Goal: Task Accomplishment & Management: Use online tool/utility

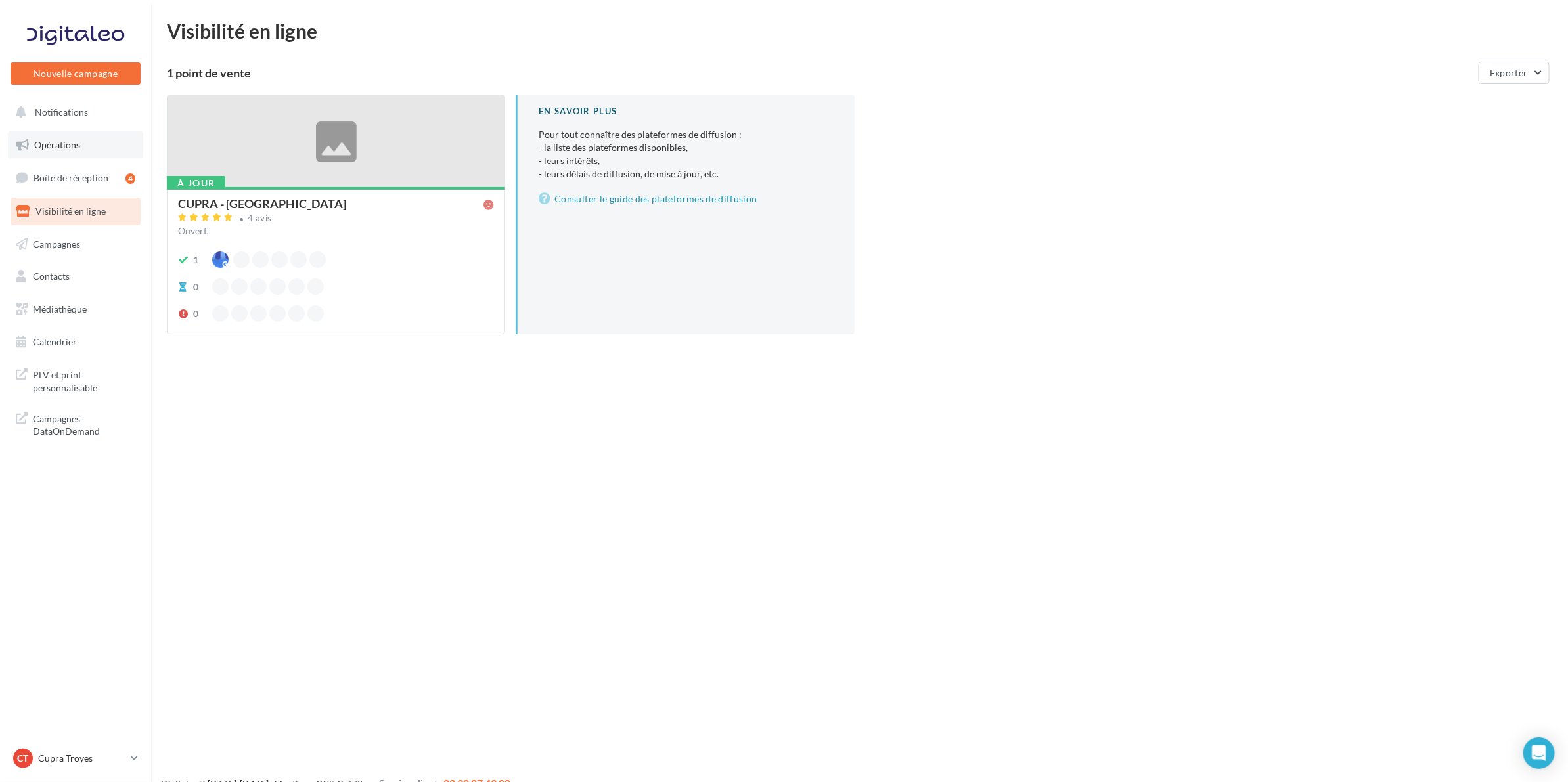
click at [74, 146] on span "Opérations" at bounding box center [57, 144] width 46 height 12
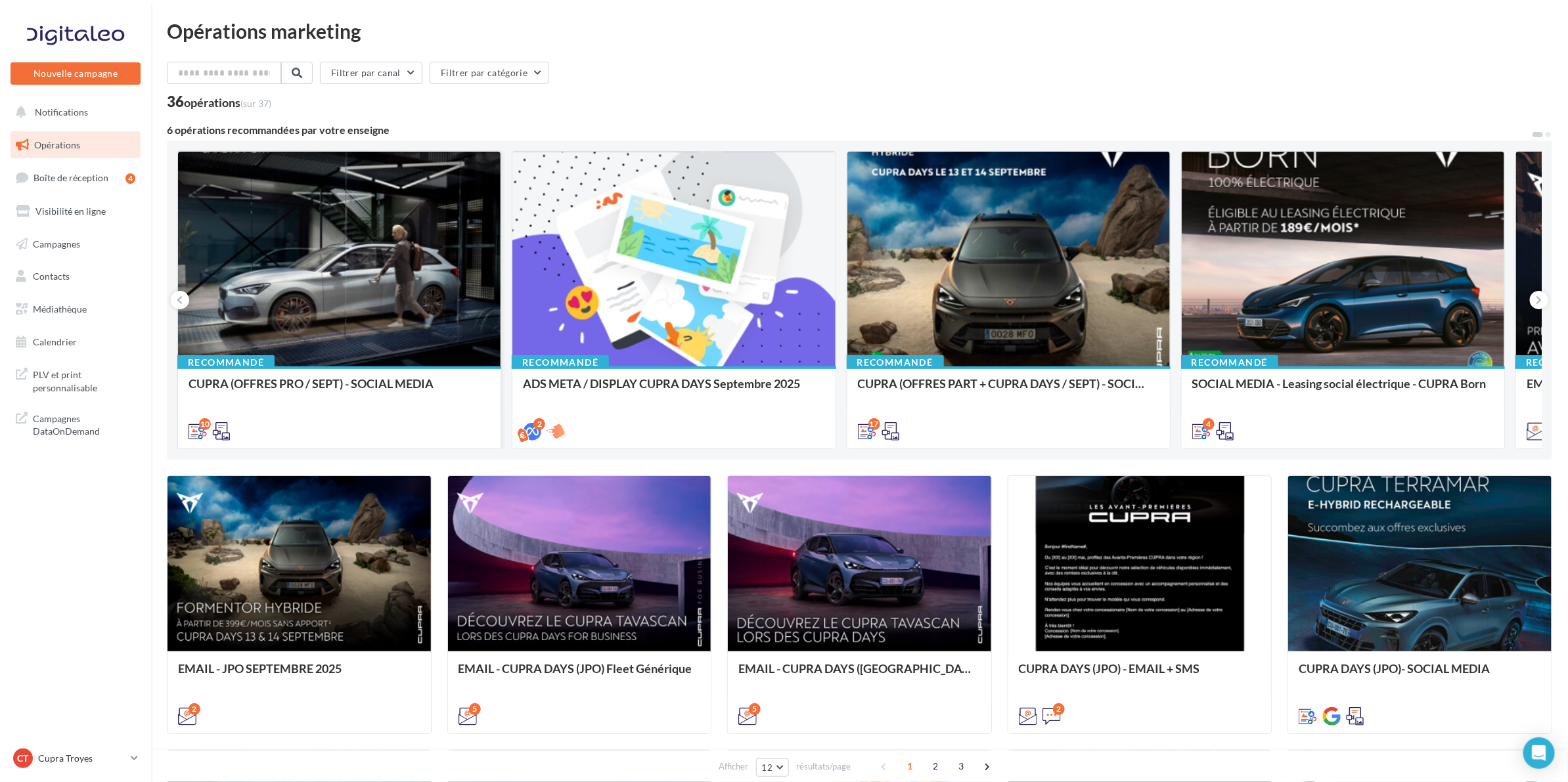
click at [299, 240] on div at bounding box center [339, 259] width 323 height 216
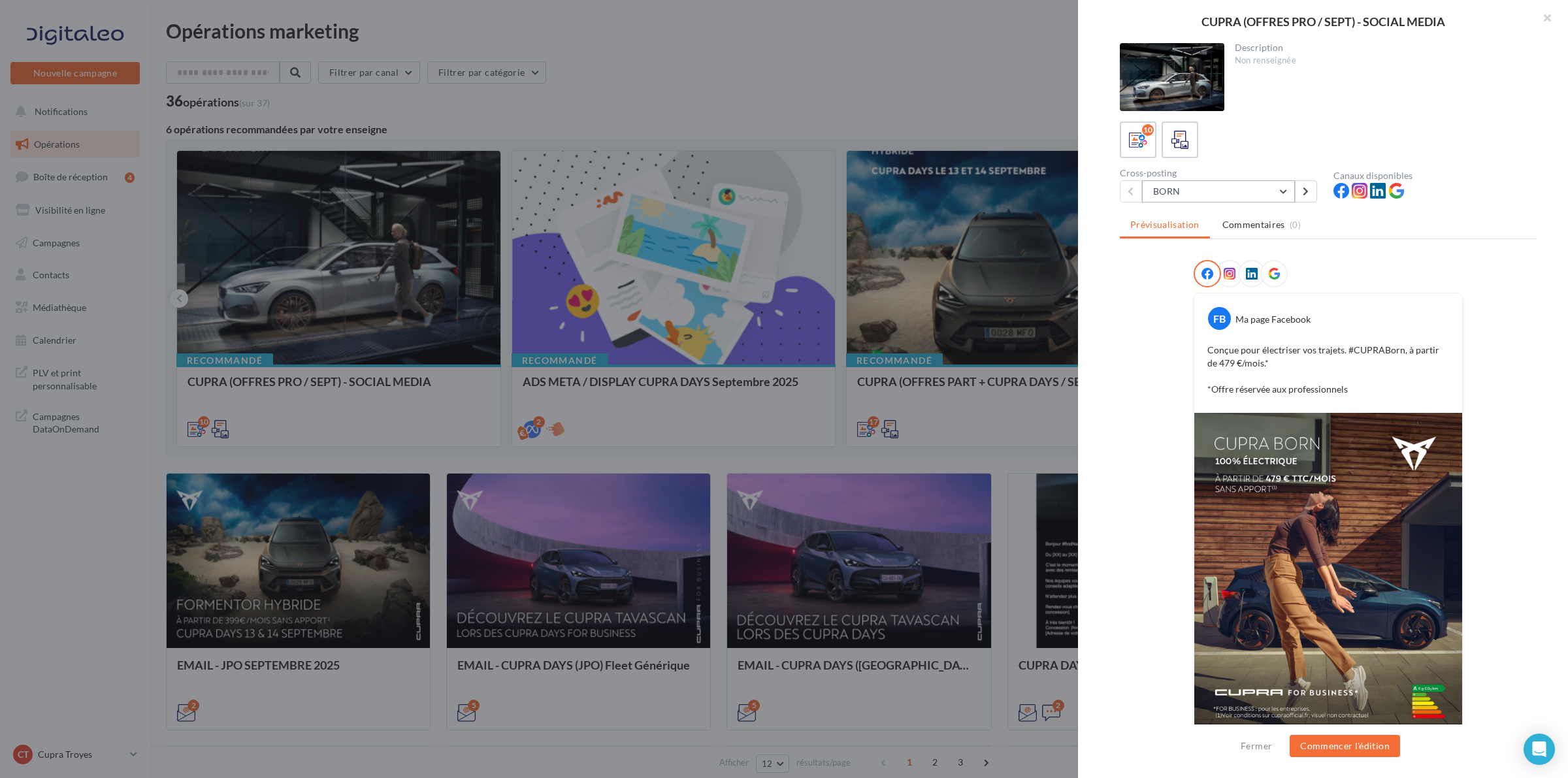
click at [1285, 194] on button "BORN" at bounding box center [1218, 191] width 153 height 22
click at [1293, 191] on button "BORN" at bounding box center [1218, 191] width 153 height 22
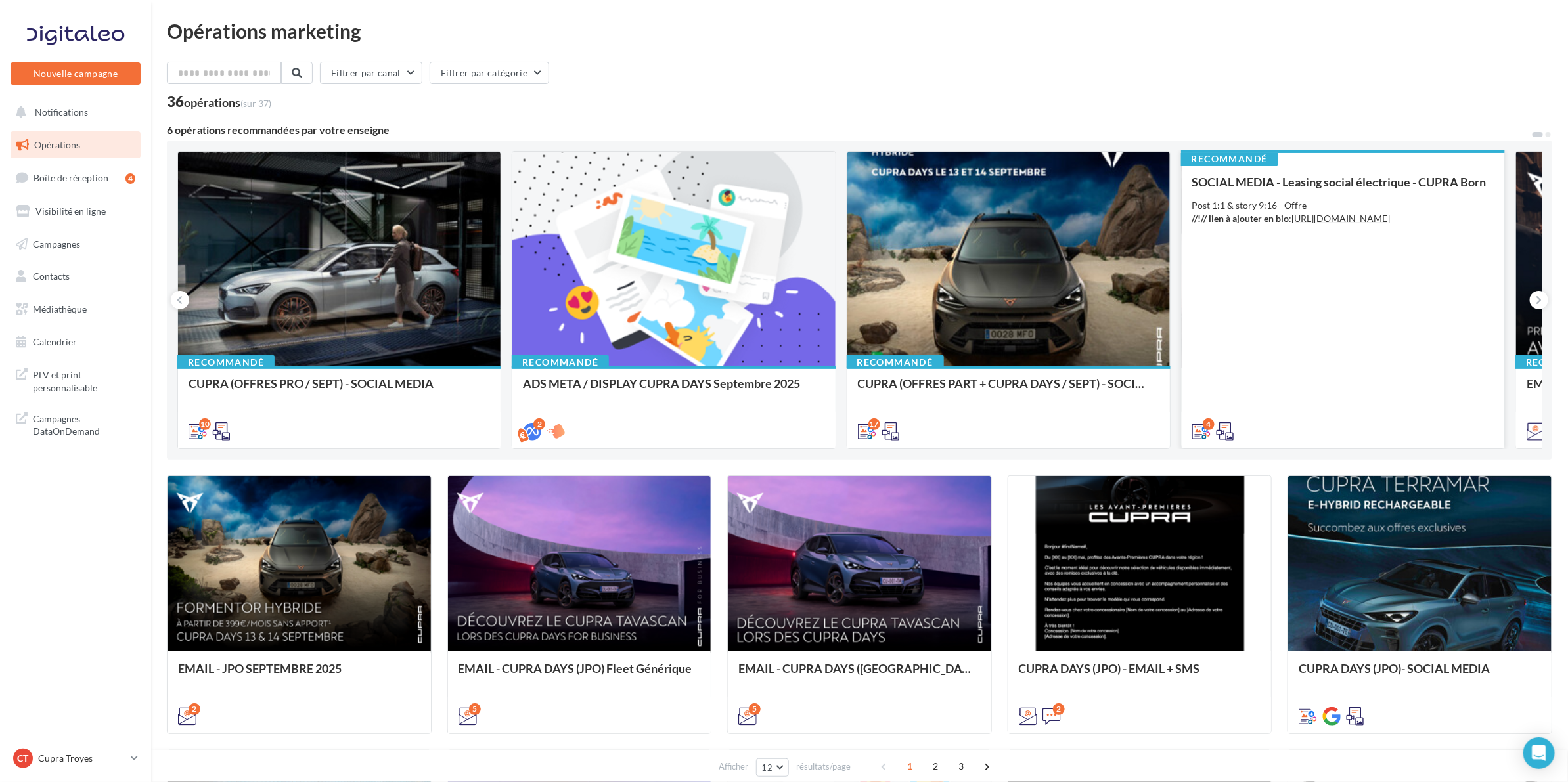
click at [1285, 279] on div "SOCIAL MEDIA - Leasing social électrique - CUPRA Born Post 1:1 & story 9:16 - O…" at bounding box center [1343, 306] width 302 height 262
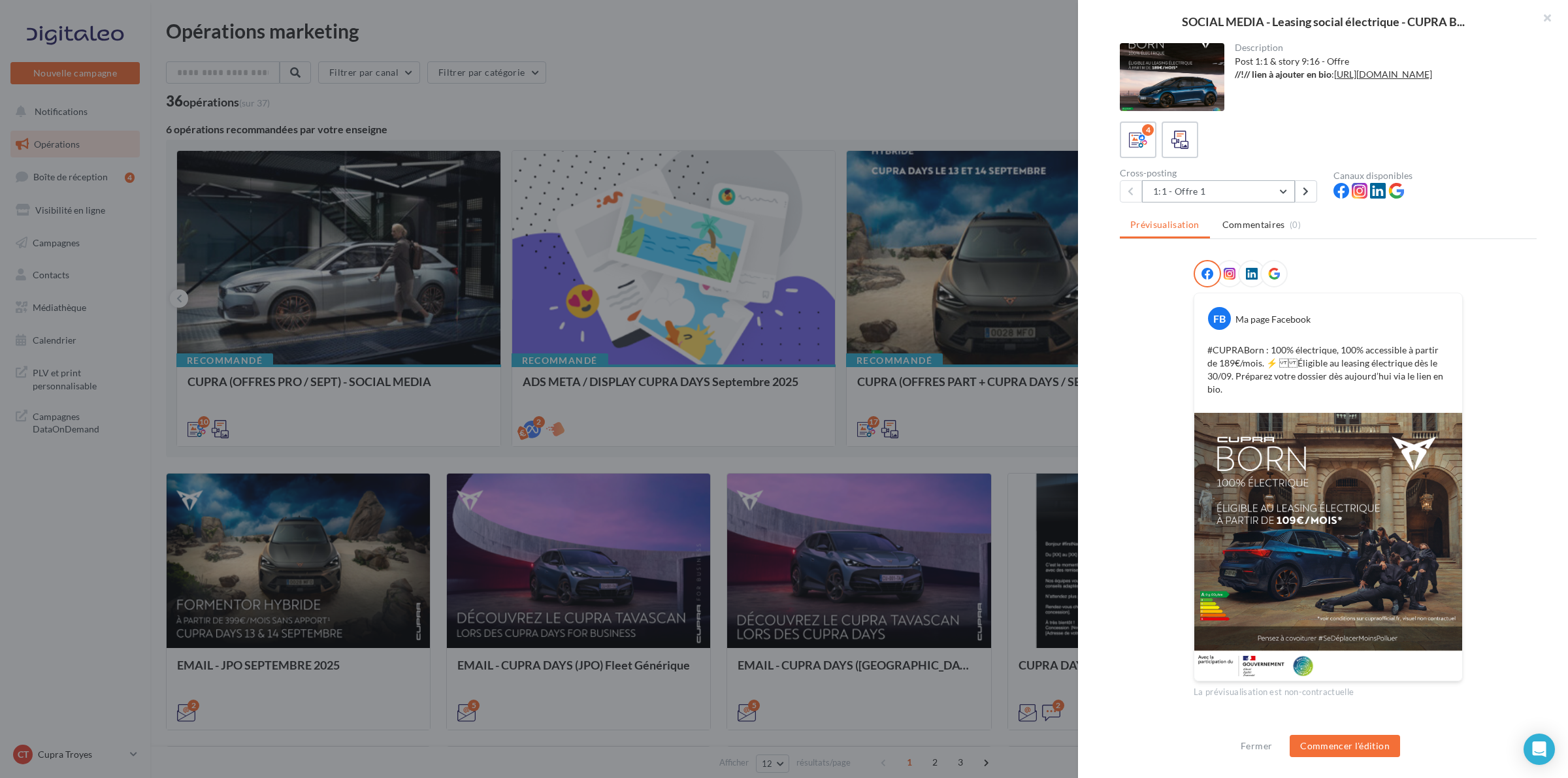
click at [1283, 186] on button "1:1 - Offre 1" at bounding box center [1218, 191] width 153 height 22
drag, startPoint x: 1281, startPoint y: 186, endPoint x: 1269, endPoint y: 210, distance: 26.8
click at [1281, 187] on button "1:1 - Offre 1" at bounding box center [1218, 191] width 153 height 22
click at [1242, 253] on button "1:1 - Offre 2" at bounding box center [1239, 259] width 196 height 34
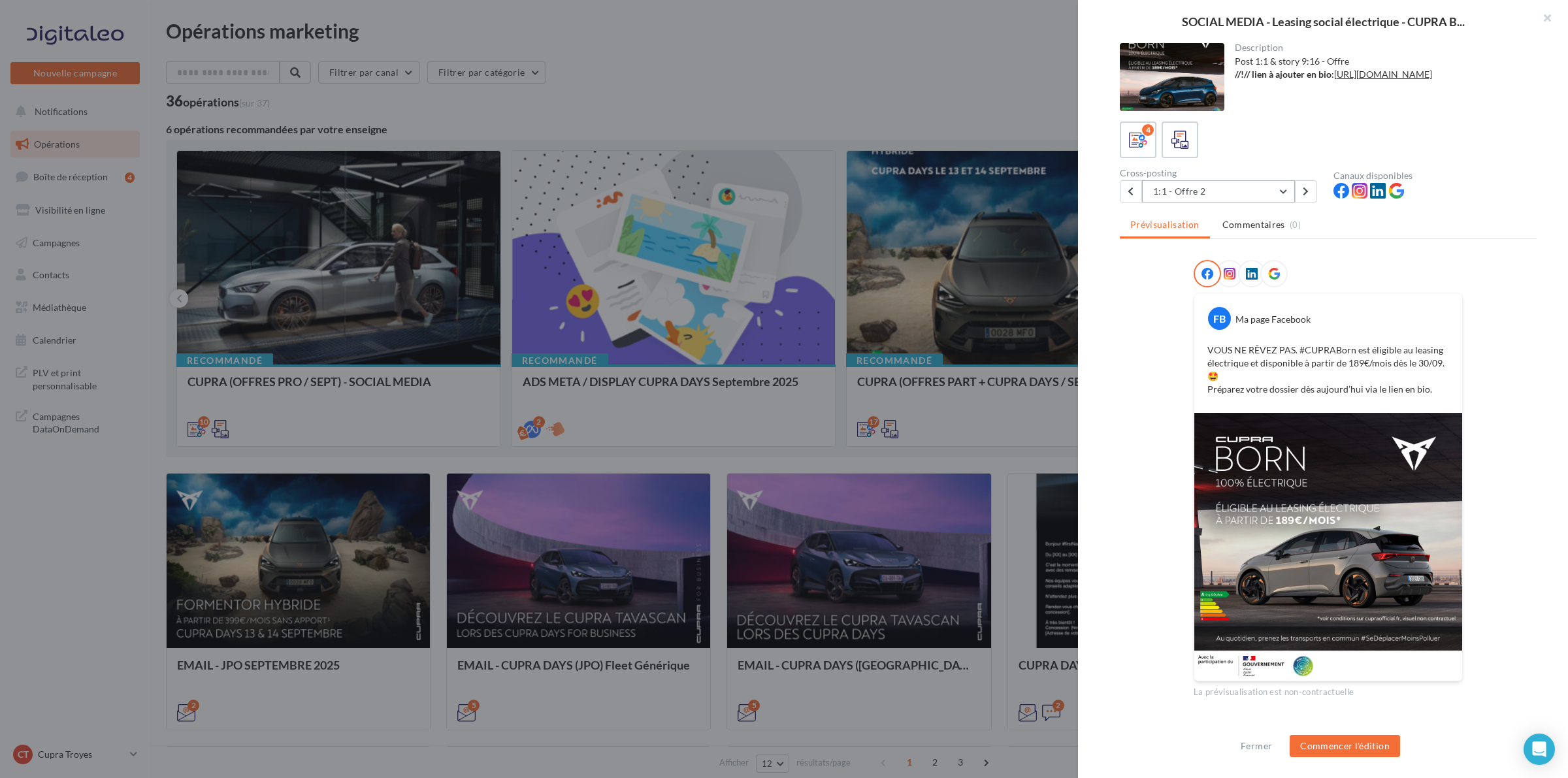
click at [1248, 185] on button "1:1 - Offre 2" at bounding box center [1218, 191] width 153 height 22
click at [1229, 285] on button "1:1 - Offre 3" at bounding box center [1239, 292] width 196 height 34
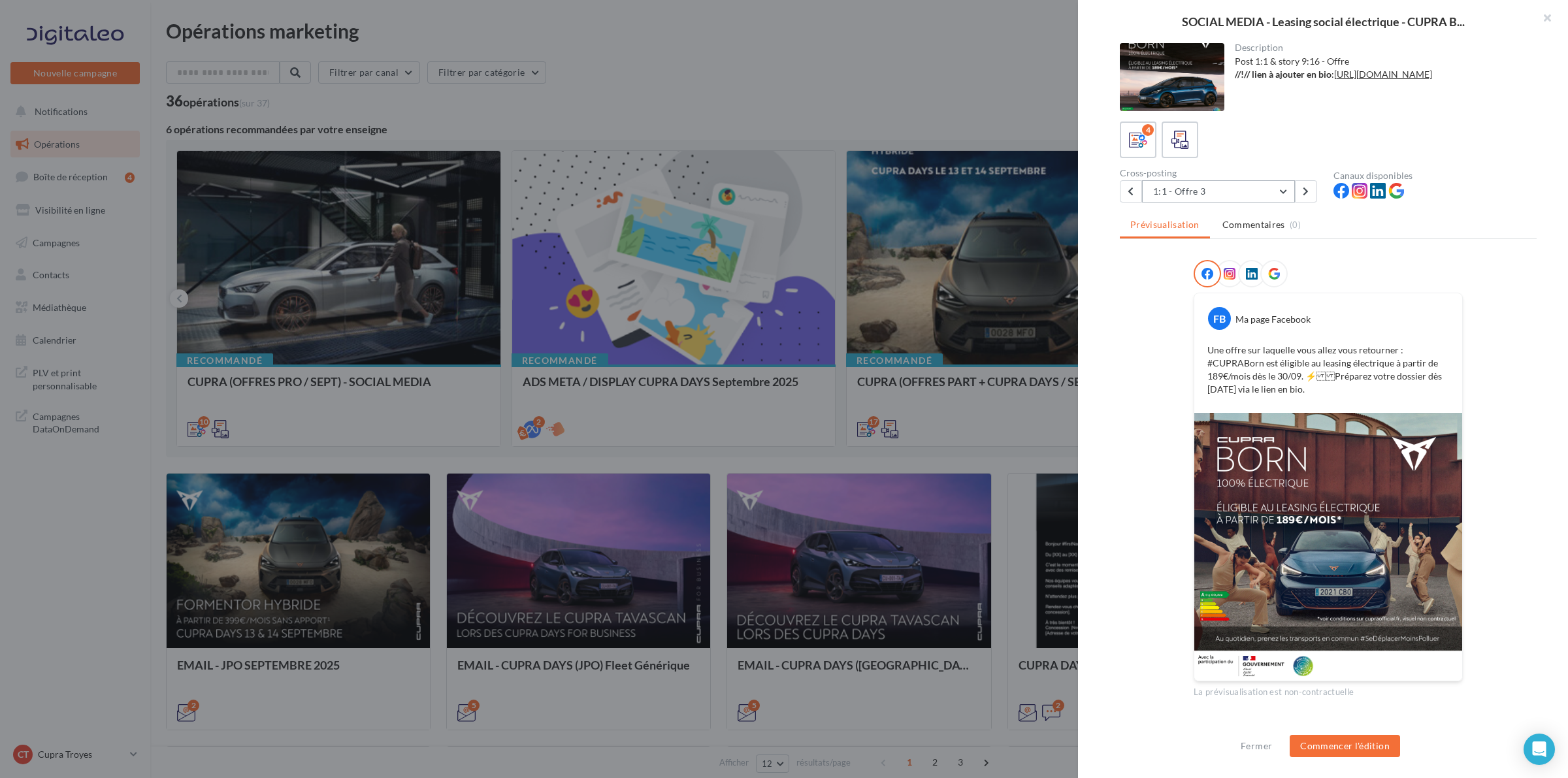
click at [1232, 190] on button "1:1 - Offre 3" at bounding box center [1218, 191] width 153 height 22
click at [1222, 320] on button "1:1 - Offre 4" at bounding box center [1239, 327] width 196 height 34
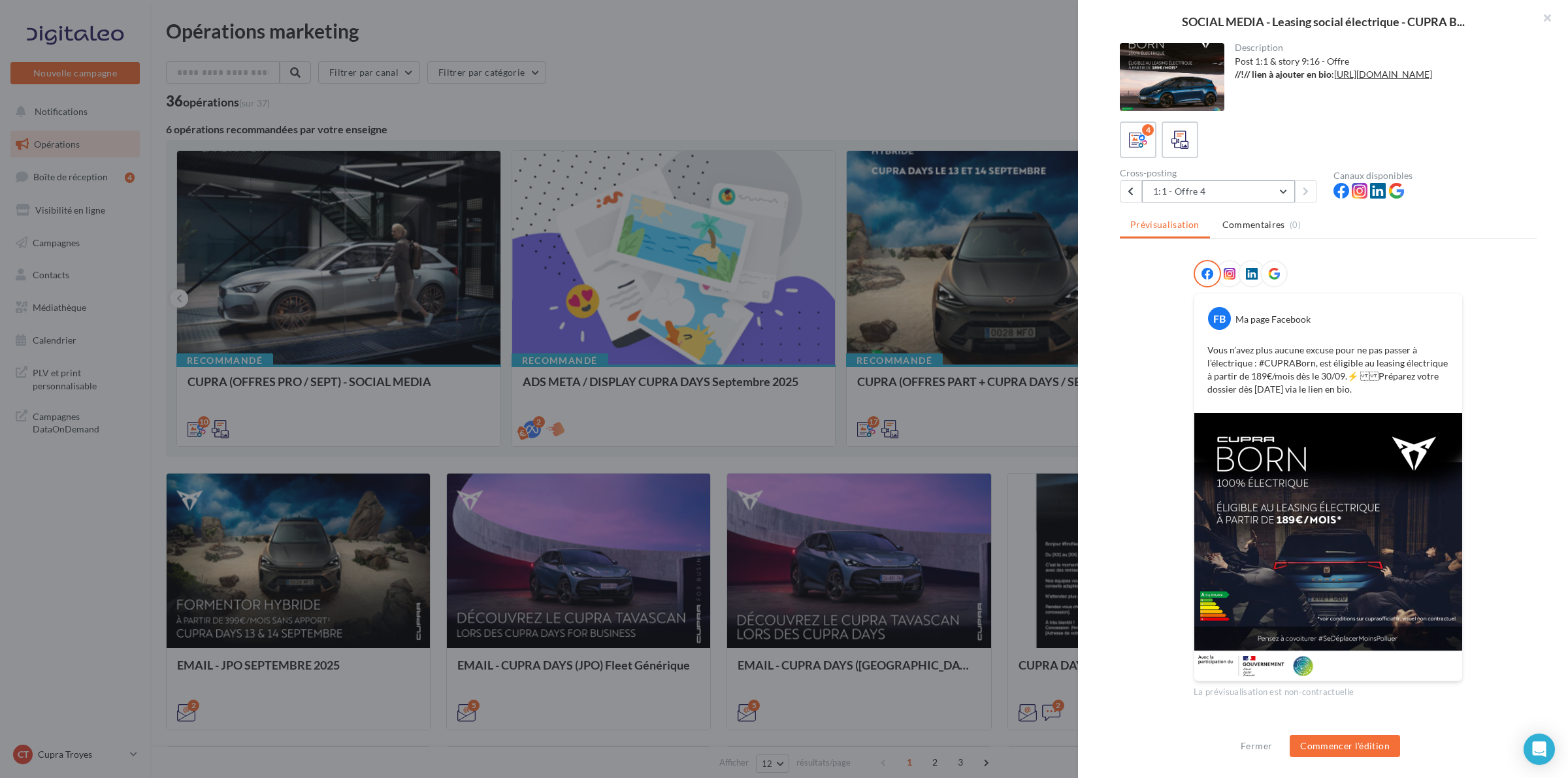
click at [1252, 185] on button "1:1 - Offre 4" at bounding box center [1218, 191] width 153 height 22
click at [1252, 183] on button "1:1 - Offre 4" at bounding box center [1218, 191] width 153 height 22
click at [1246, 190] on button "1:1 - Offre 4" at bounding box center [1218, 191] width 153 height 22
click at [1226, 222] on button "1:1 - Offre 1" at bounding box center [1239, 225] width 196 height 34
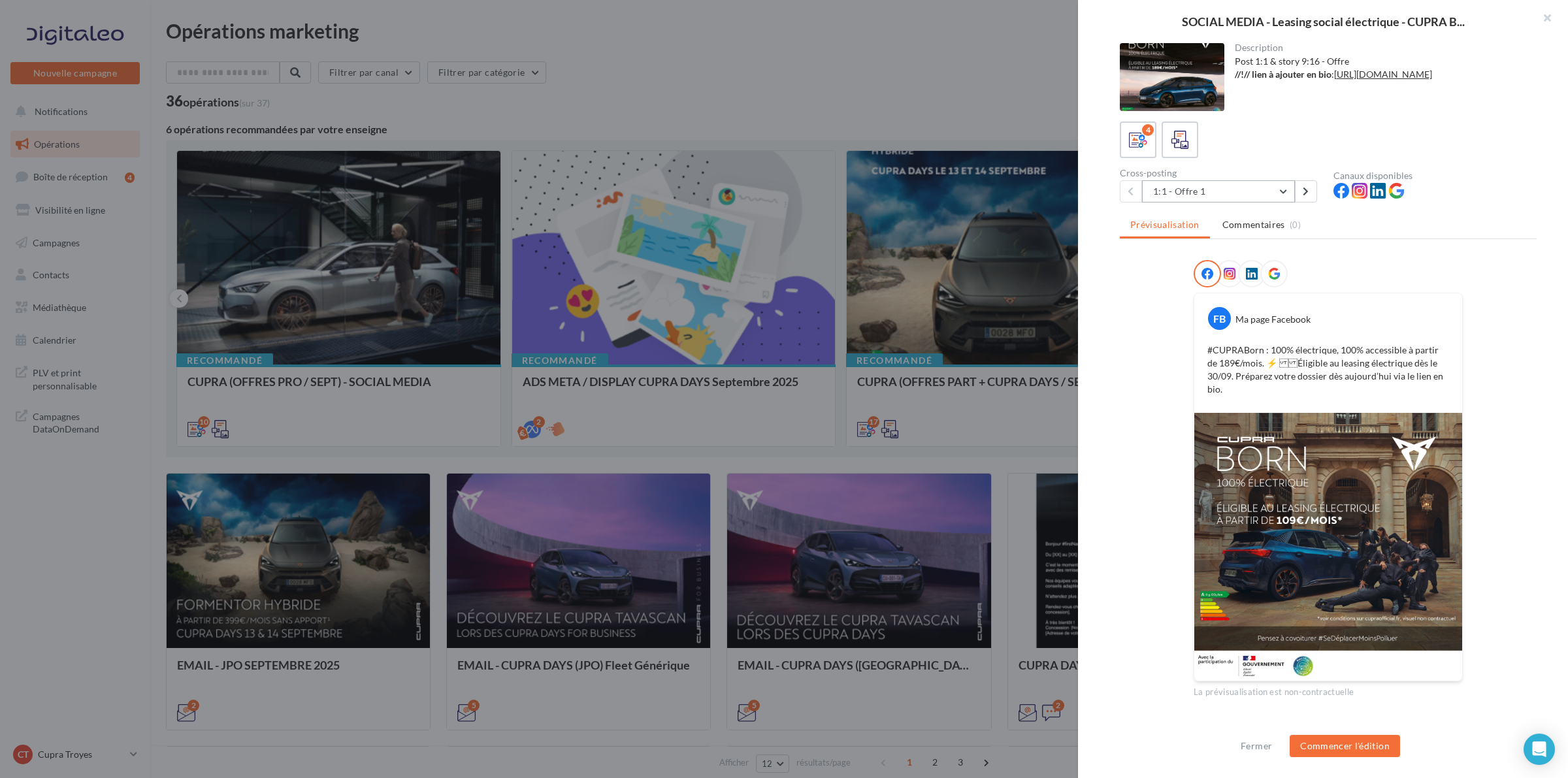
click at [1285, 191] on button "1:1 - Offre 1" at bounding box center [1218, 191] width 153 height 22
click at [1259, 258] on button "1:1 - Offre 2" at bounding box center [1239, 259] width 196 height 34
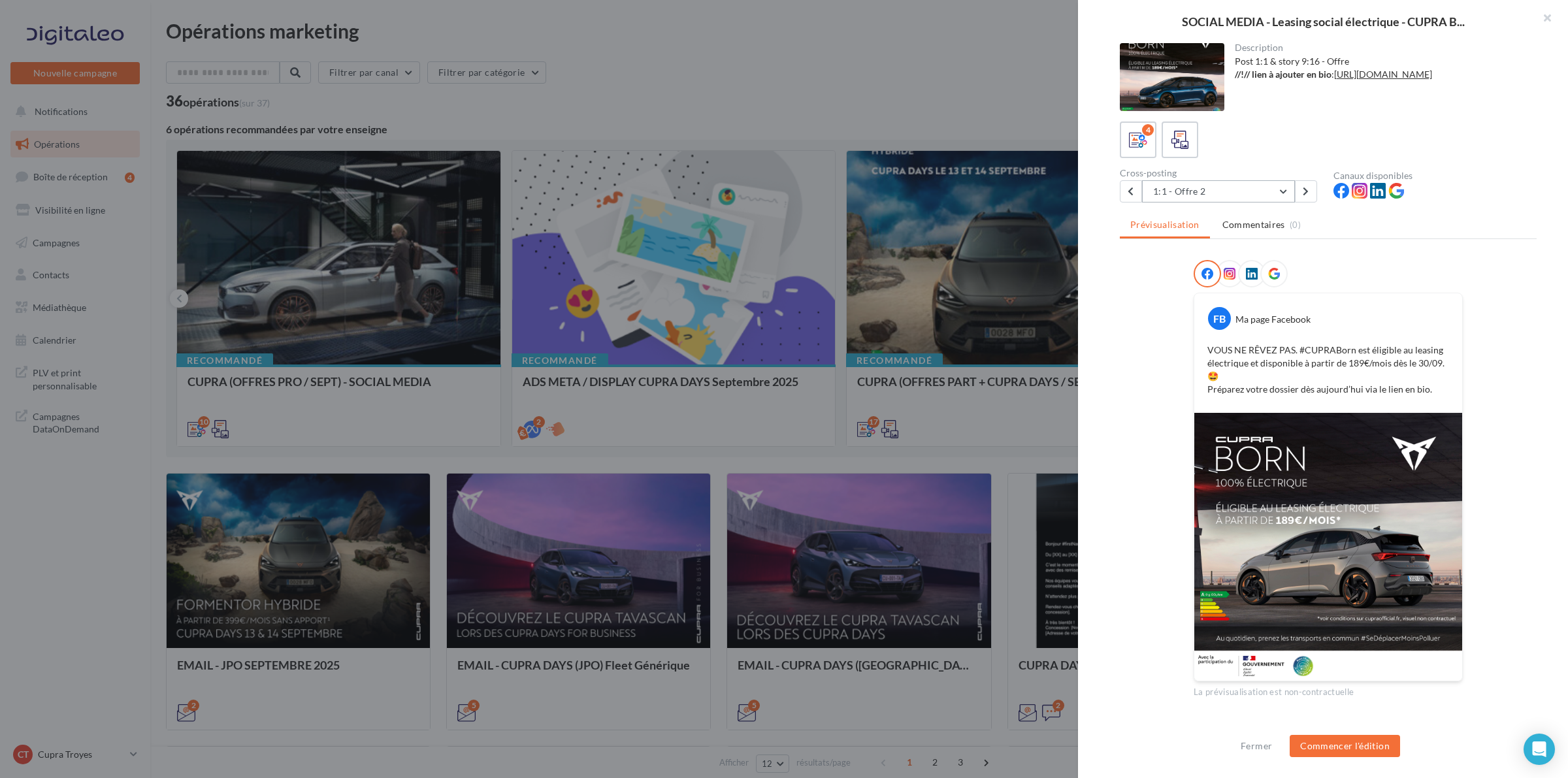
click at [1276, 190] on button "1:1 - Offre 2" at bounding box center [1218, 191] width 153 height 22
click at [1264, 295] on button "1:1 - Offre 3" at bounding box center [1239, 292] width 196 height 34
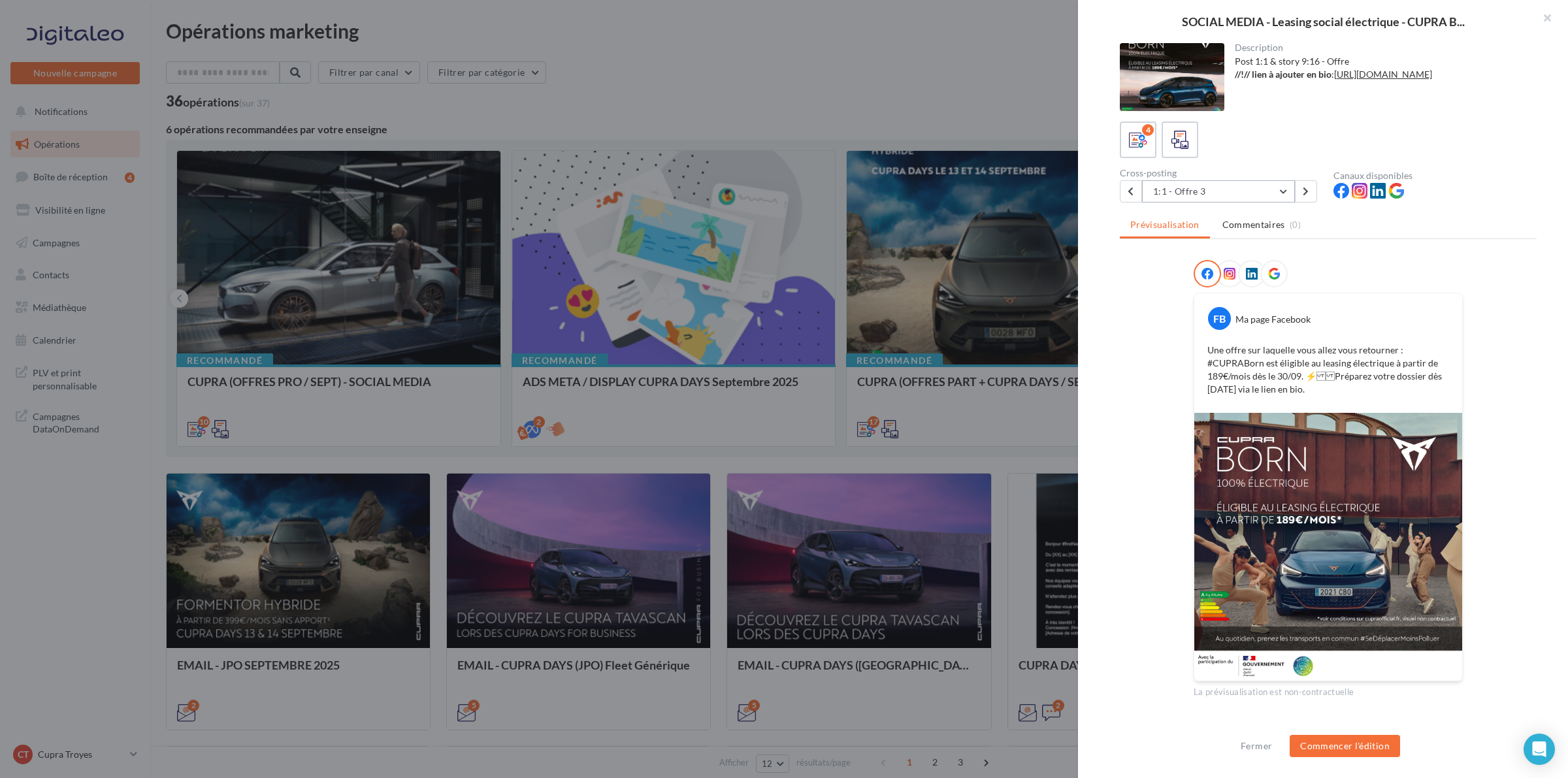
click at [1258, 188] on button "1:1 - Offre 3" at bounding box center [1218, 191] width 153 height 22
click at [1248, 327] on button "1:1 - Offre 4" at bounding box center [1239, 327] width 196 height 34
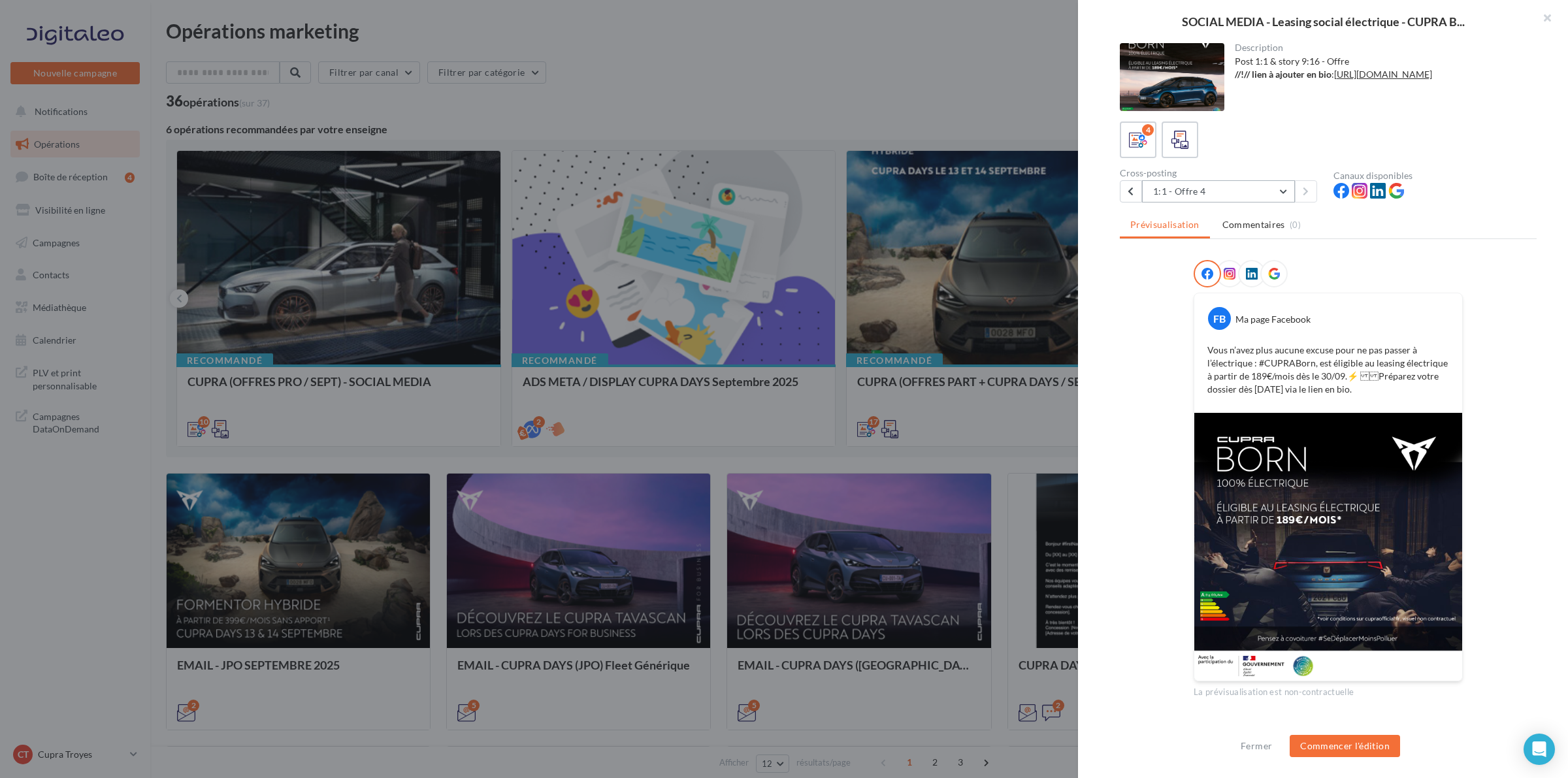
click at [1246, 191] on button "1:1 - Offre 4" at bounding box center [1218, 191] width 153 height 22
click at [1221, 288] on button "1:1 - Offre 3" at bounding box center [1239, 292] width 196 height 34
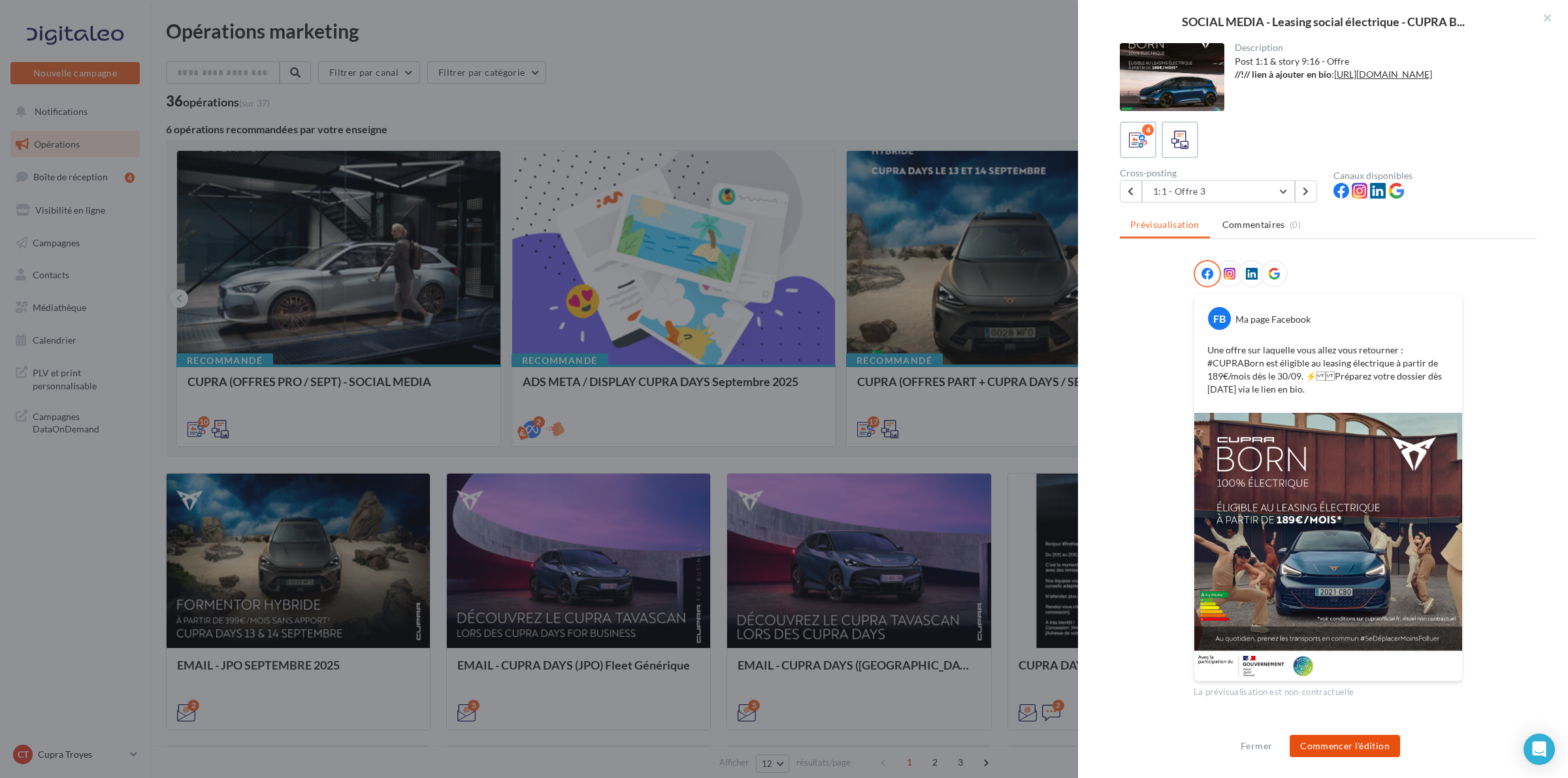
click at [1322, 747] on button "Commencer l'édition" at bounding box center [1345, 746] width 111 height 22
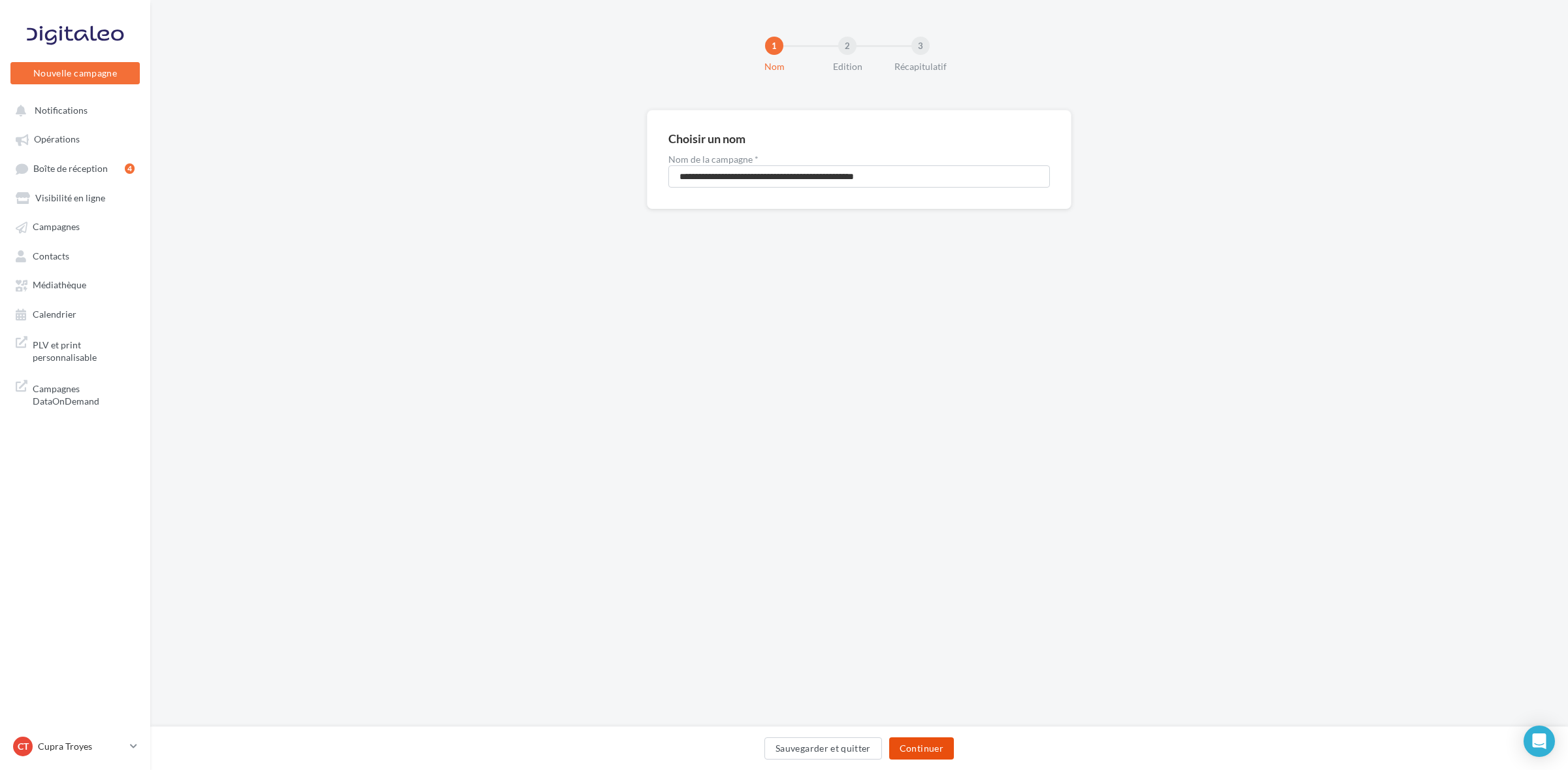
click at [925, 748] on button "Continuer" at bounding box center [921, 748] width 65 height 22
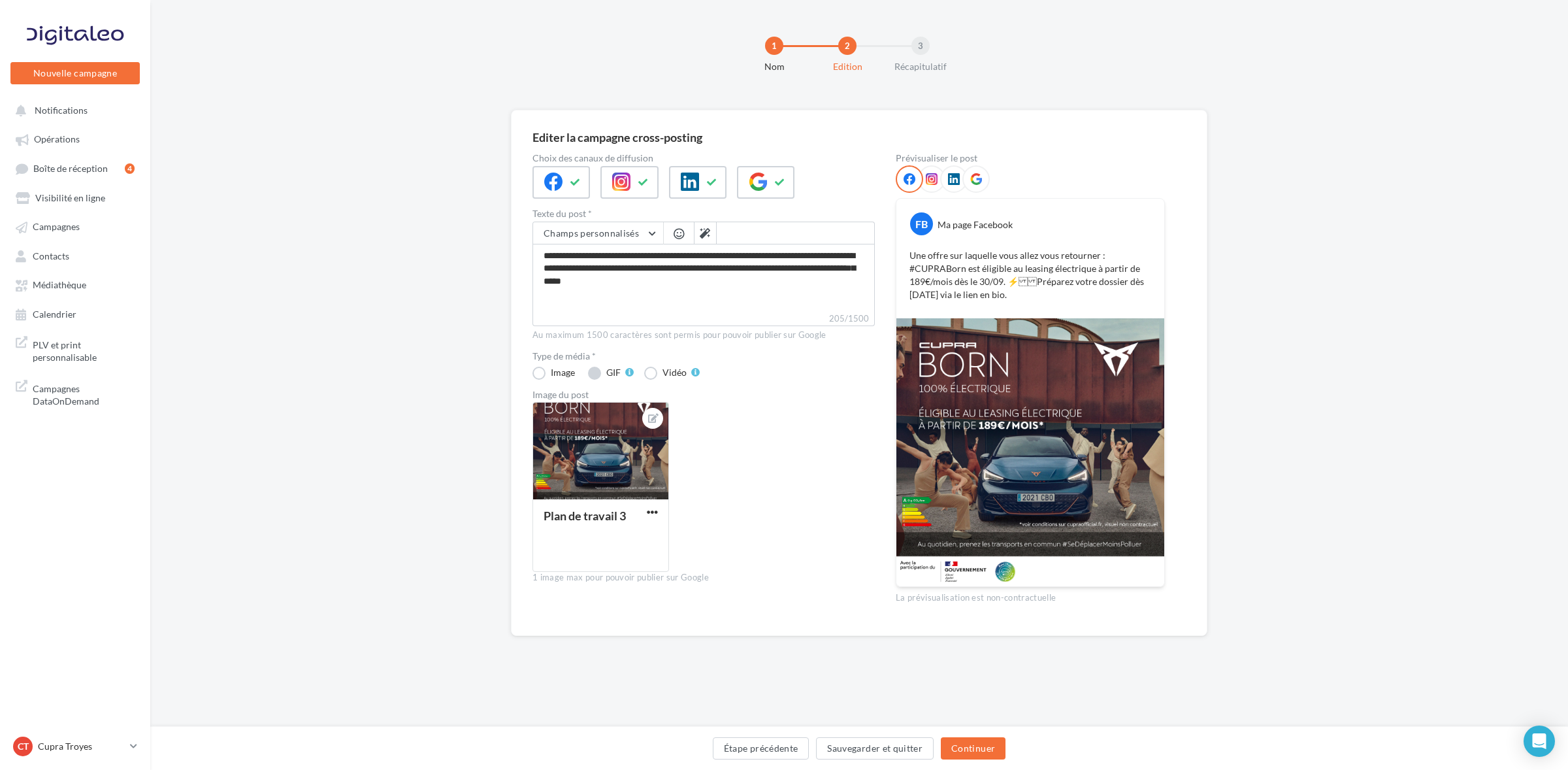
click at [596, 375] on label "GIF" at bounding box center [611, 373] width 46 height 13
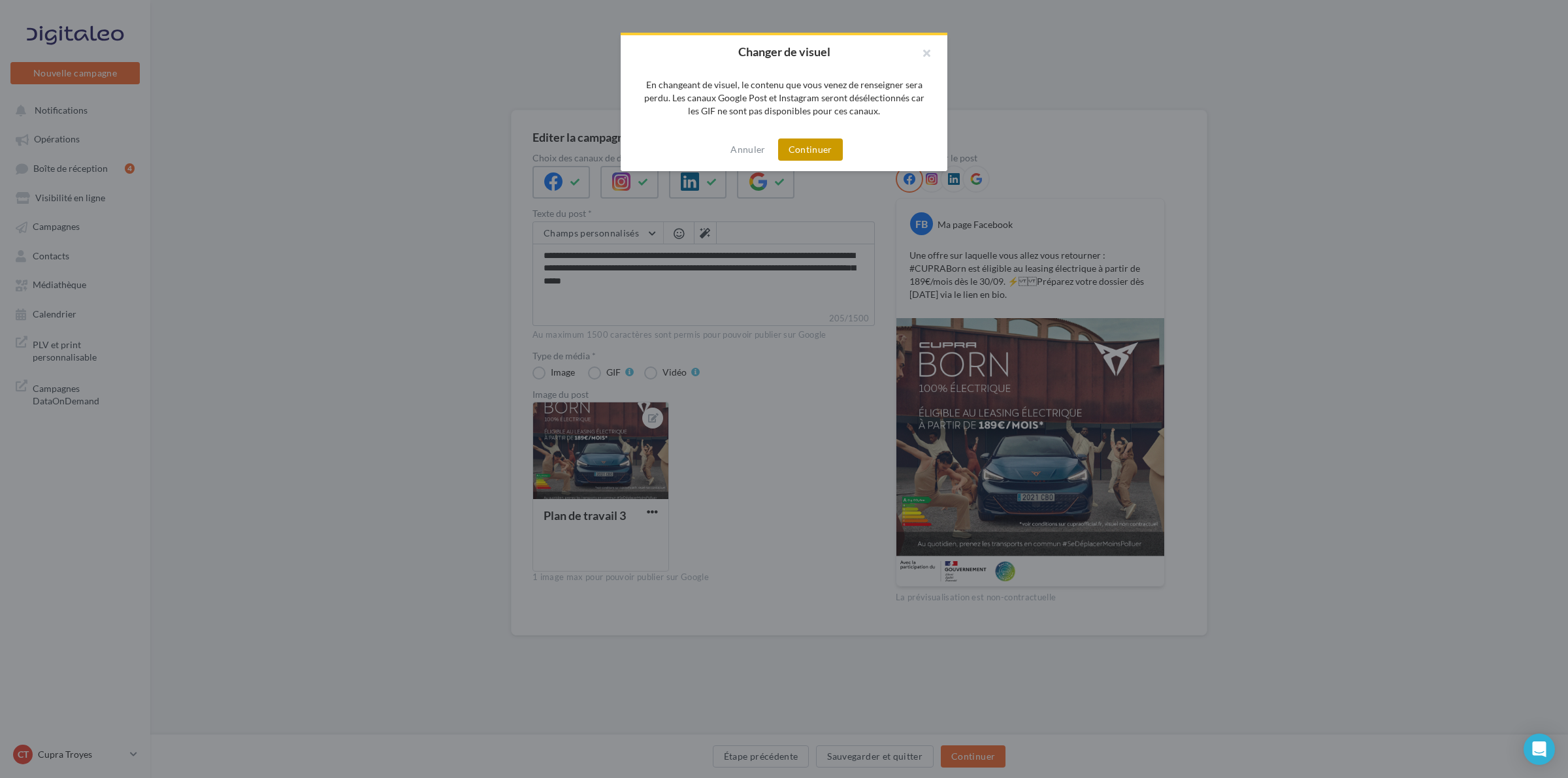
click at [827, 139] on button "Continuer" at bounding box center [810, 149] width 65 height 22
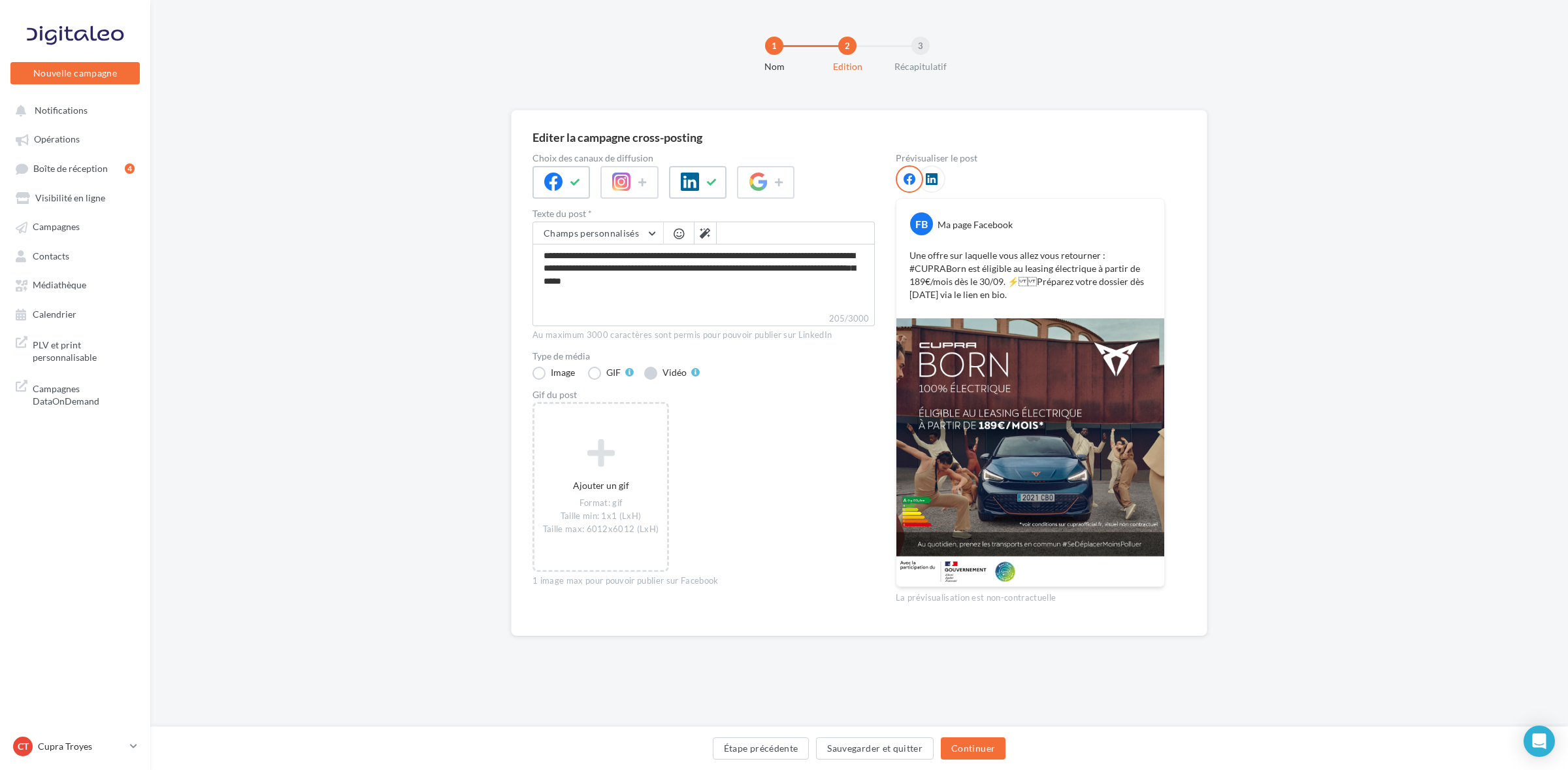
click at [652, 368] on label "Vidéo" at bounding box center [671, 373] width 56 height 13
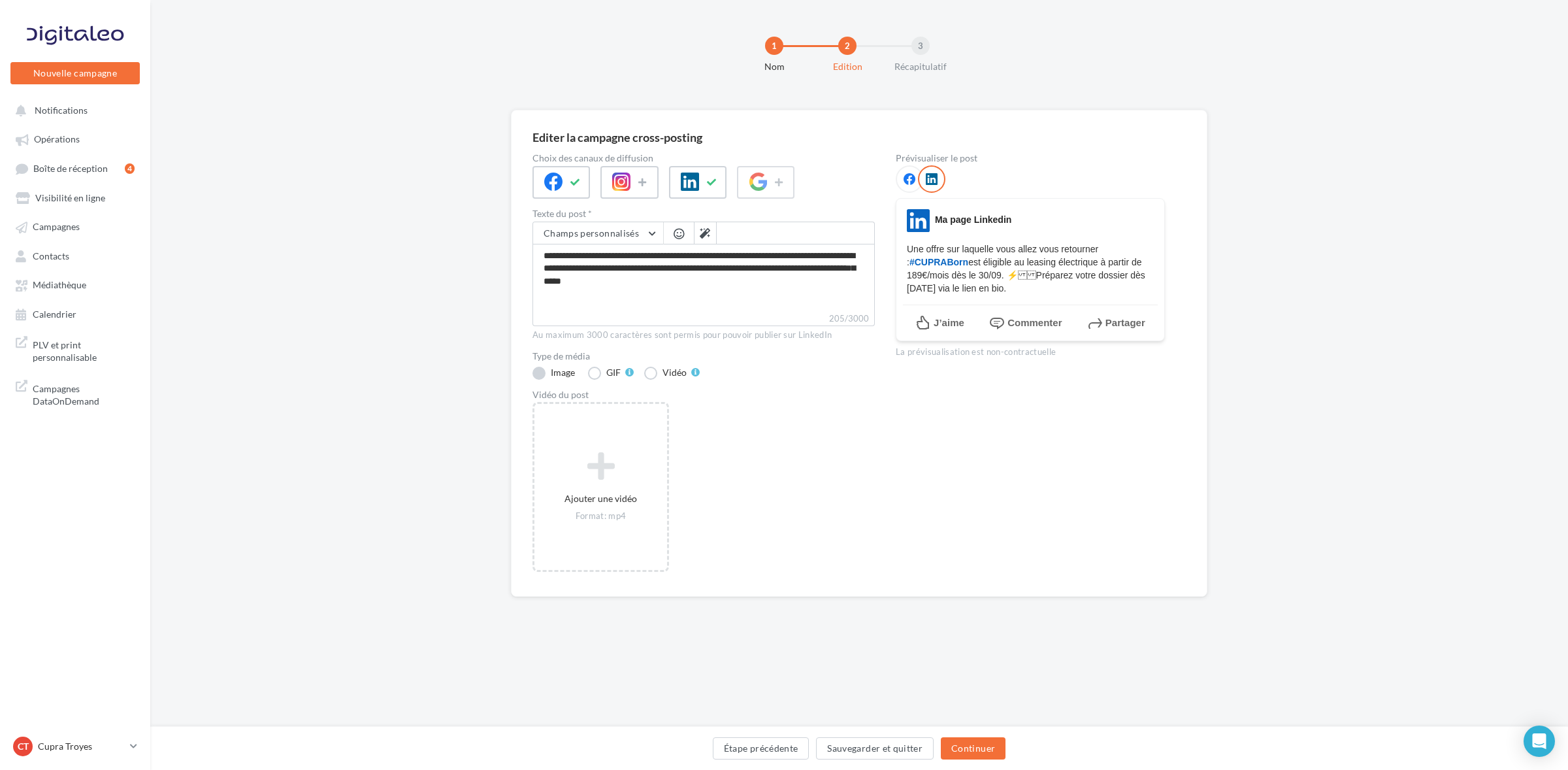
click at [547, 375] on label "Image" at bounding box center [555, 373] width 45 height 13
click at [572, 173] on button at bounding box center [576, 183] width 16 height 19
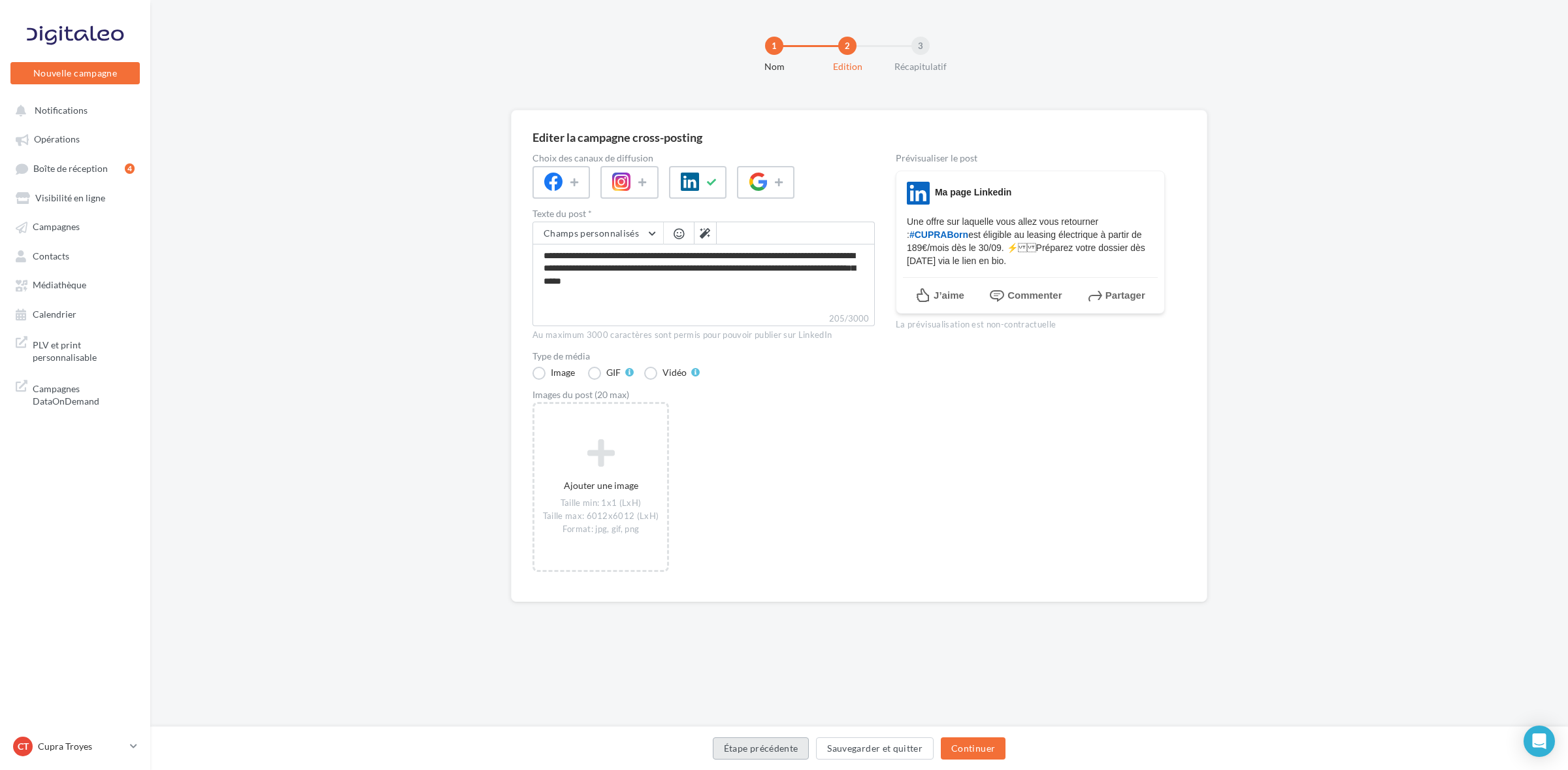
click at [763, 750] on button "Étape précédente" at bounding box center [761, 748] width 97 height 22
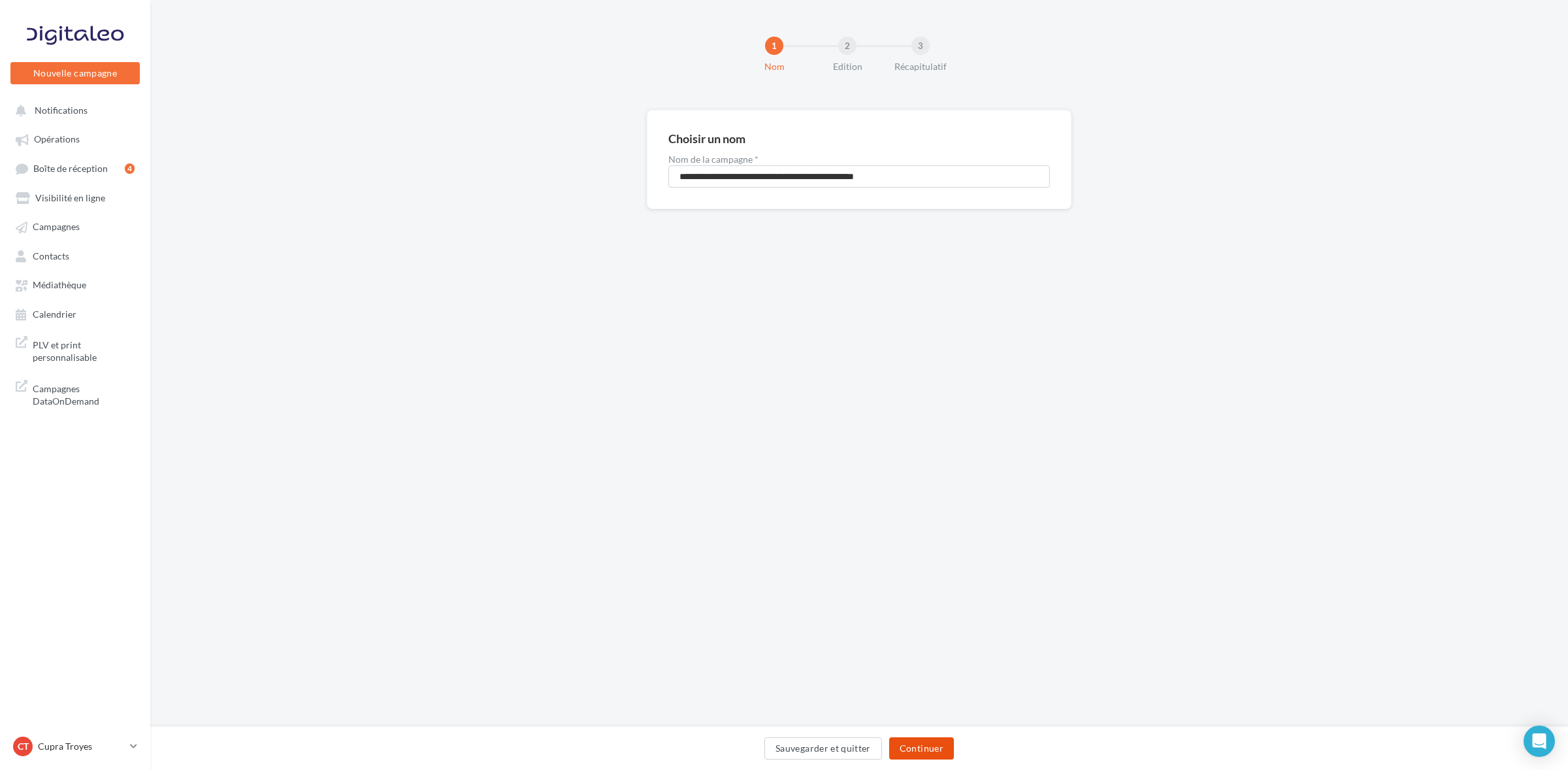
click at [902, 753] on button "Continuer" at bounding box center [921, 748] width 65 height 22
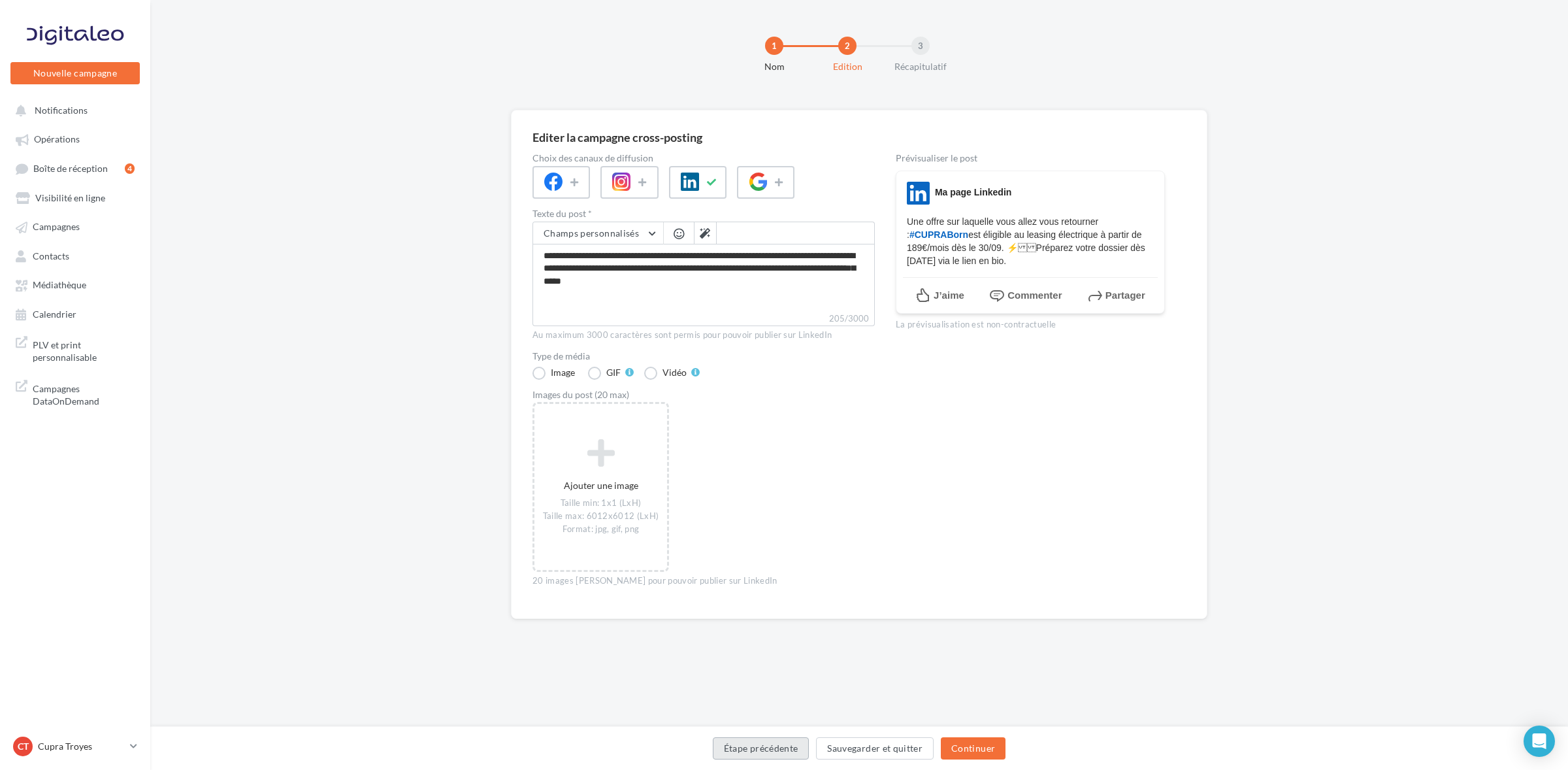
click at [797, 756] on button "Étape précédente" at bounding box center [761, 748] width 97 height 22
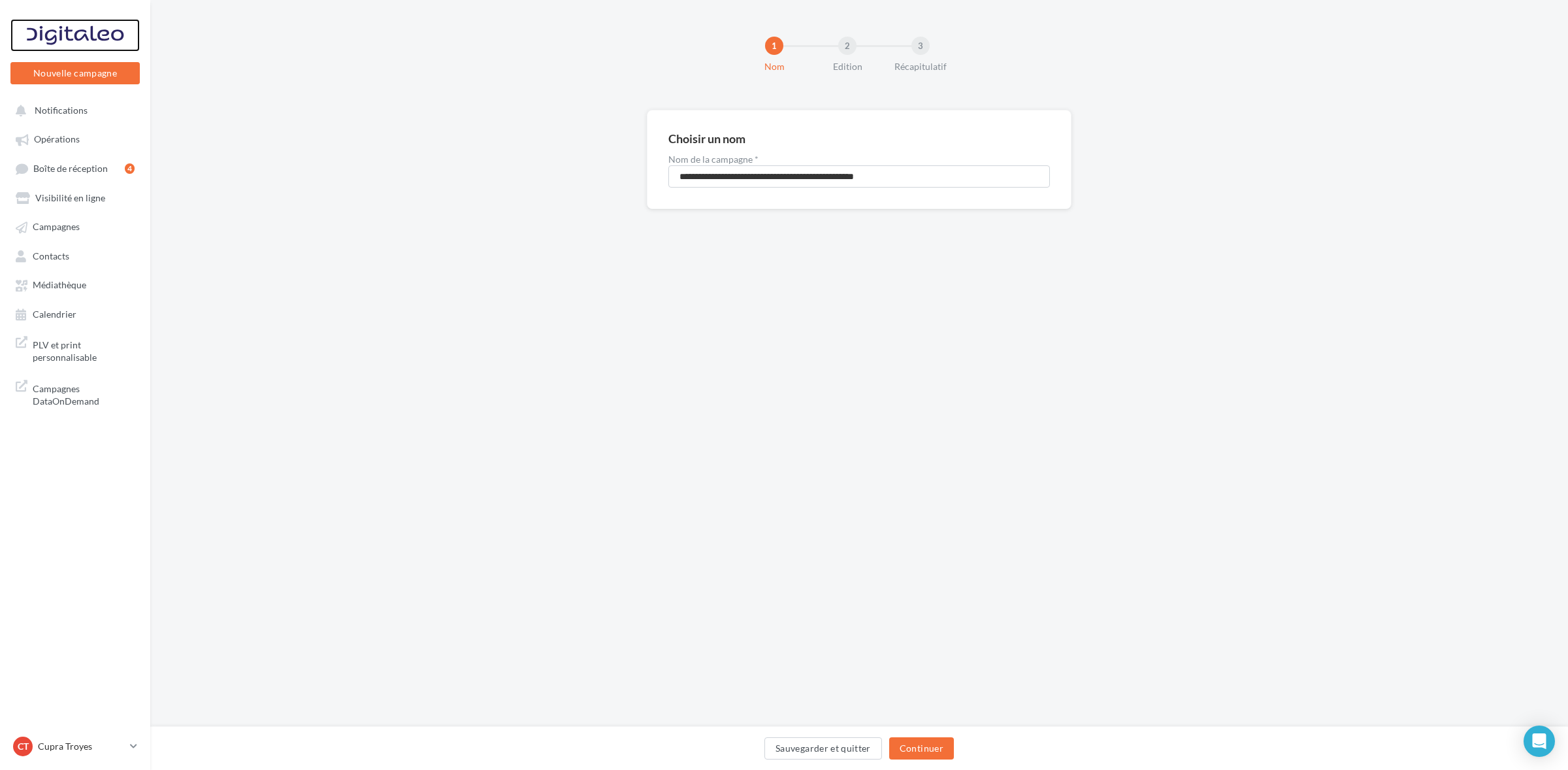
click at [62, 46] on div at bounding box center [75, 35] width 105 height 33
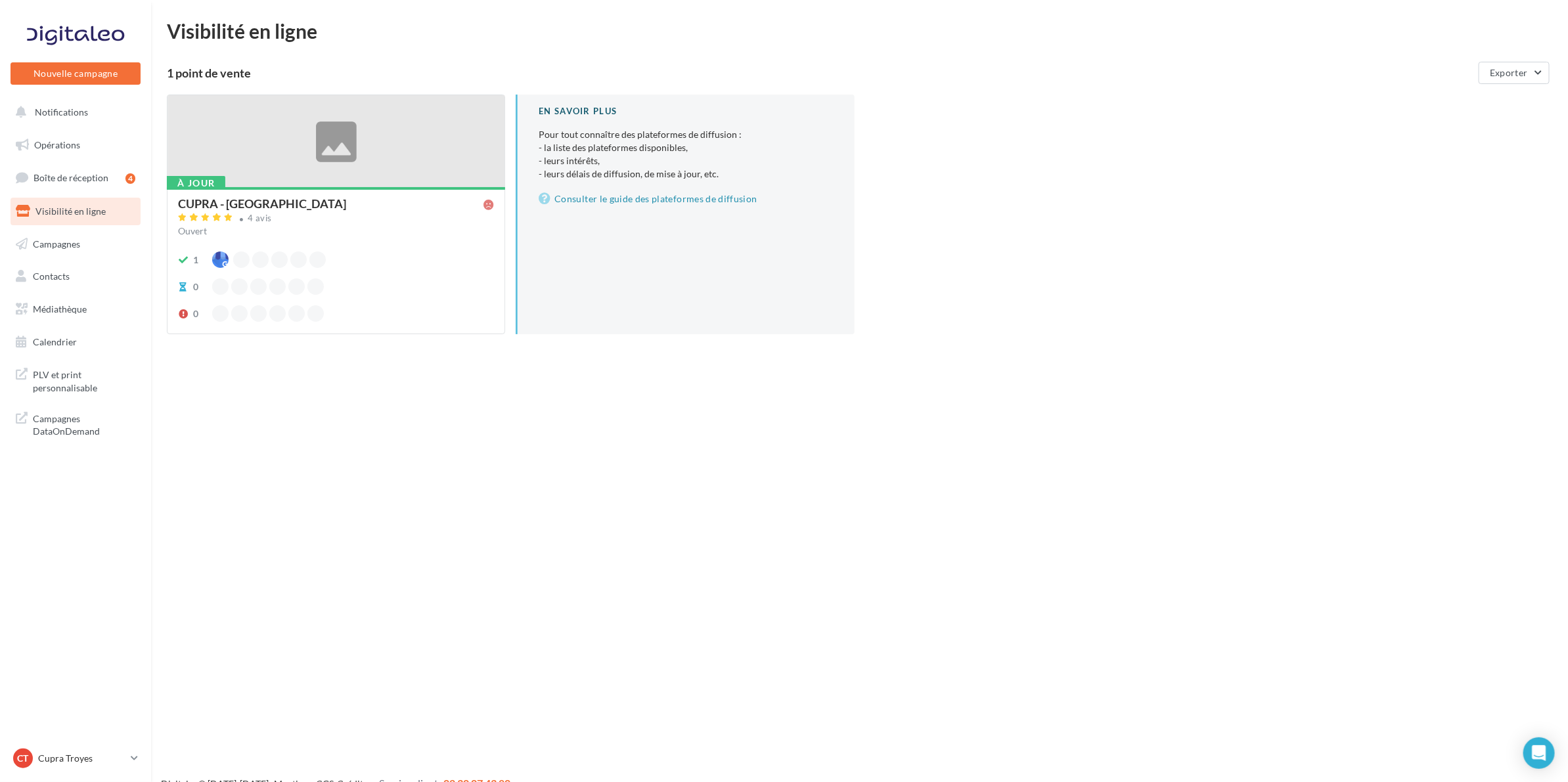
click at [231, 230] on div "Ouvert" at bounding box center [336, 231] width 316 height 13
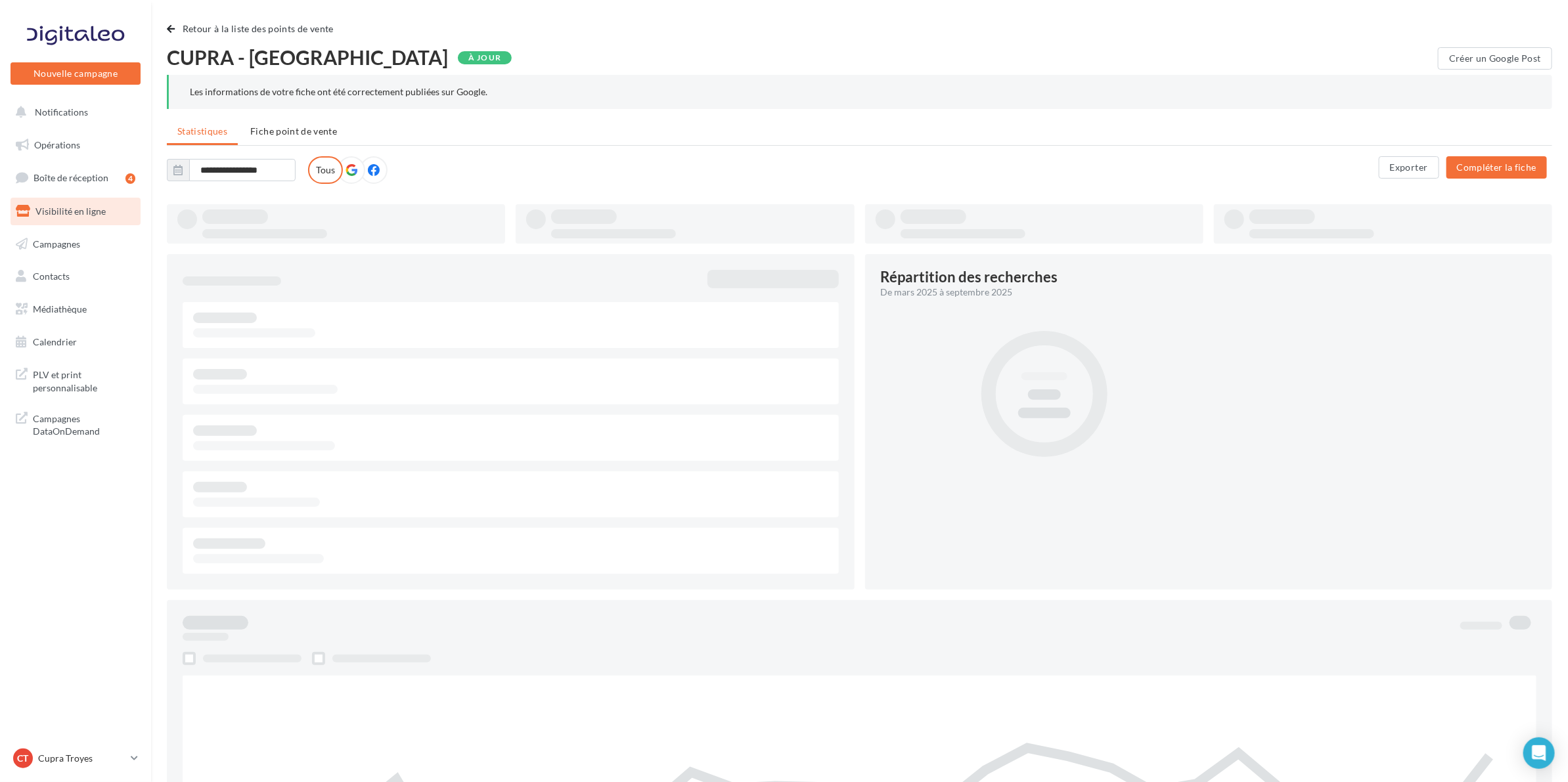
type input "**********"
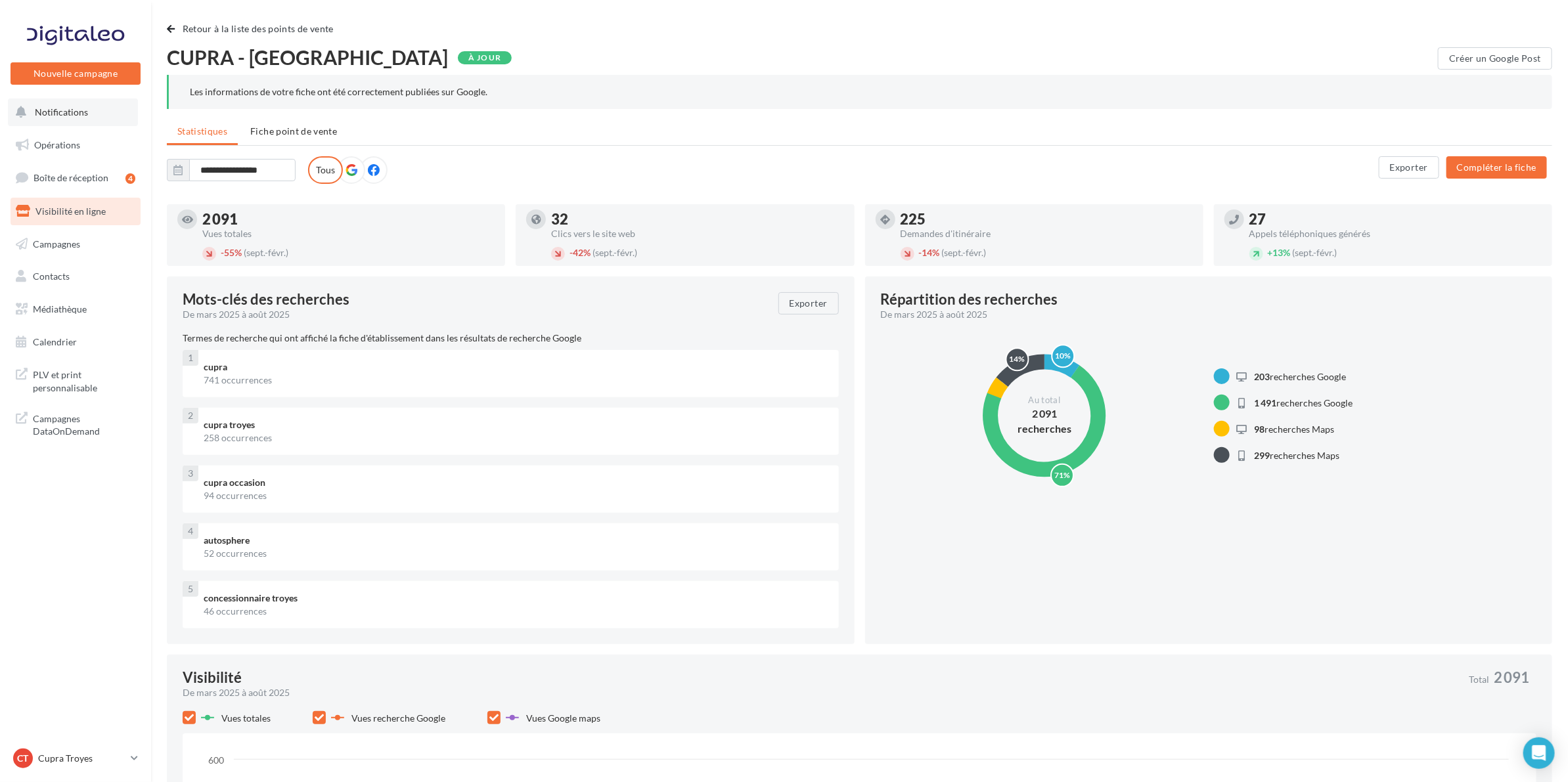
click at [35, 107] on span "Notifications" at bounding box center [61, 111] width 53 height 12
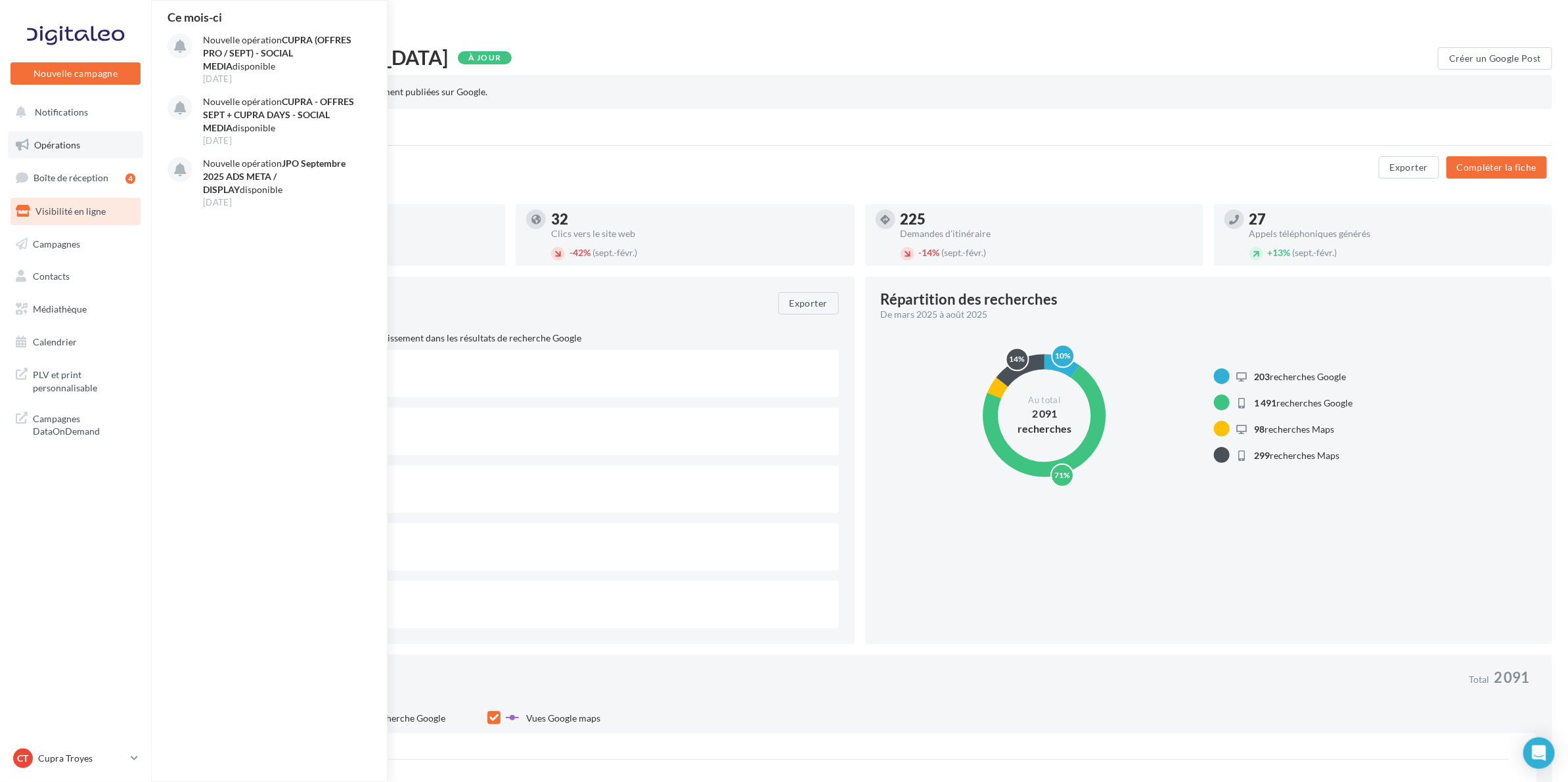
click at [59, 142] on span "Opérations" at bounding box center [57, 144] width 46 height 12
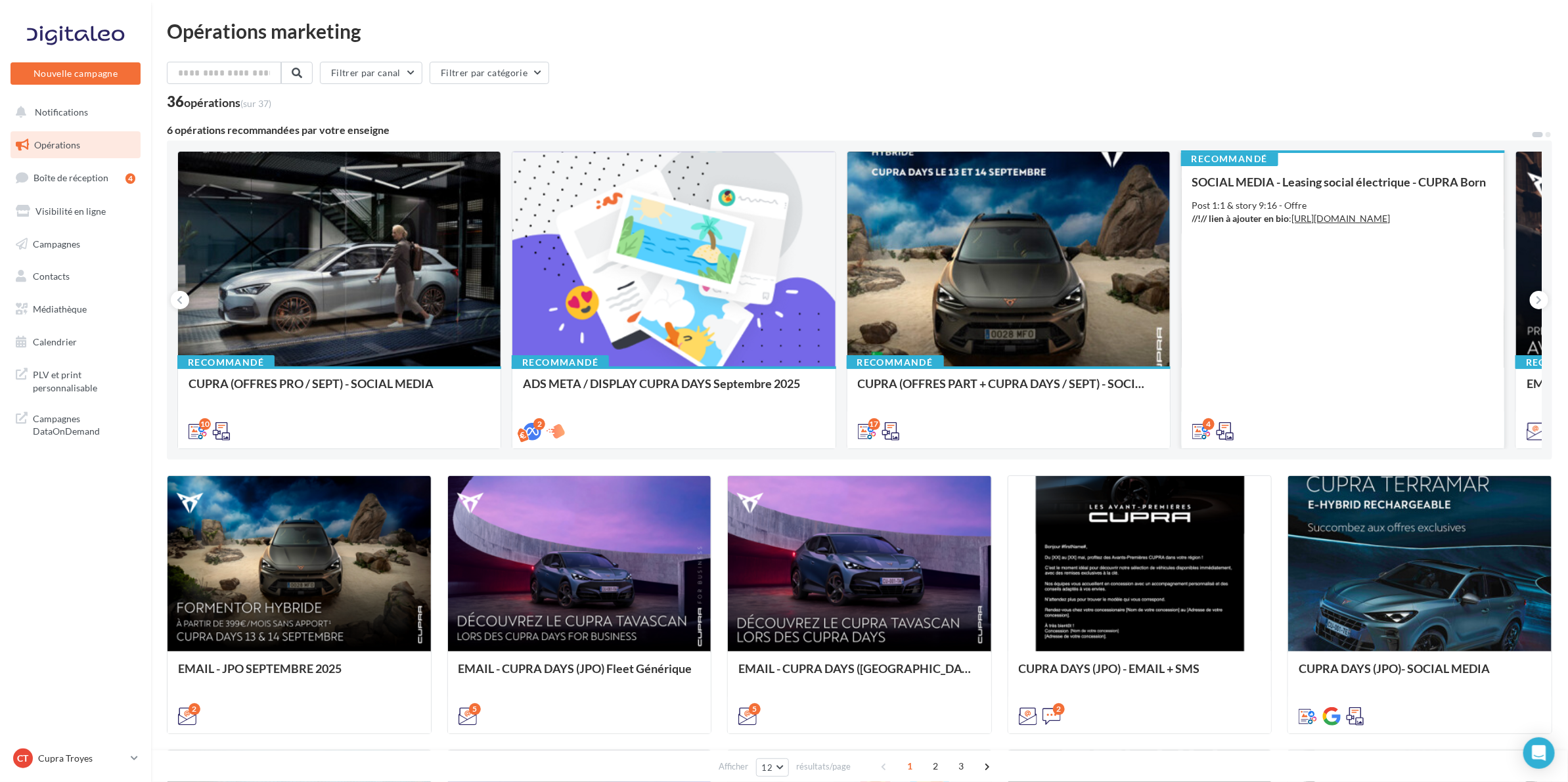
click at [1331, 241] on div "SOCIAL MEDIA - Leasing social électrique - CUPRA Born Post 1:1 & story 9:16 - O…" at bounding box center [1343, 306] width 302 height 262
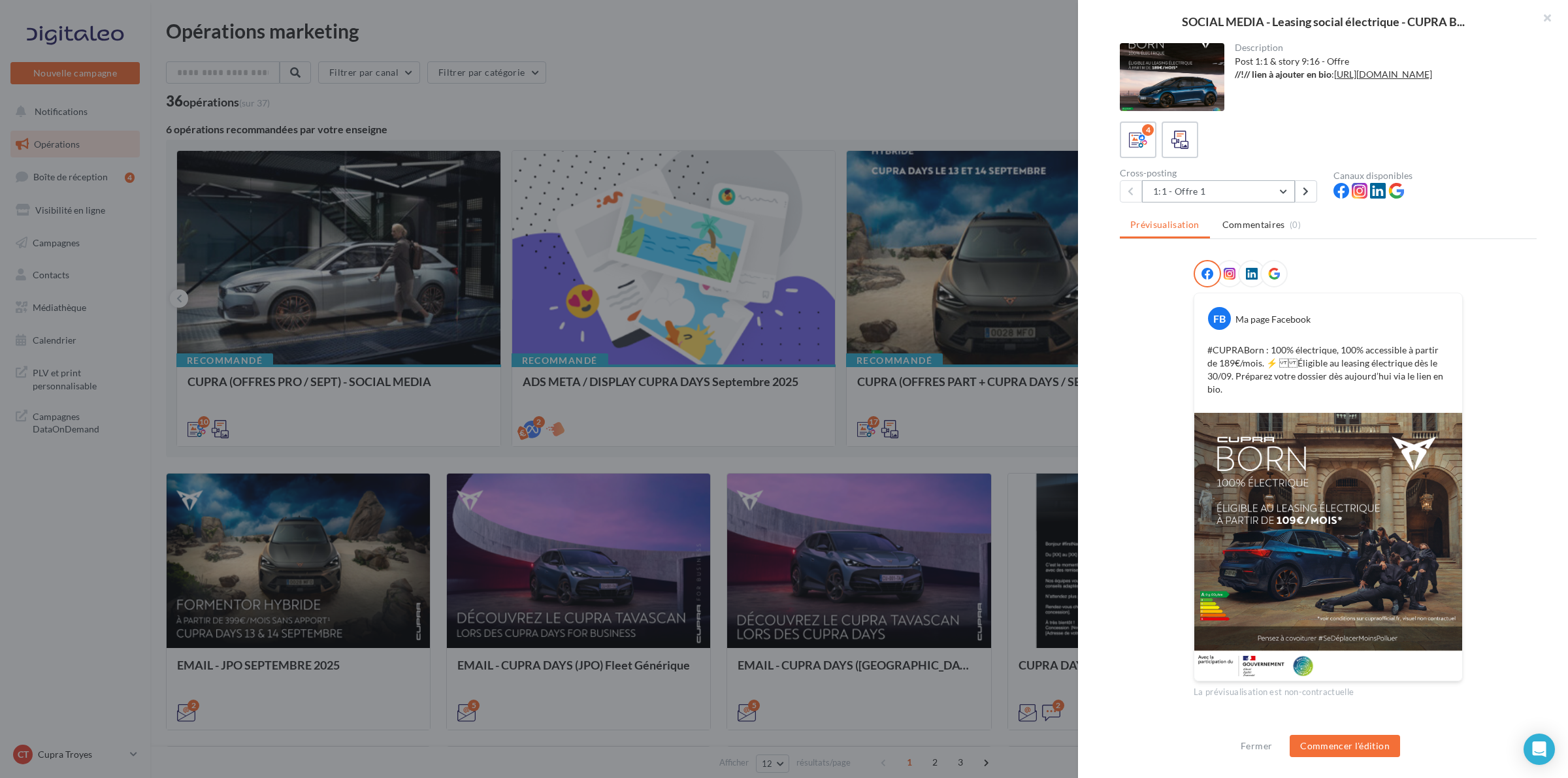
click at [1258, 191] on button "1:1 - Offre 1" at bounding box center [1218, 191] width 153 height 22
click at [1308, 357] on p "#CUPRABorn : 100% électrique, 100% accessible à partir de 189€/mois. ⚡️ Éligi…" at bounding box center [1328, 370] width 242 height 52
click at [1278, 194] on button "1:1 - Offre 1" at bounding box center [1218, 191] width 153 height 22
click at [1263, 248] on button "1:1 - Offre 2" at bounding box center [1239, 259] width 196 height 34
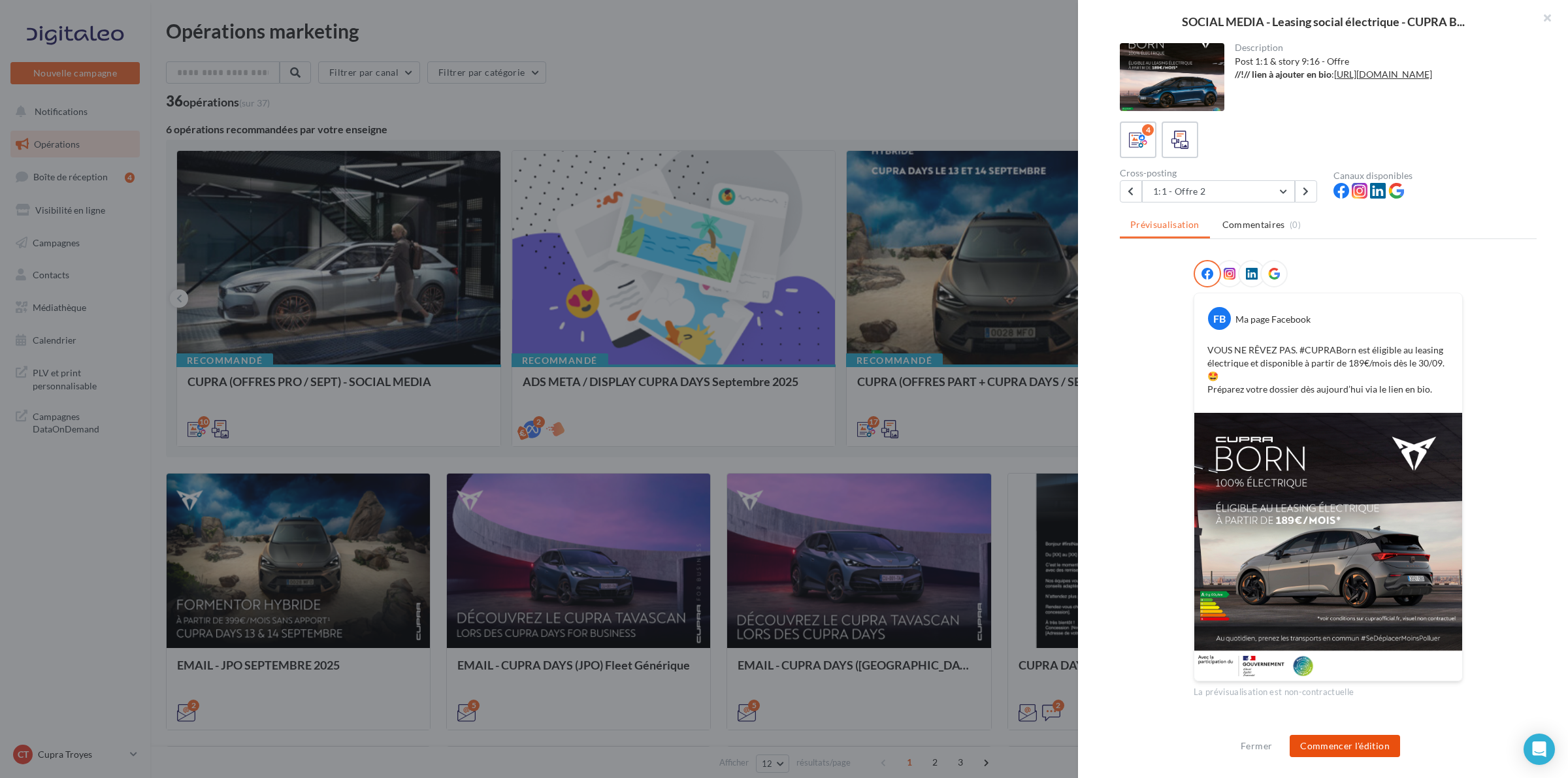
click at [1348, 749] on button "Commencer l'édition" at bounding box center [1345, 746] width 111 height 22
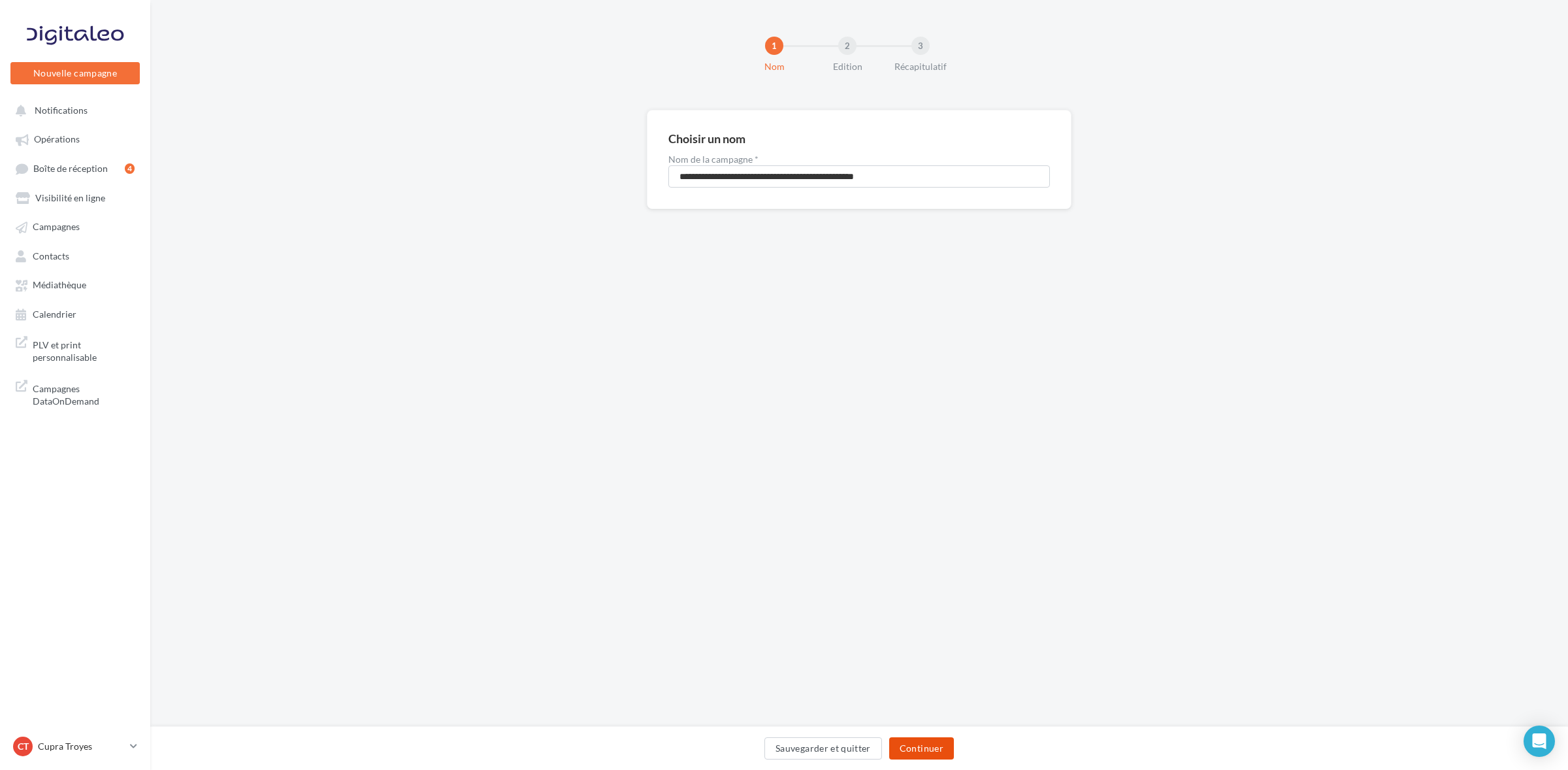
click at [915, 751] on button "Continuer" at bounding box center [921, 748] width 65 height 22
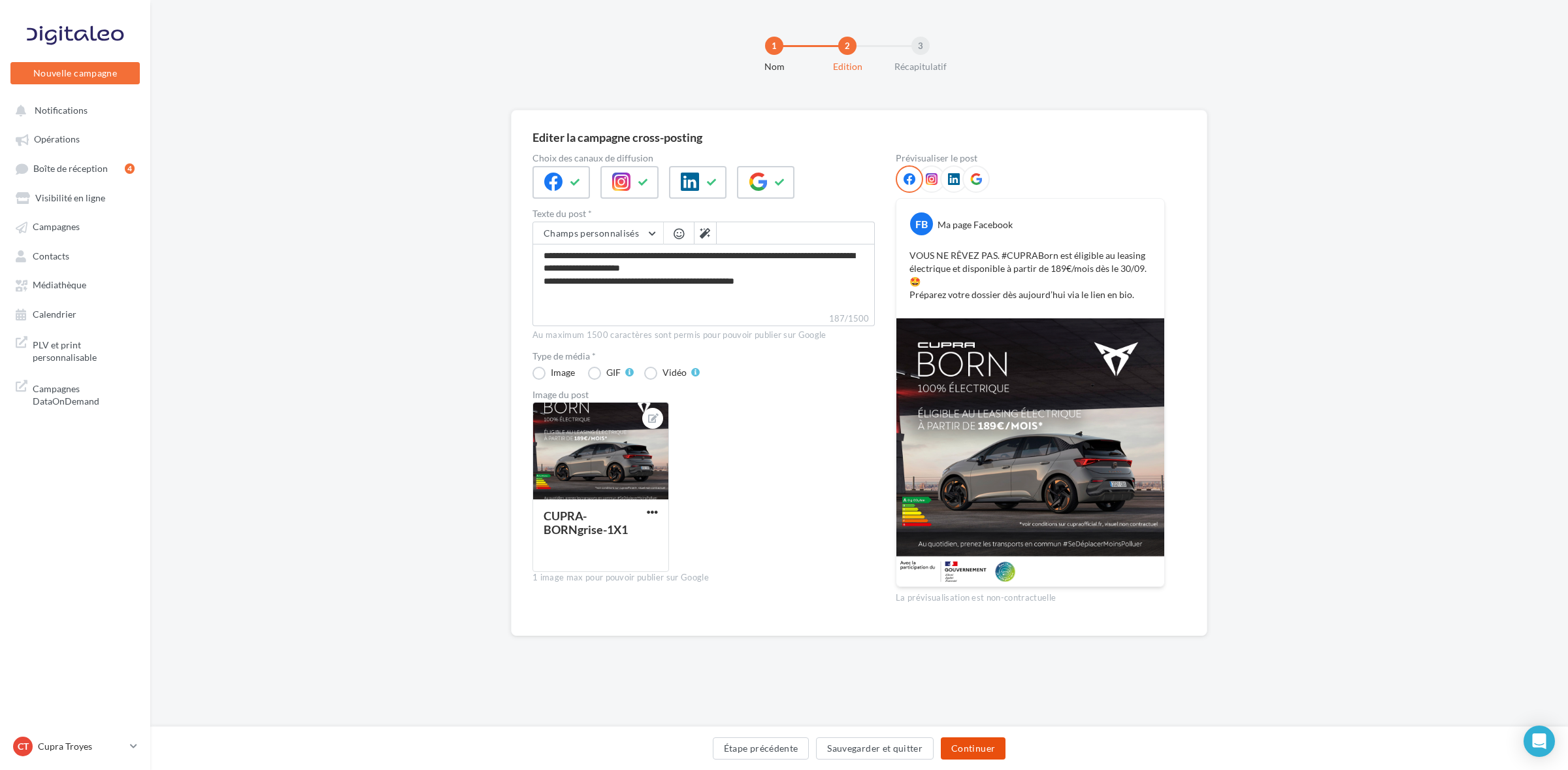
click at [975, 756] on button "Continuer" at bounding box center [973, 748] width 65 height 22
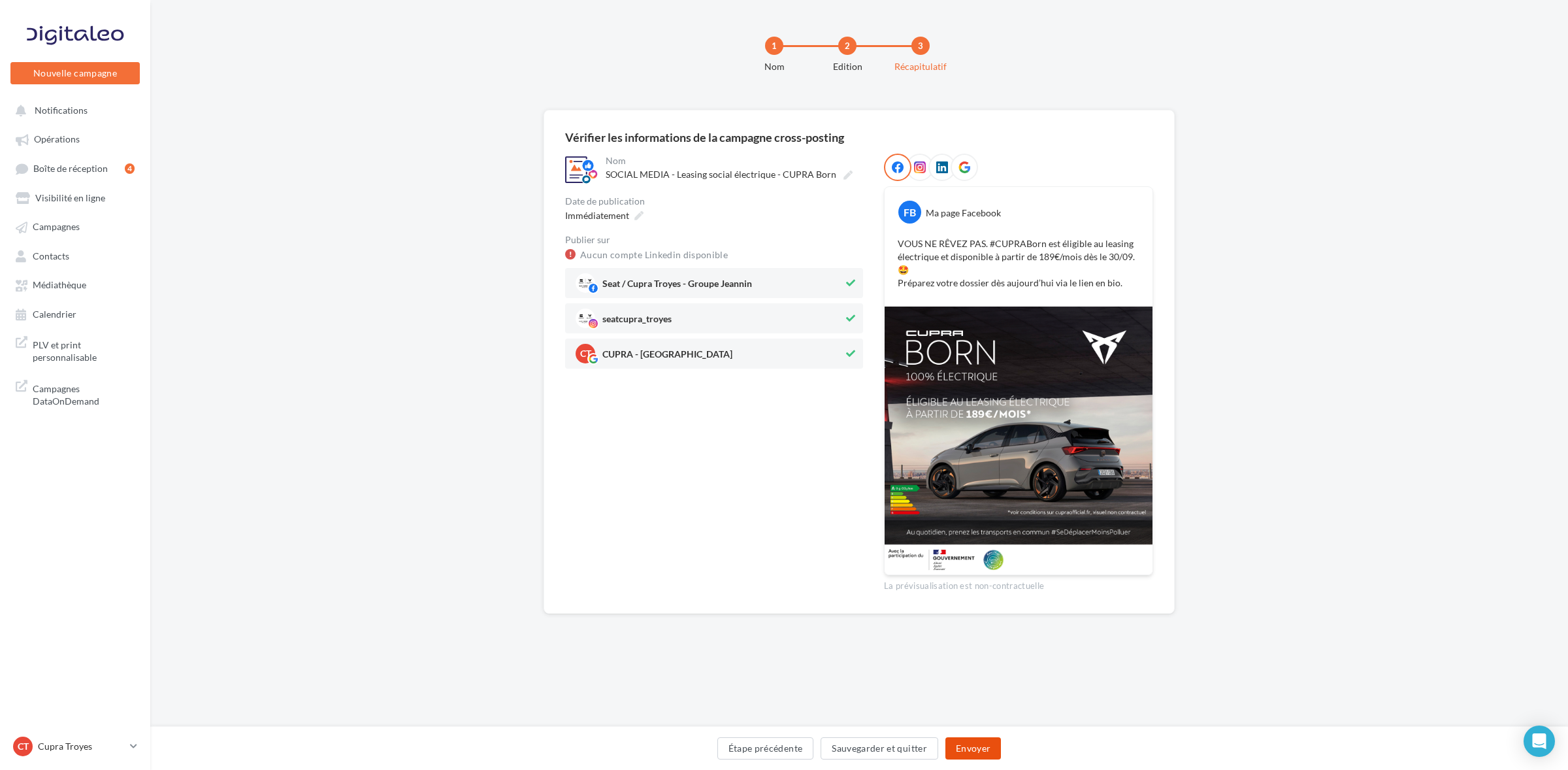
click at [994, 748] on button "Envoyer" at bounding box center [973, 748] width 56 height 22
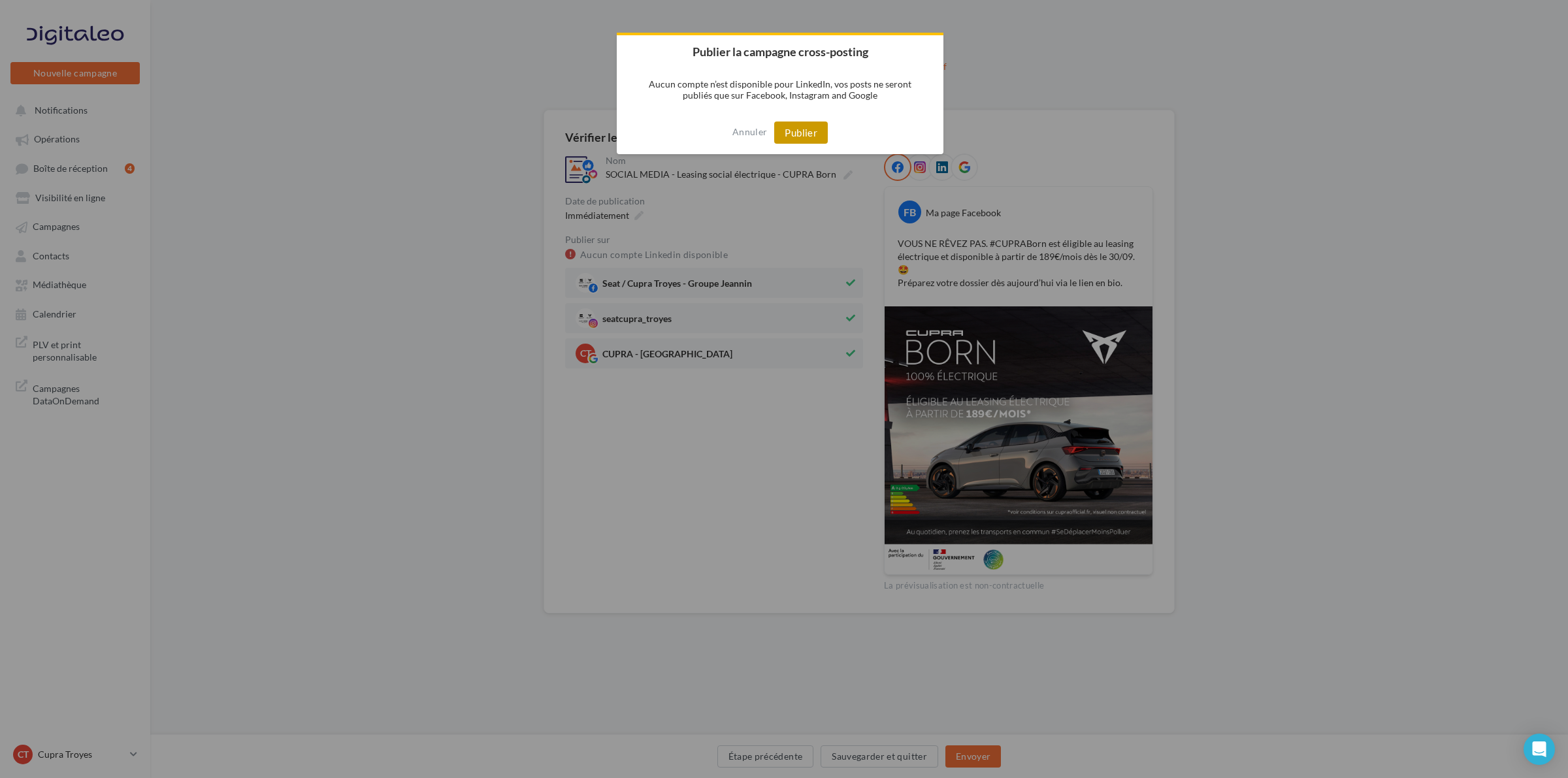
click at [805, 141] on button "Publier" at bounding box center [801, 132] width 53 height 22
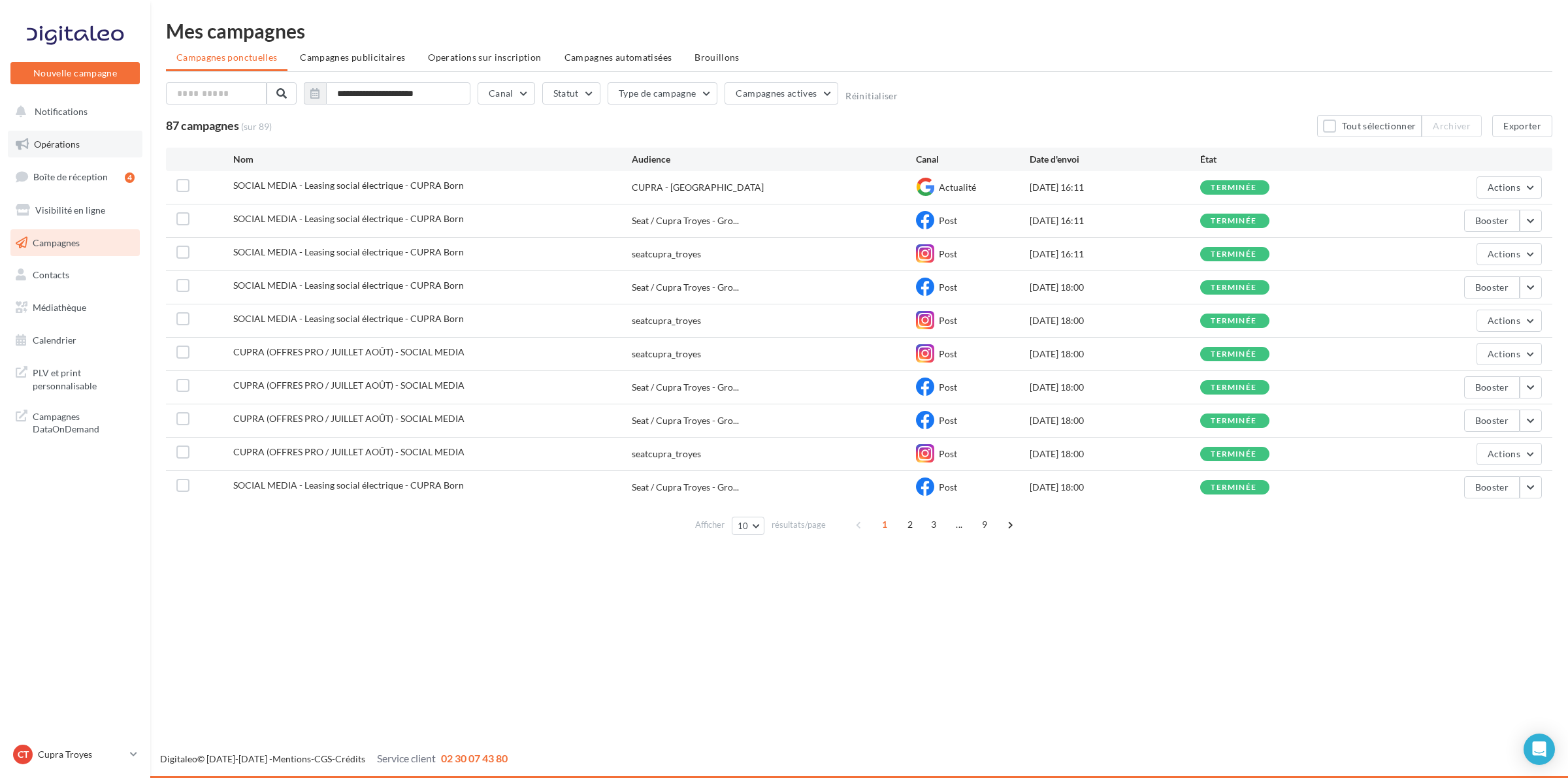
drag, startPoint x: 61, startPoint y: 112, endPoint x: 64, endPoint y: 144, distance: 32.1
click at [64, 144] on div "Notifications Opérations Boîte de réception 4 Visibilité en ligne Campagnes Con…" at bounding box center [75, 272] width 149 height 347
click at [60, 141] on span "Opérations" at bounding box center [57, 144] width 46 height 12
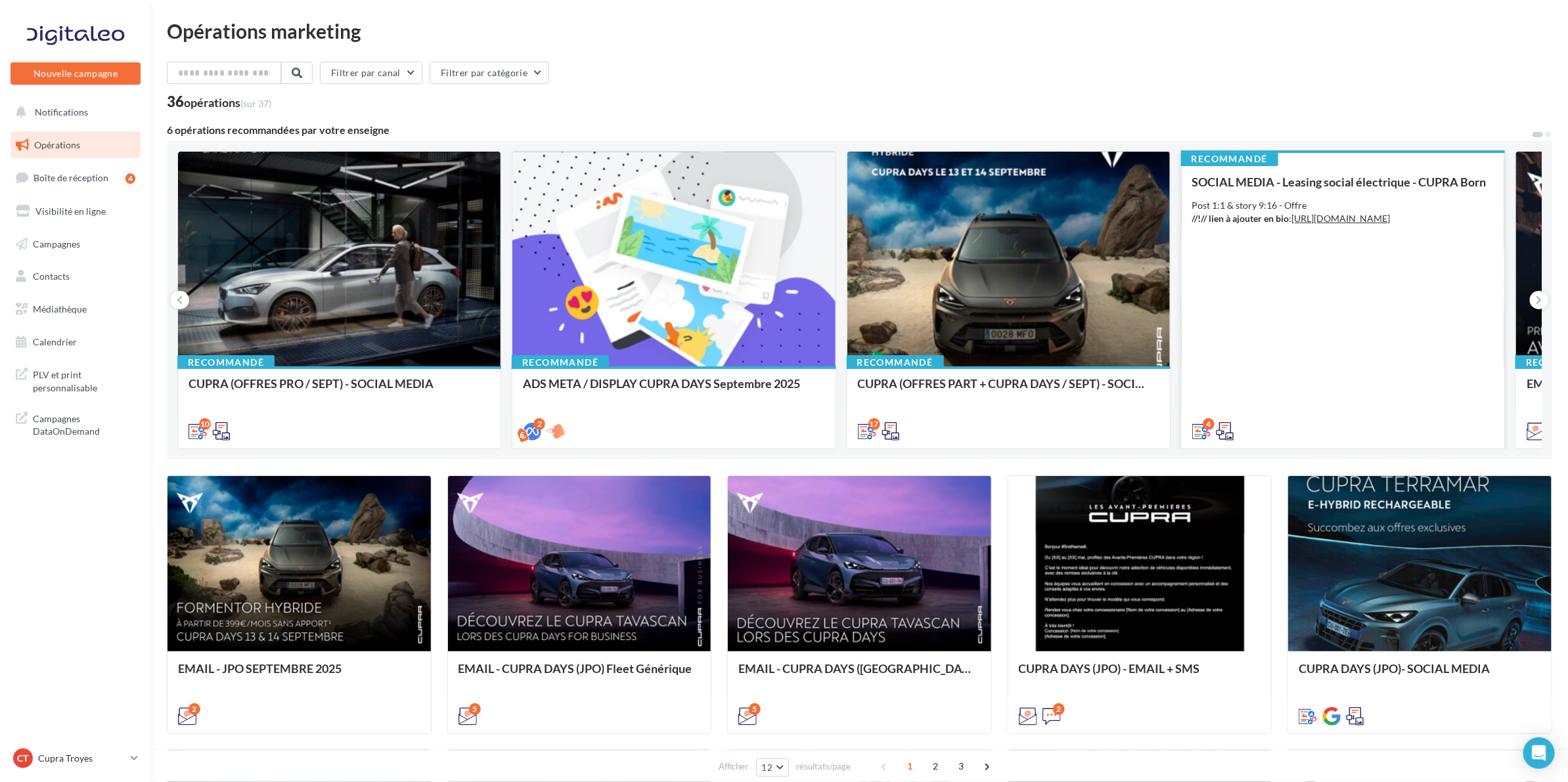
click at [1384, 233] on div "SOCIAL MEDIA - Leasing social électrique - CUPRA Born Post 1:1 & story 9:16 - O…" at bounding box center [1343, 306] width 302 height 262
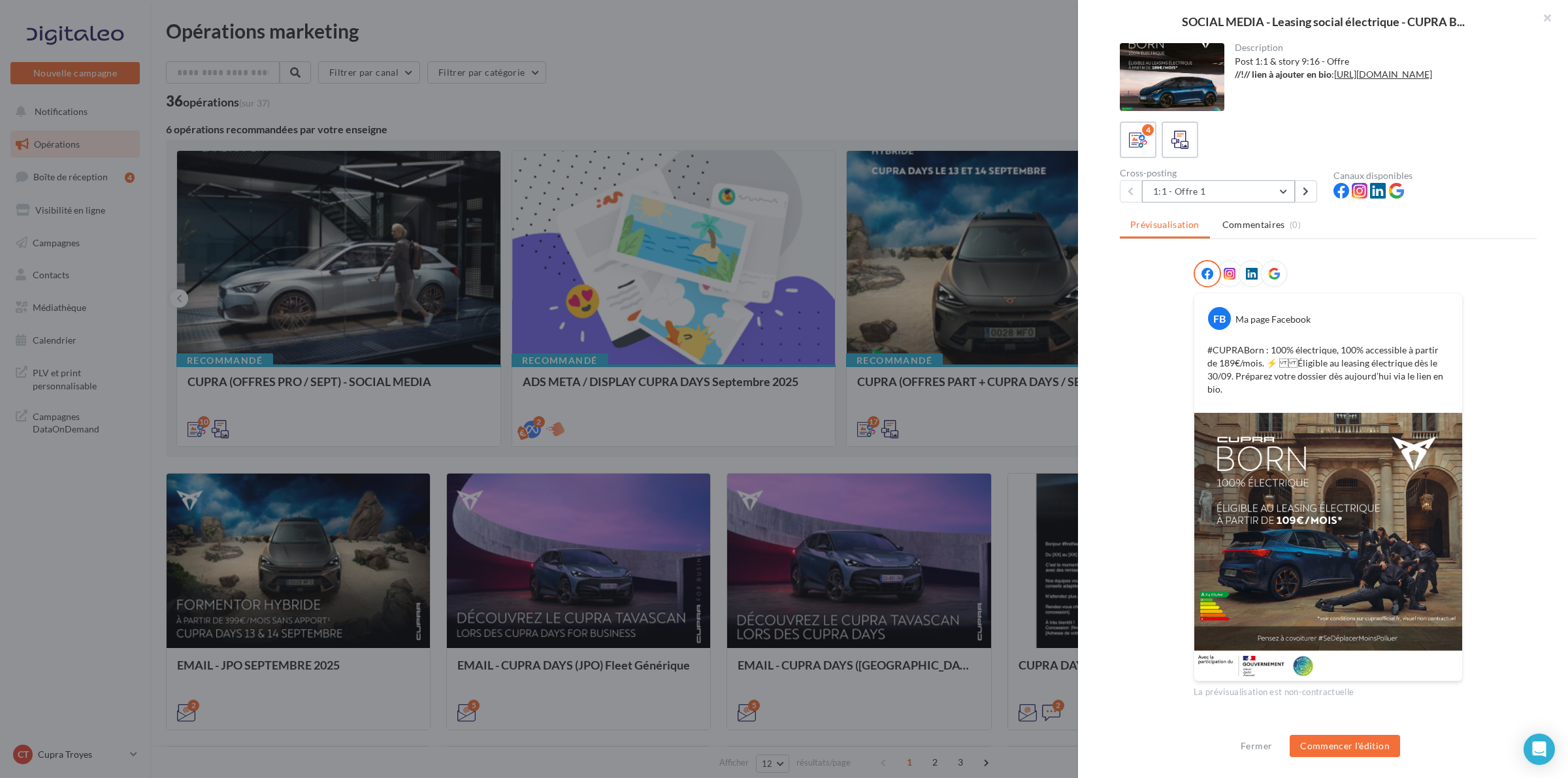
click at [1285, 187] on button "1:1 - Offre 1" at bounding box center [1218, 191] width 153 height 22
click at [1273, 296] on button "1:1 - Offre 3" at bounding box center [1239, 292] width 196 height 34
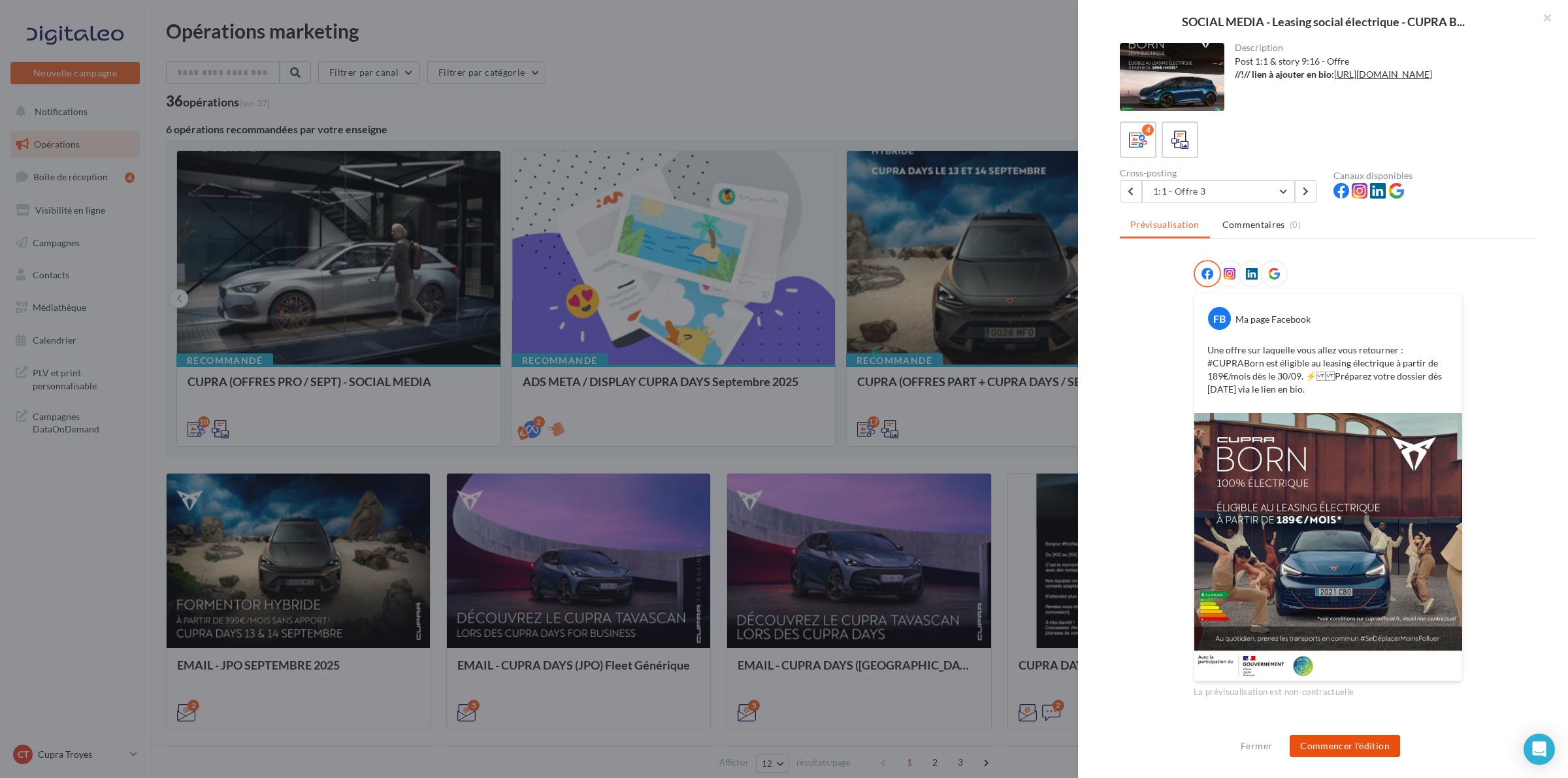
click at [1350, 743] on button "Commencer l'édition" at bounding box center [1345, 746] width 111 height 22
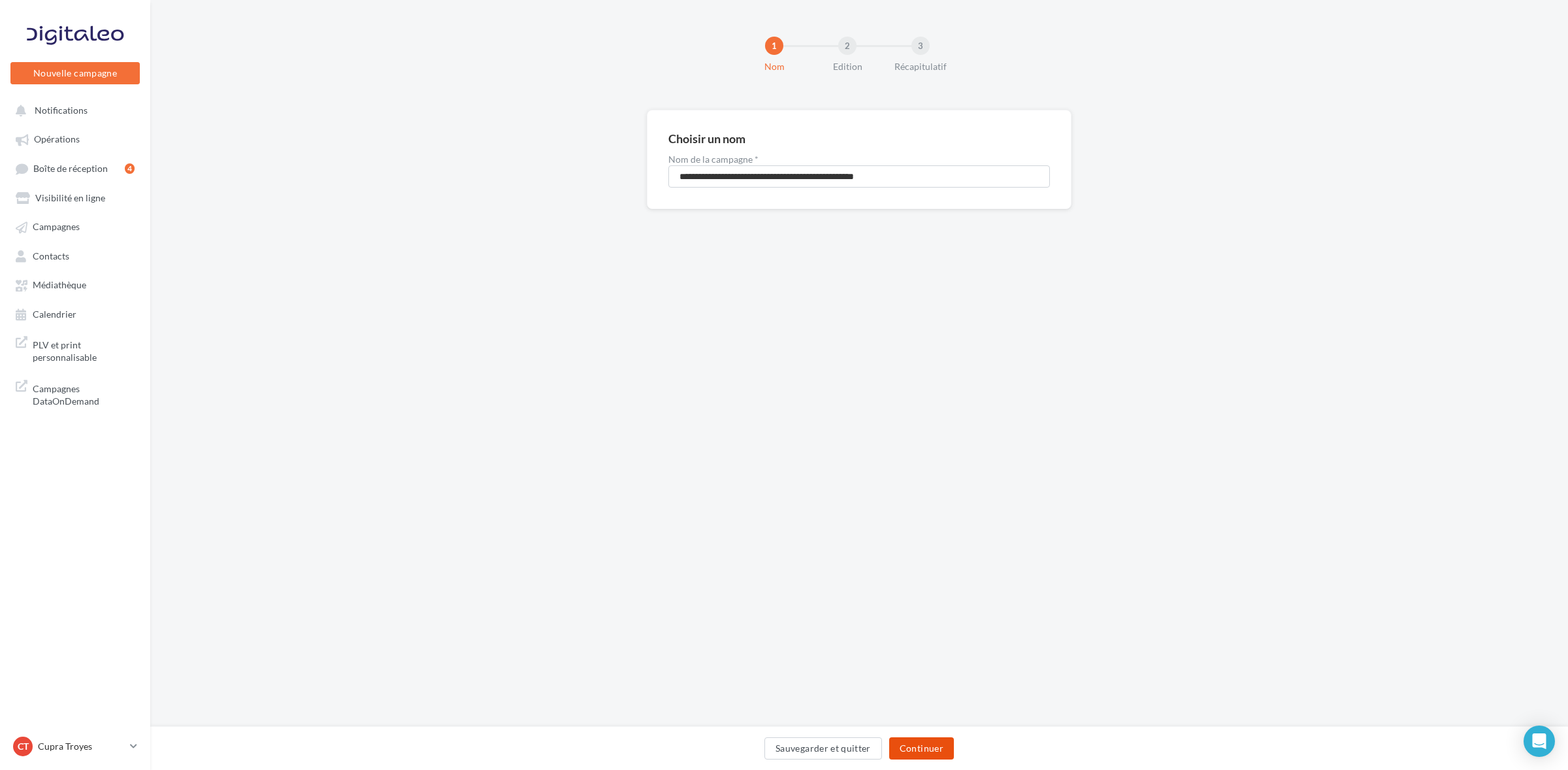
click at [938, 751] on button "Continuer" at bounding box center [921, 748] width 65 height 22
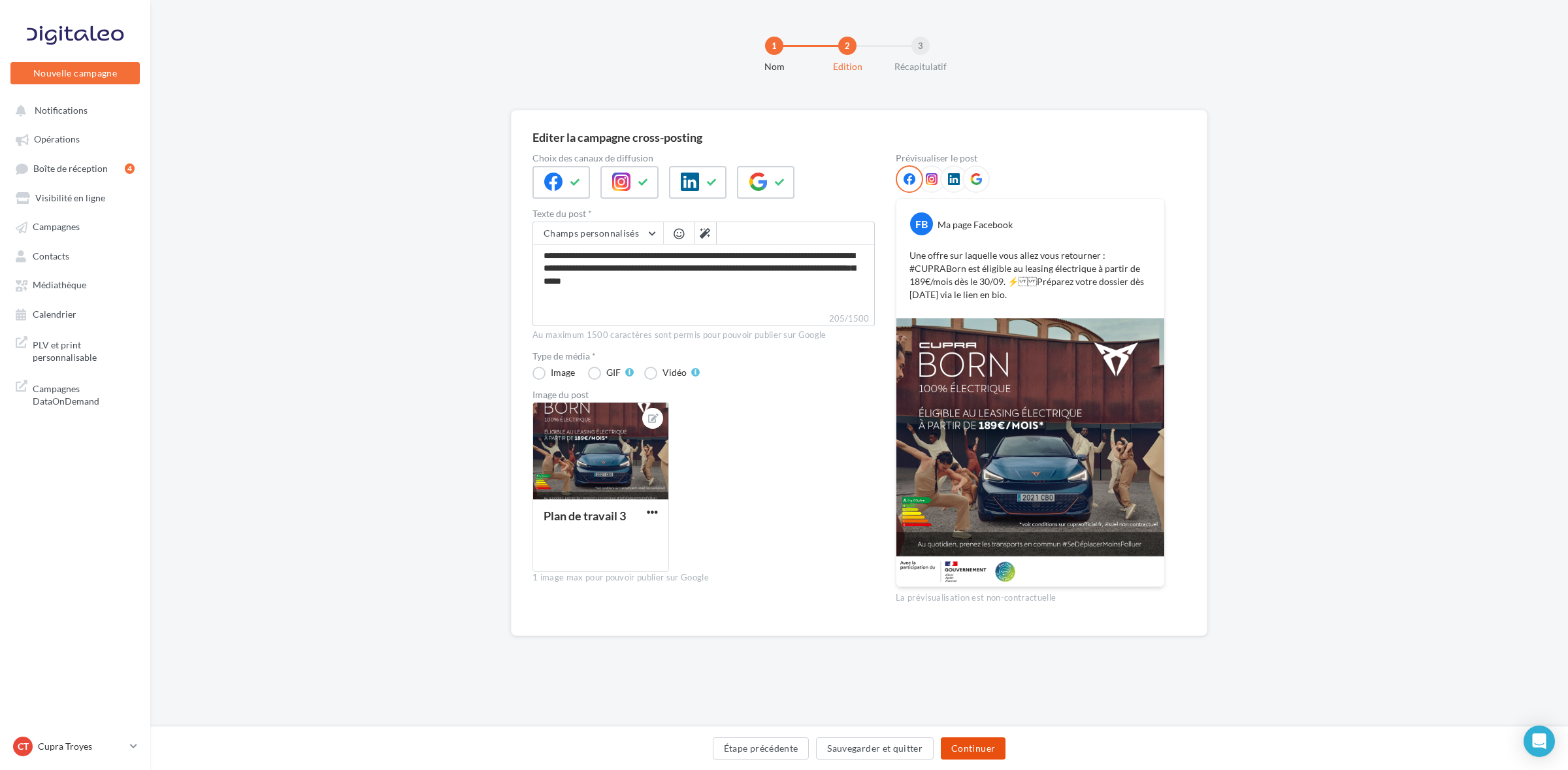
click at [959, 753] on button "Continuer" at bounding box center [973, 748] width 65 height 22
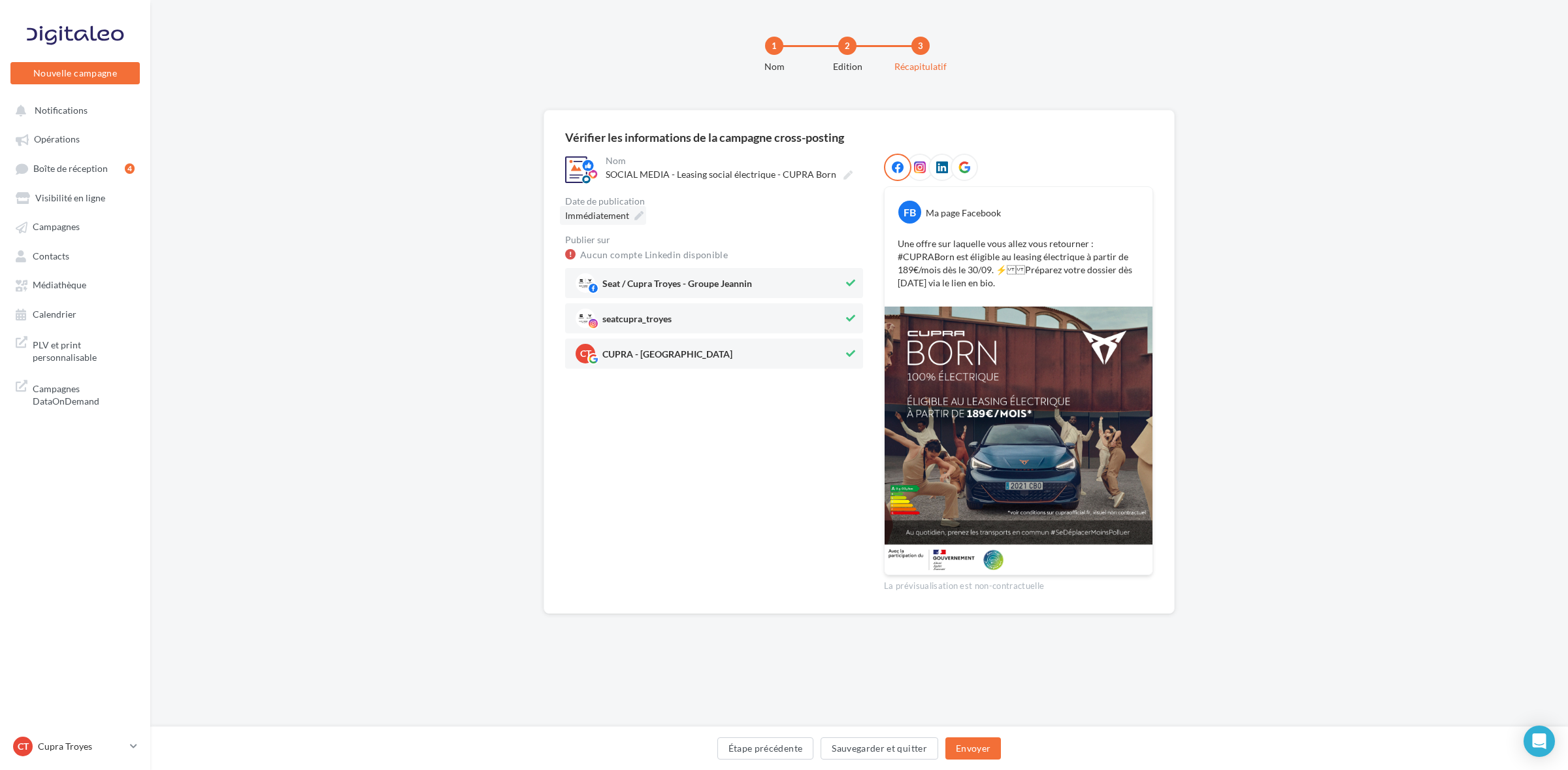
click at [636, 216] on icon at bounding box center [639, 215] width 9 height 9
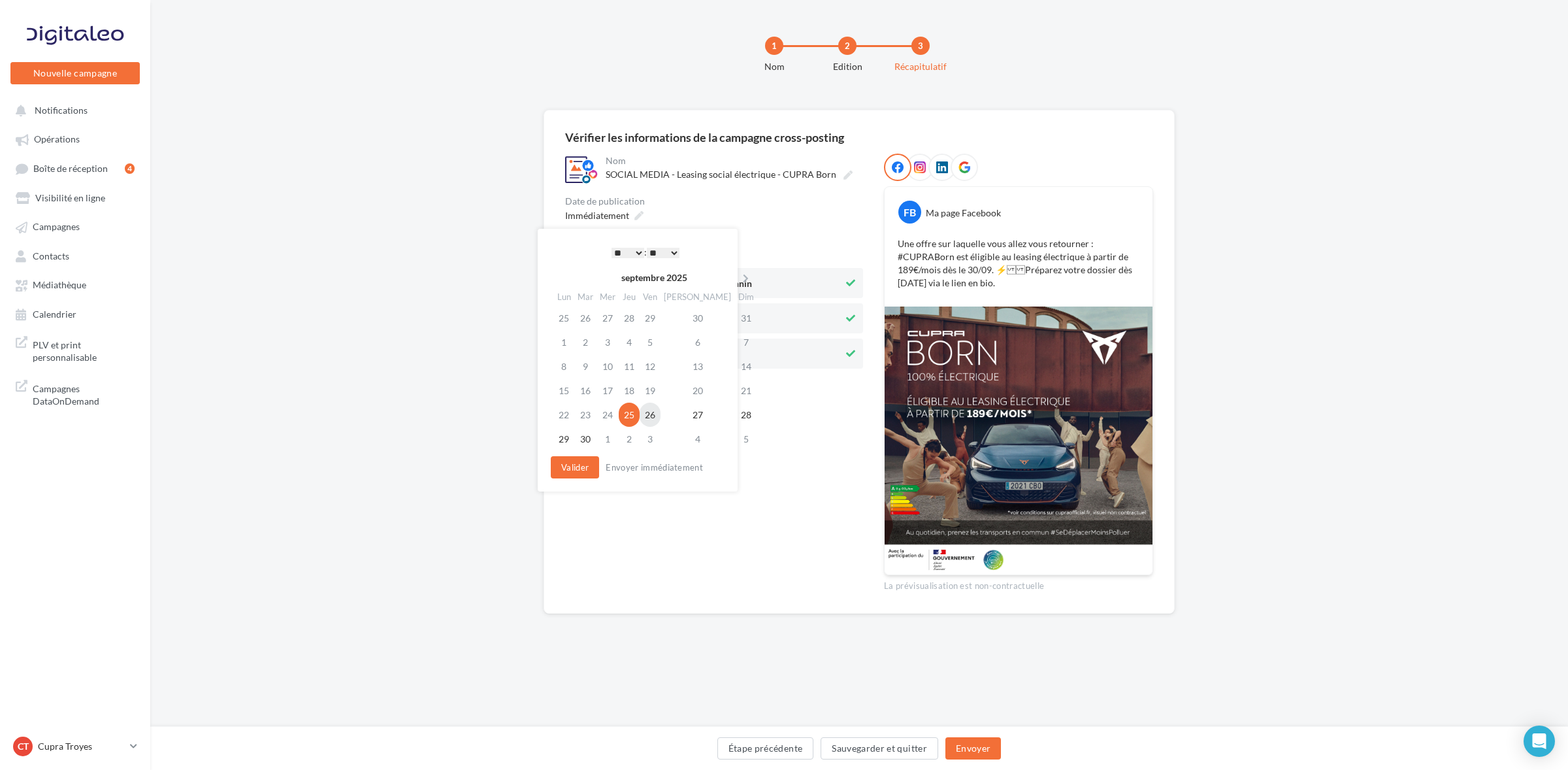
click at [661, 414] on td "26" at bounding box center [650, 414] width 21 height 24
click at [633, 245] on div "* * * * * * * * * * ** ** ** ** ** ** ** ** ** ** ** ** ** ** : ** ** ** ** ** …" at bounding box center [645, 253] width 132 height 19
click at [631, 249] on select "* * * * * * * * * * ** ** ** ** ** ** ** ** ** ** ** ** ** **" at bounding box center [627, 253] width 33 height 11
click at [566, 466] on button "Valider" at bounding box center [575, 467] width 49 height 22
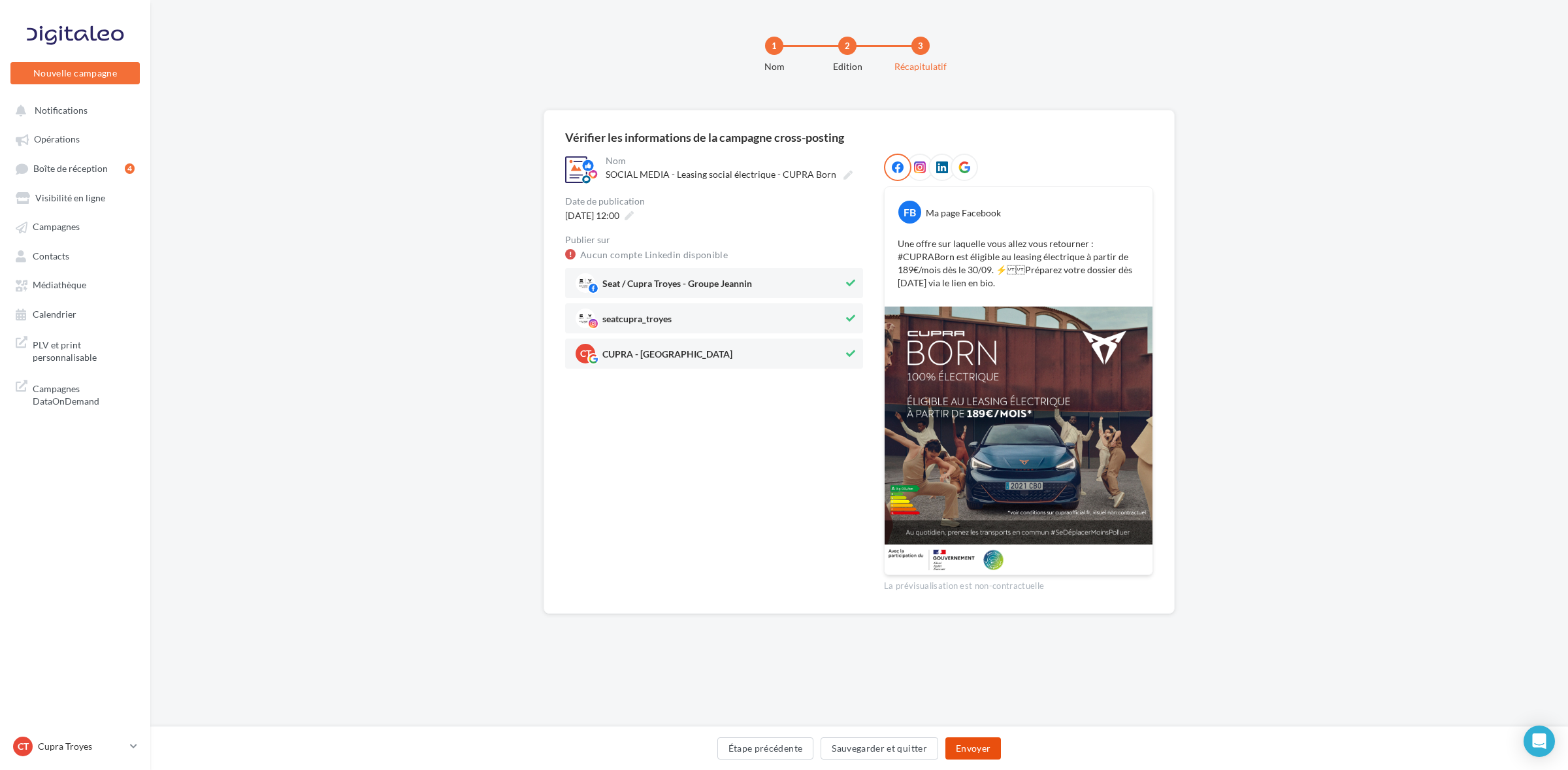
click at [965, 746] on button "Envoyer" at bounding box center [973, 748] width 56 height 22
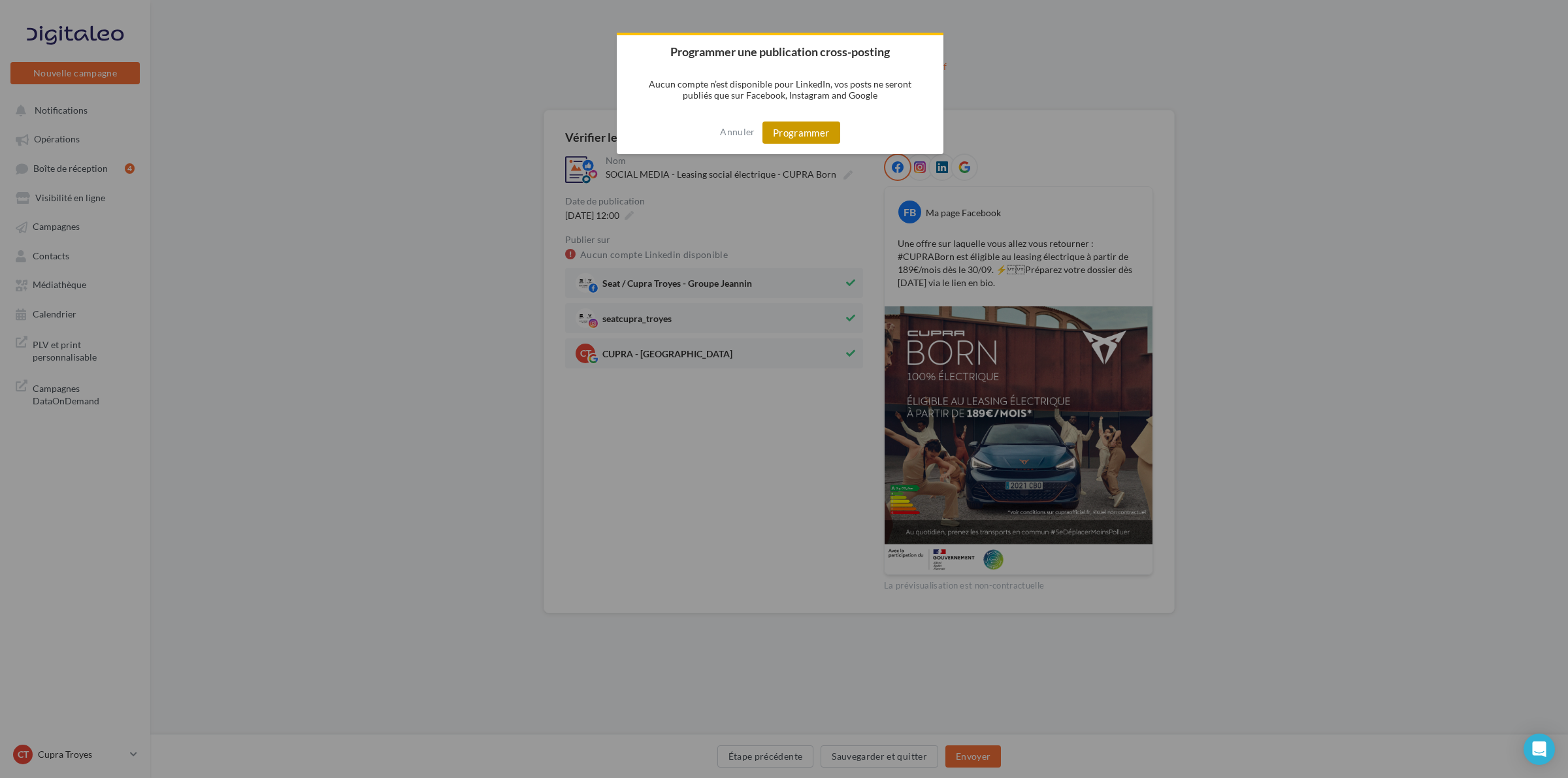
click at [768, 125] on button "Programmer" at bounding box center [802, 132] width 78 height 22
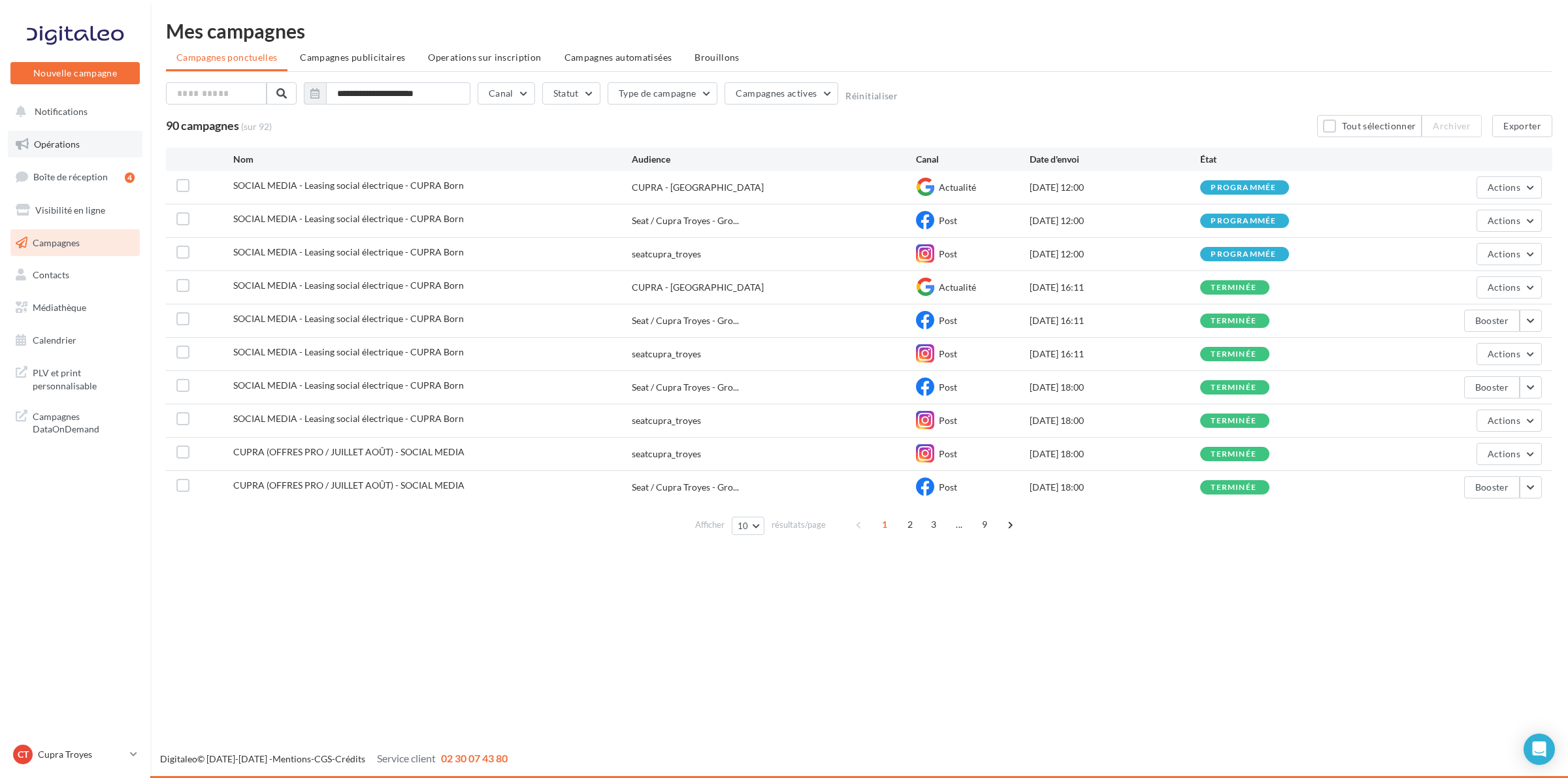
click at [69, 144] on span "Opérations" at bounding box center [57, 144] width 46 height 12
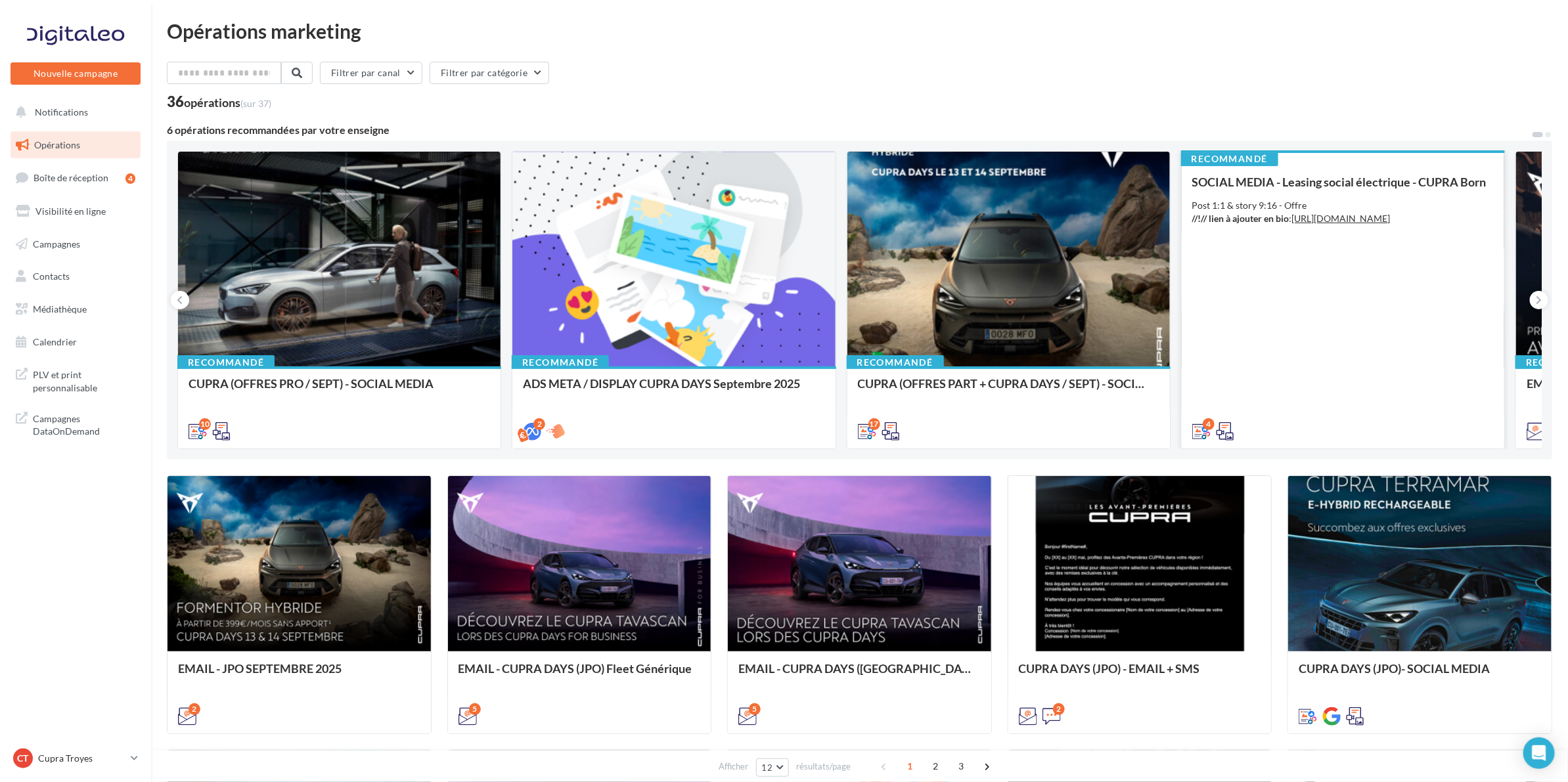
click at [1343, 265] on div "SOCIAL MEDIA - Leasing social électrique - CUPRA Born Post 1:1 & story 9:16 - O…" at bounding box center [1343, 306] width 302 height 262
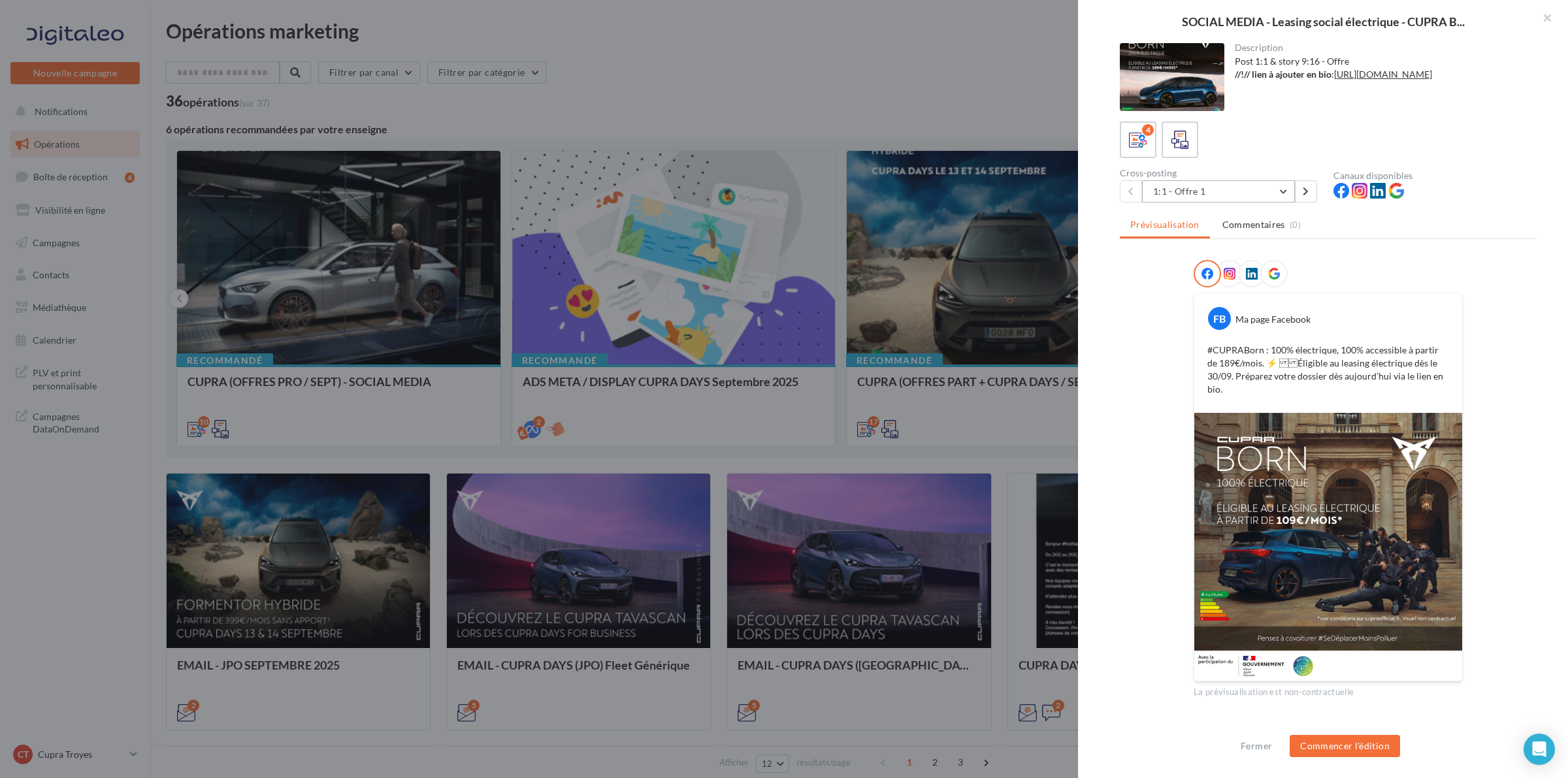
click at [1235, 191] on button "1:1 - Offre 1" at bounding box center [1218, 191] width 153 height 22
click at [1216, 320] on button "1:1 - Offre 4" at bounding box center [1239, 327] width 196 height 34
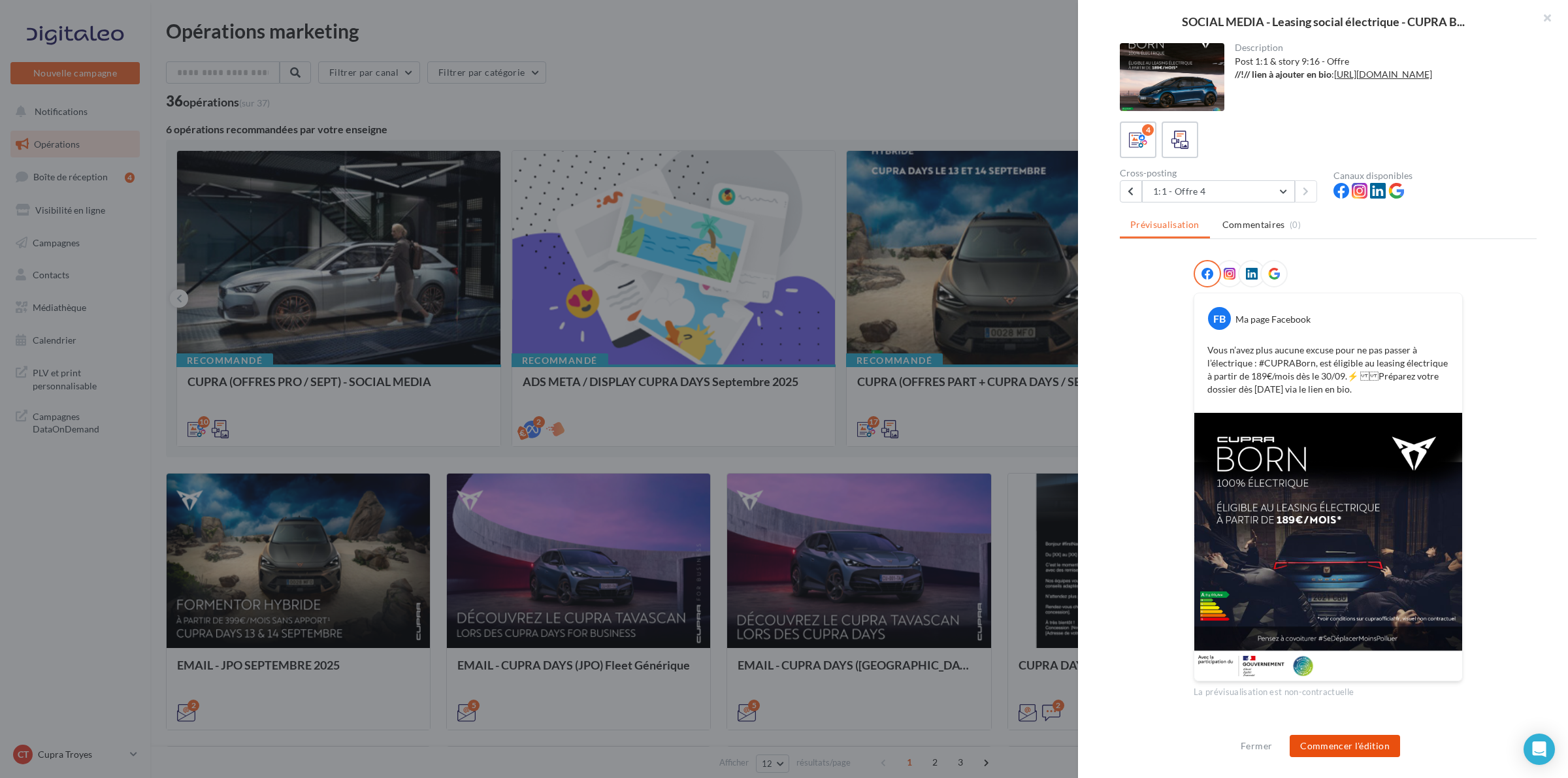
click at [1321, 741] on button "Commencer l'édition" at bounding box center [1345, 746] width 111 height 22
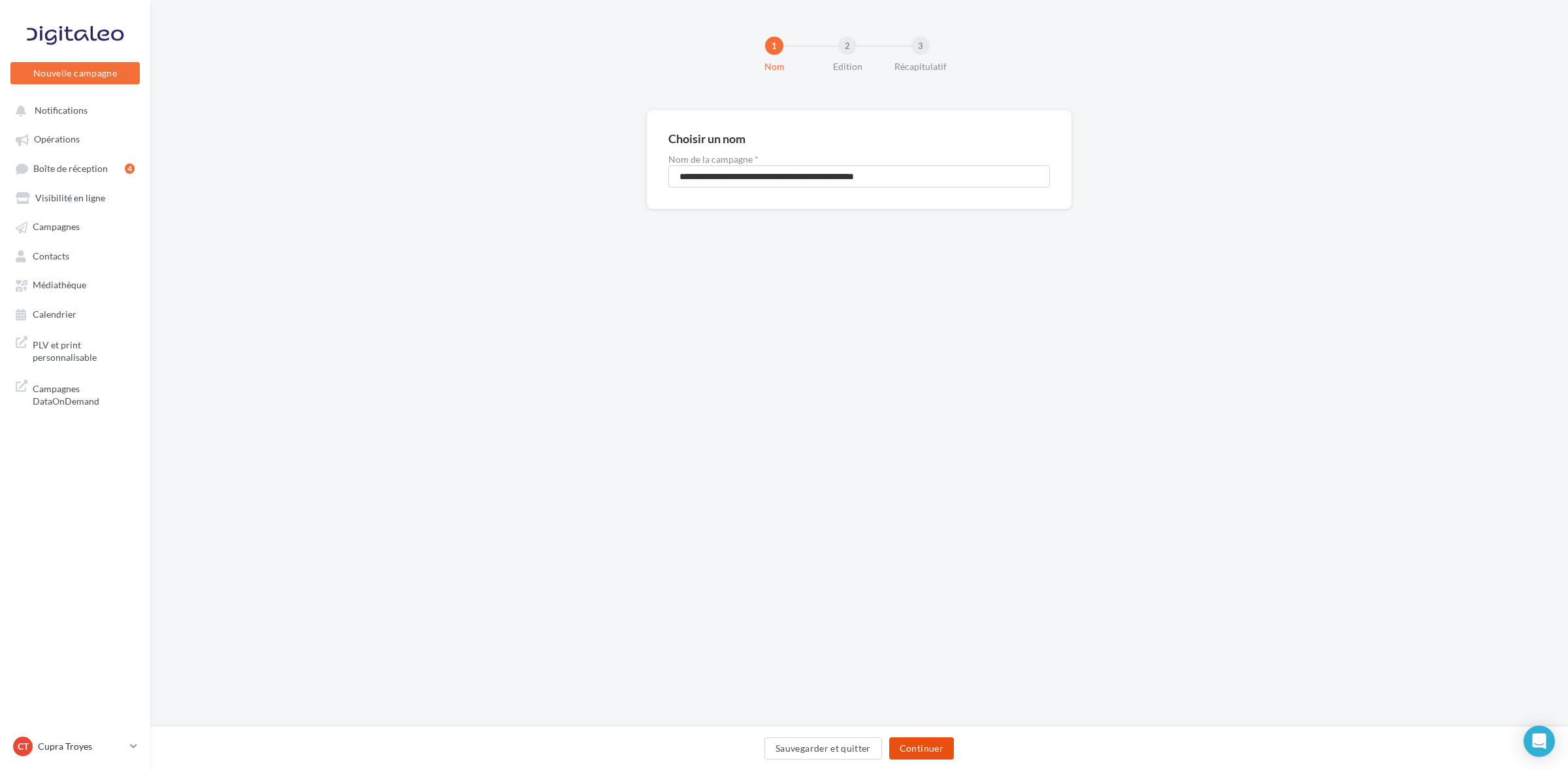
click at [916, 746] on button "Continuer" at bounding box center [921, 748] width 65 height 22
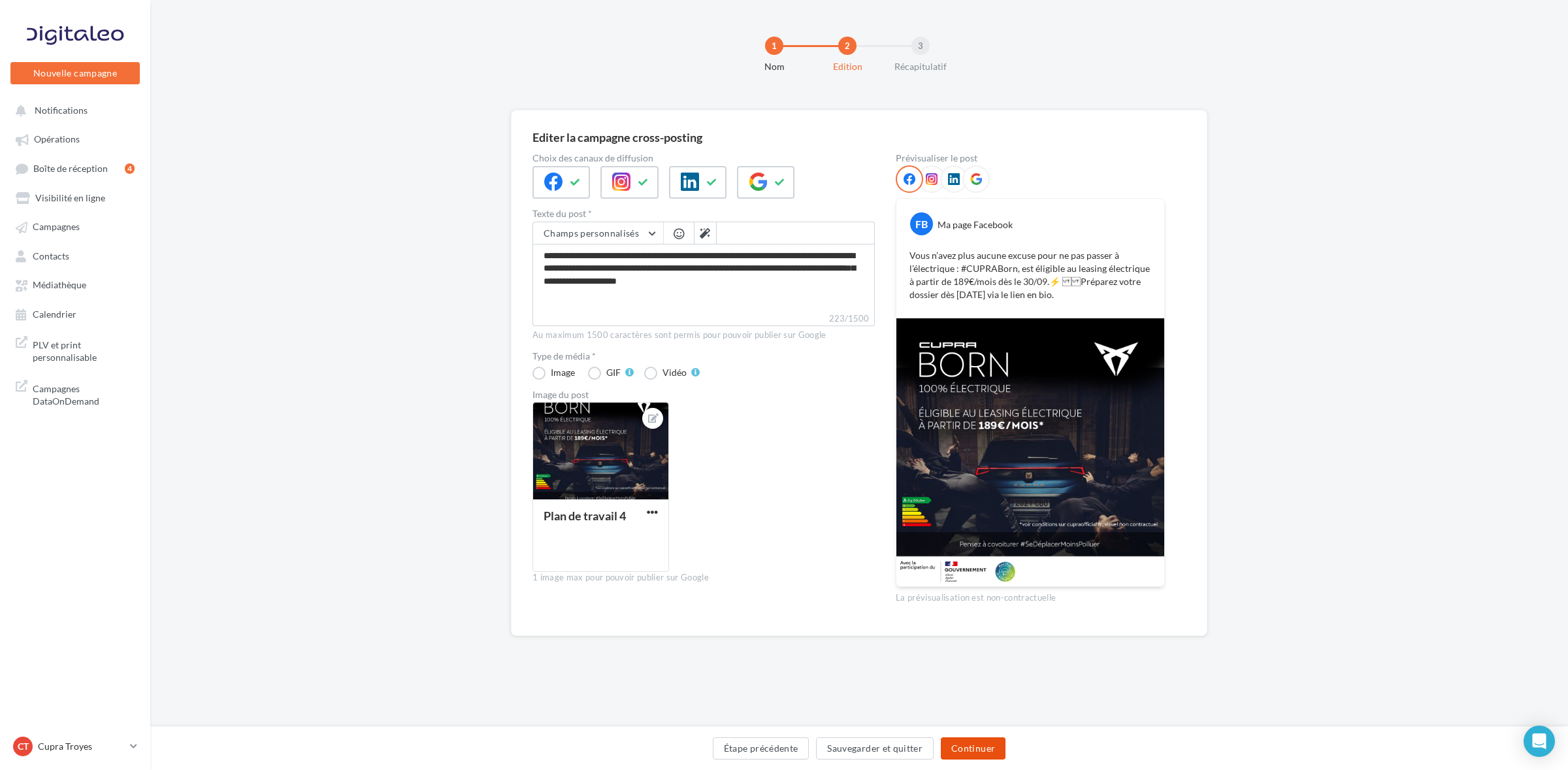
click at [981, 753] on button "Continuer" at bounding box center [973, 748] width 65 height 22
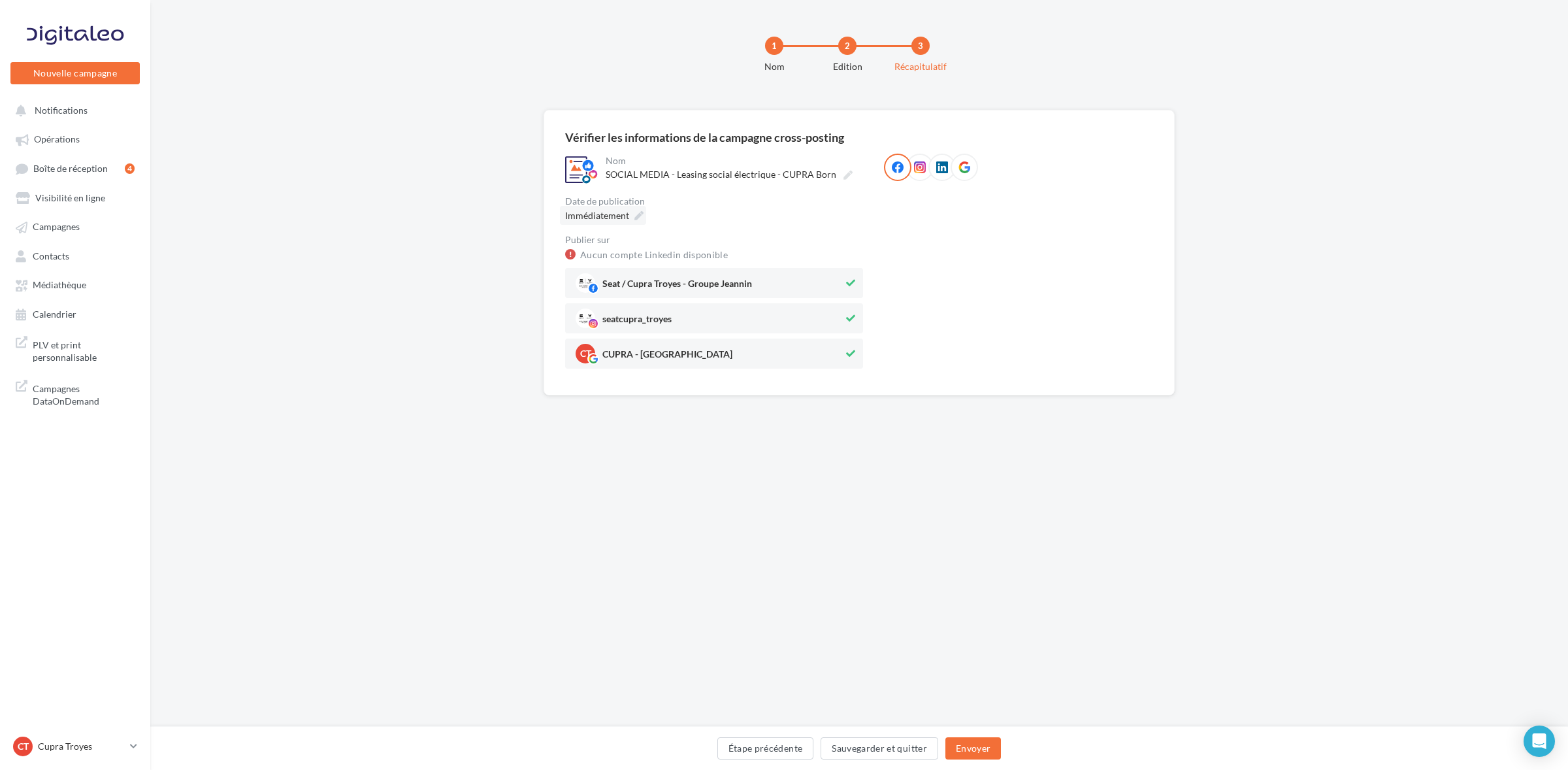
click at [637, 214] on icon at bounding box center [639, 215] width 9 height 9
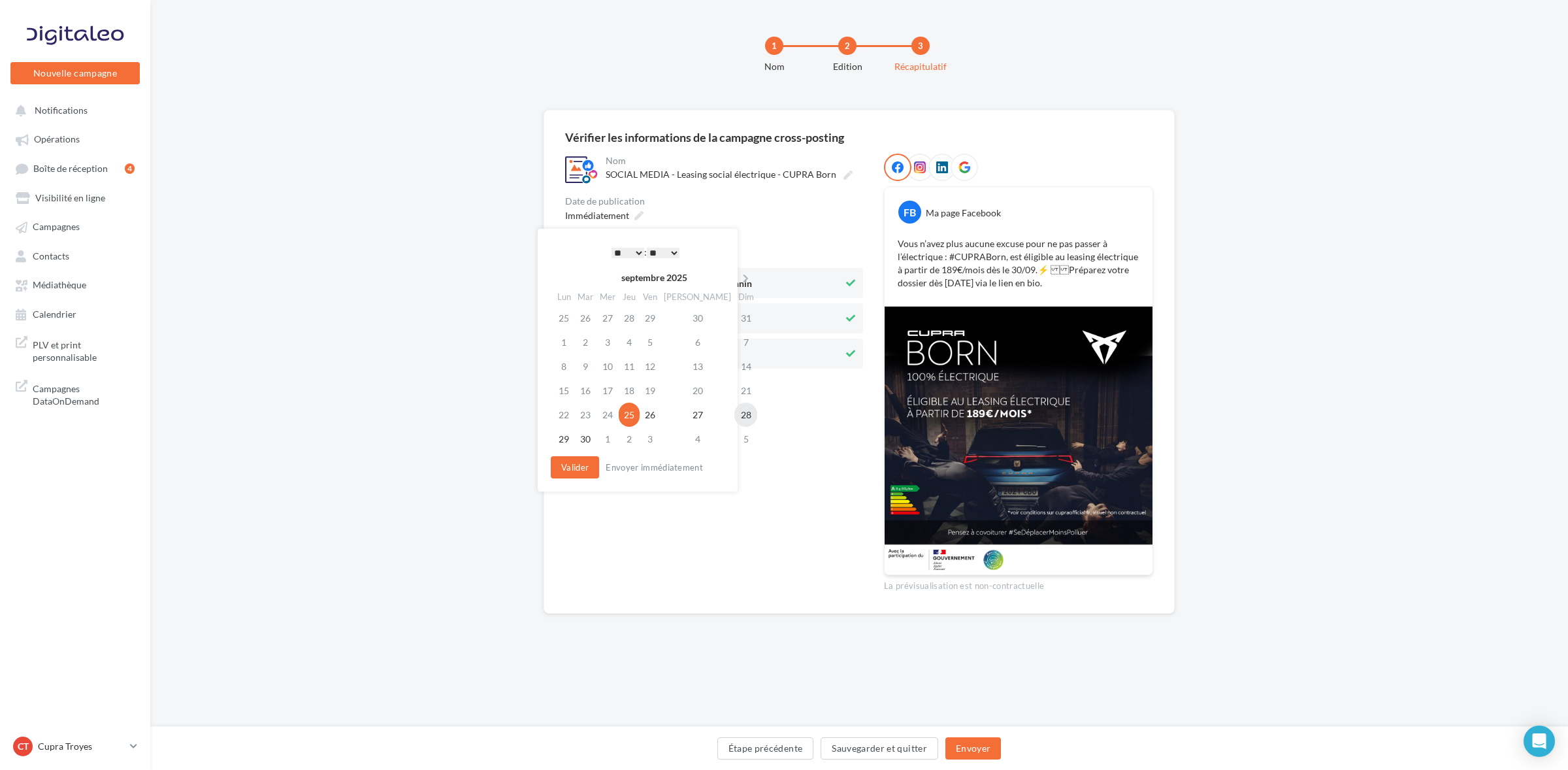
click at [734, 414] on td "28" at bounding box center [746, 414] width 23 height 24
click at [627, 250] on select "* * * * * * * * * * ** ** ** ** ** ** ** ** ** ** ** ** ** **" at bounding box center [627, 253] width 33 height 11
click at [611, 248] on select "* * * * * * * * * * ** ** ** ** ** ** ** ** ** ** ** ** ** **" at bounding box center [627, 253] width 33 height 11
click at [629, 256] on select "* * * * * * * * * * ** ** ** ** ** ** ** ** ** ** ** ** ** **" at bounding box center [627, 253] width 33 height 11
click at [578, 453] on div "septembre 2025 Lun Mar Mer Jeu Ven Sam Dim 25 26 27 28 29 30 31 1 2 3 4 5 6 7 8…" at bounding box center [639, 359] width 176 height 189
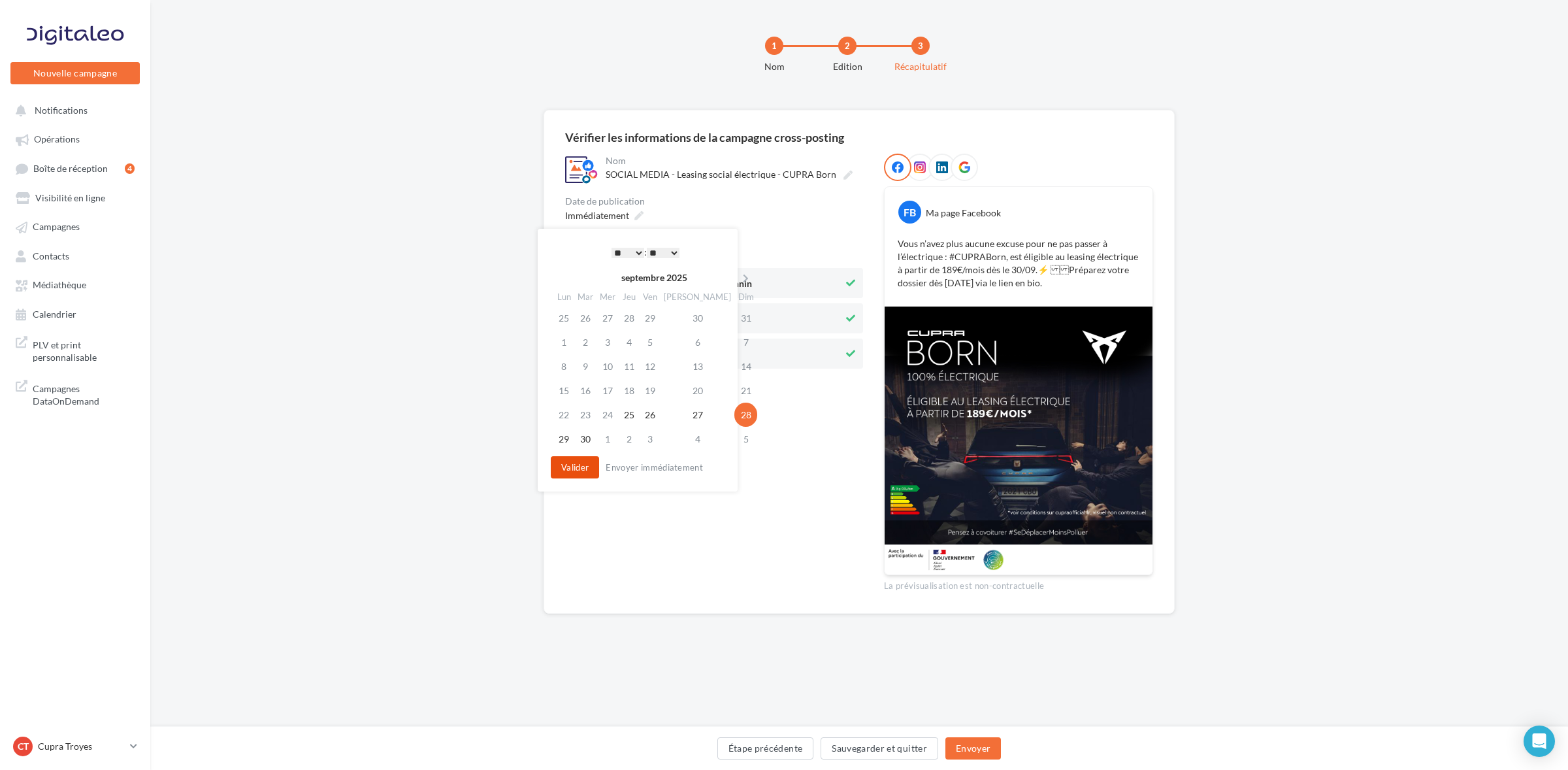
click at [581, 467] on button "Valider" at bounding box center [575, 467] width 49 height 22
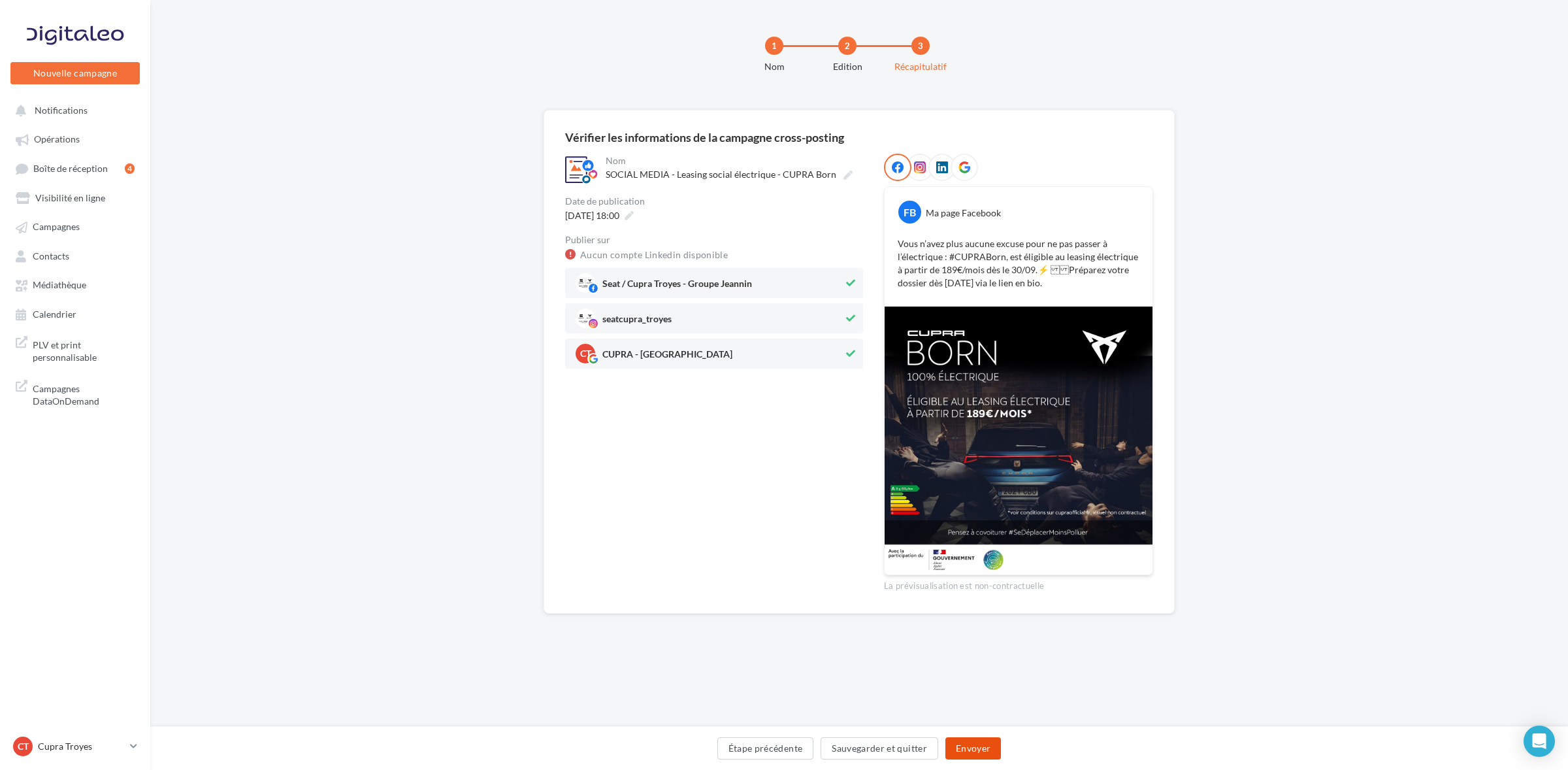
click at [962, 737] on button "Envoyer" at bounding box center [973, 748] width 56 height 22
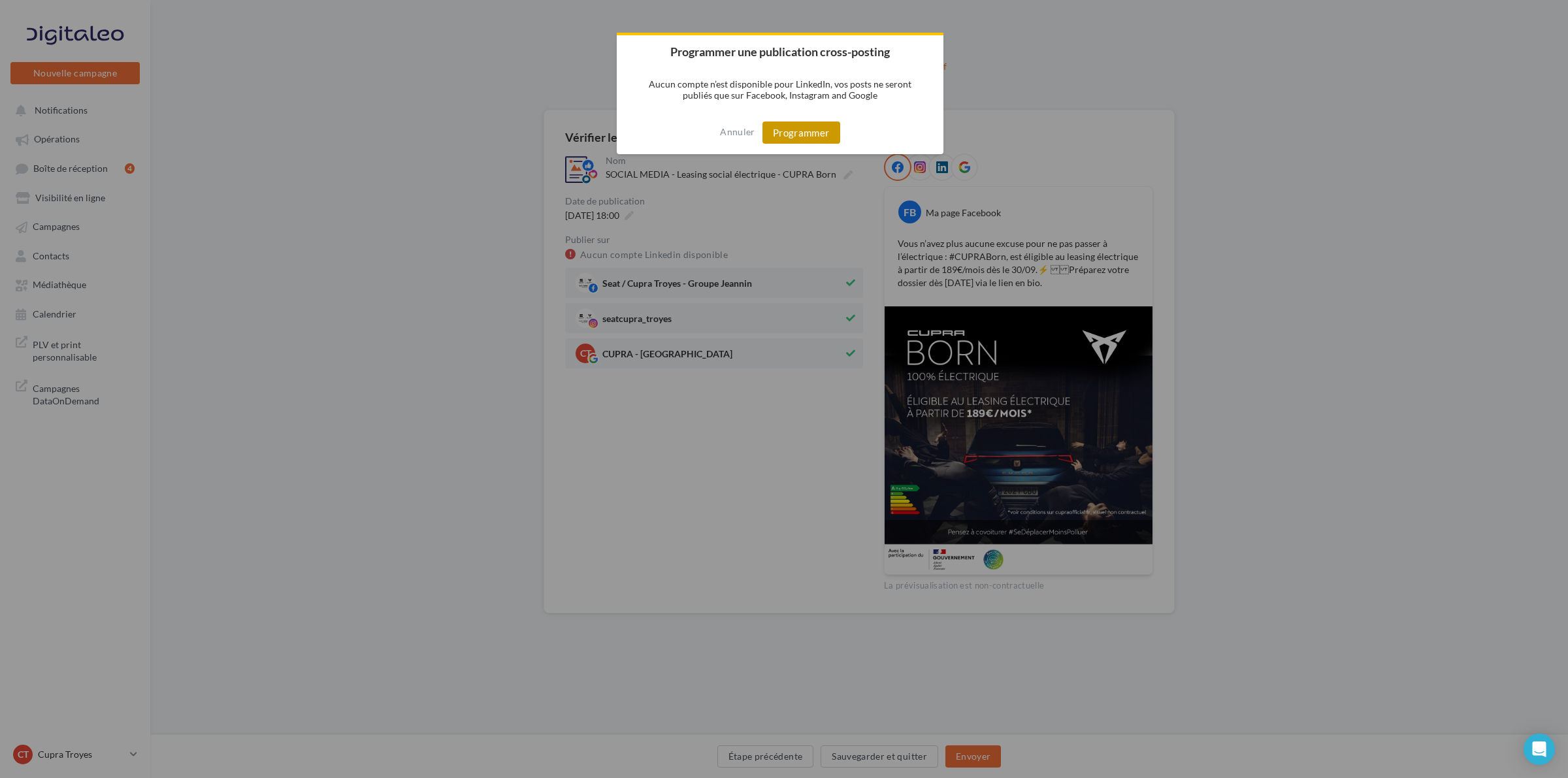
click at [786, 121] on button "Programmer" at bounding box center [802, 132] width 78 height 22
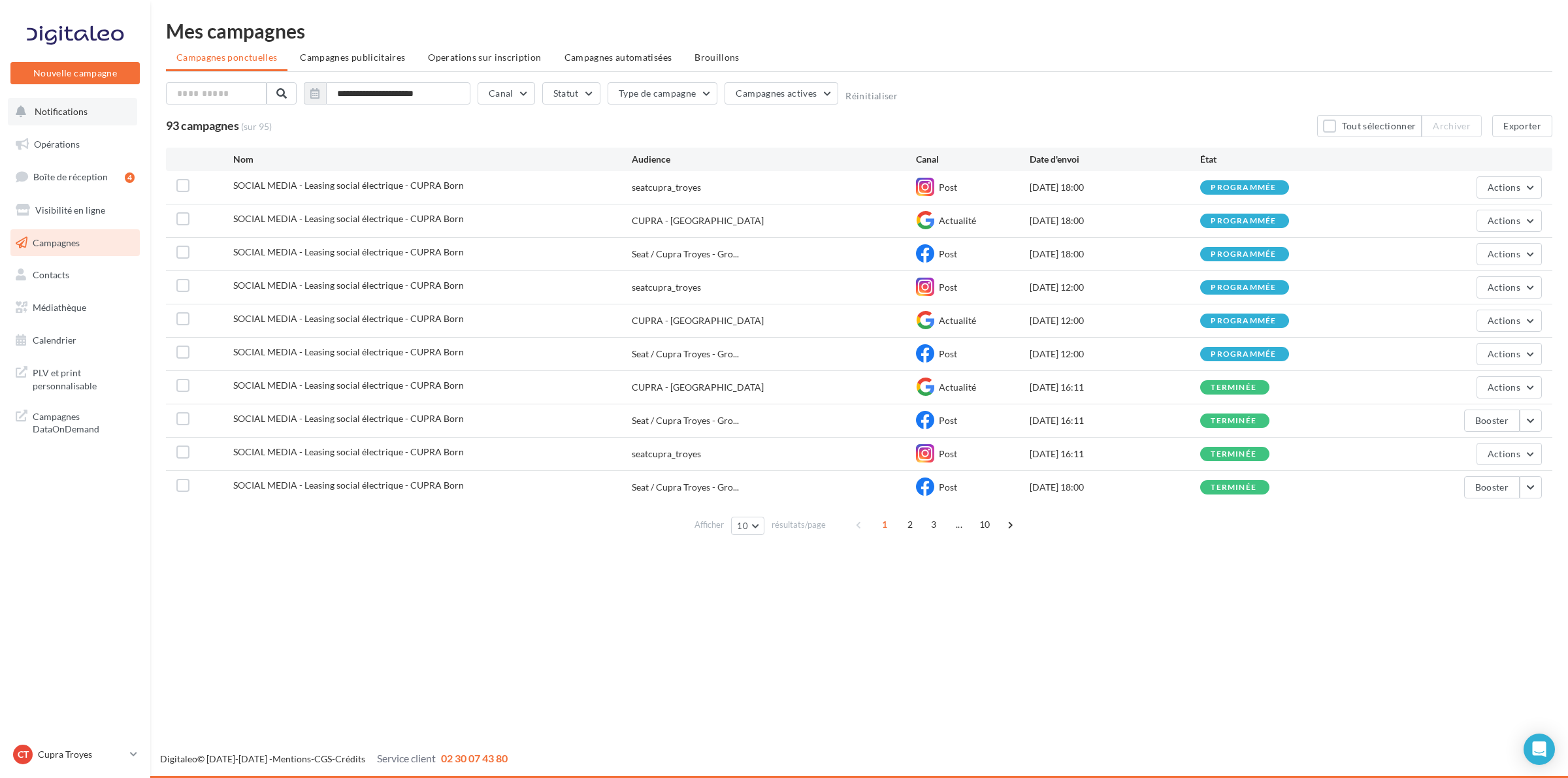
click at [52, 121] on button "Notifications" at bounding box center [73, 112] width 129 height 27
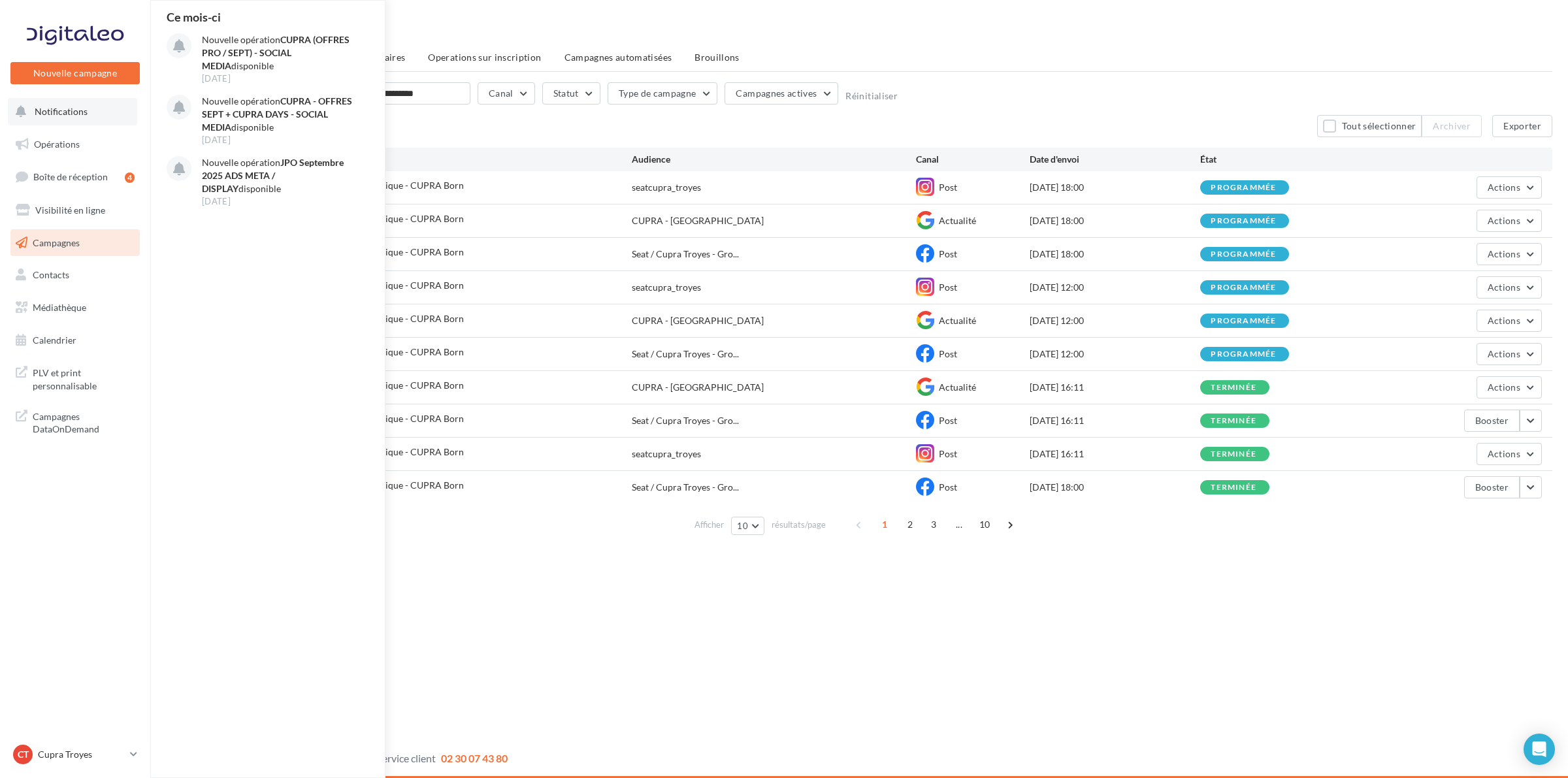
click at [47, 114] on span "Notifications" at bounding box center [61, 111] width 53 height 12
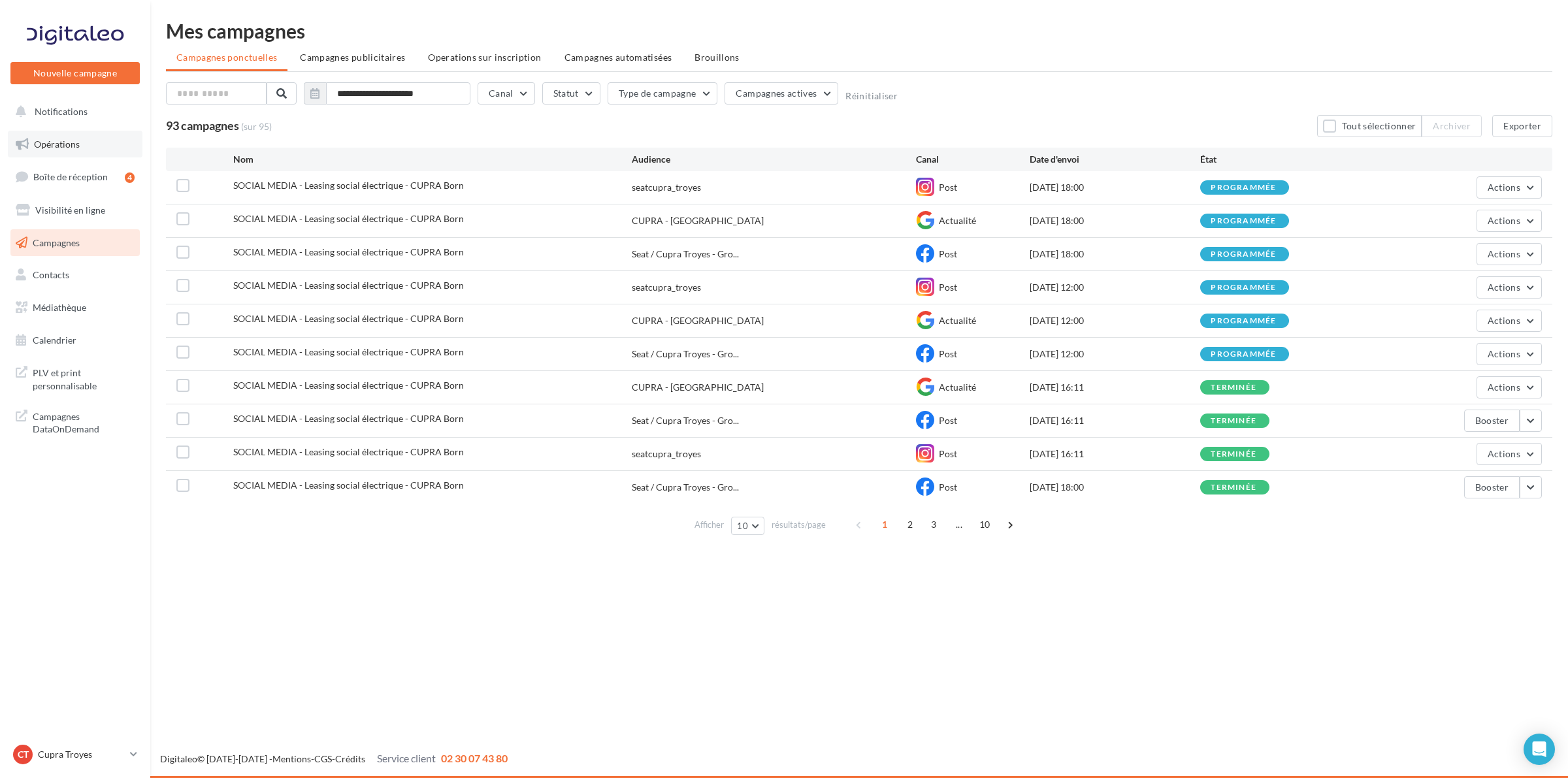
click at [43, 149] on link "Opérations" at bounding box center [75, 144] width 135 height 27
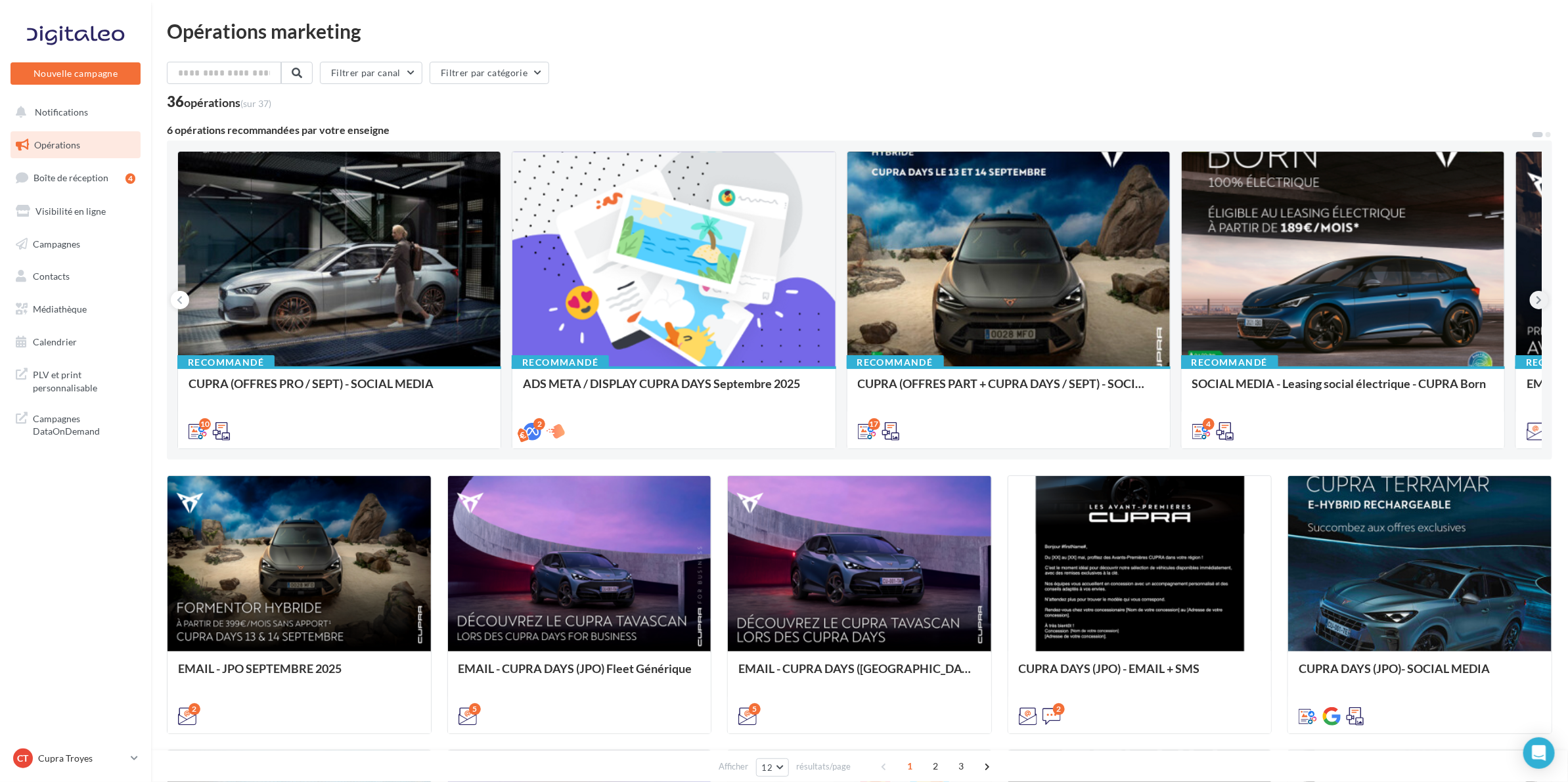
click at [1533, 297] on button at bounding box center [1539, 300] width 19 height 19
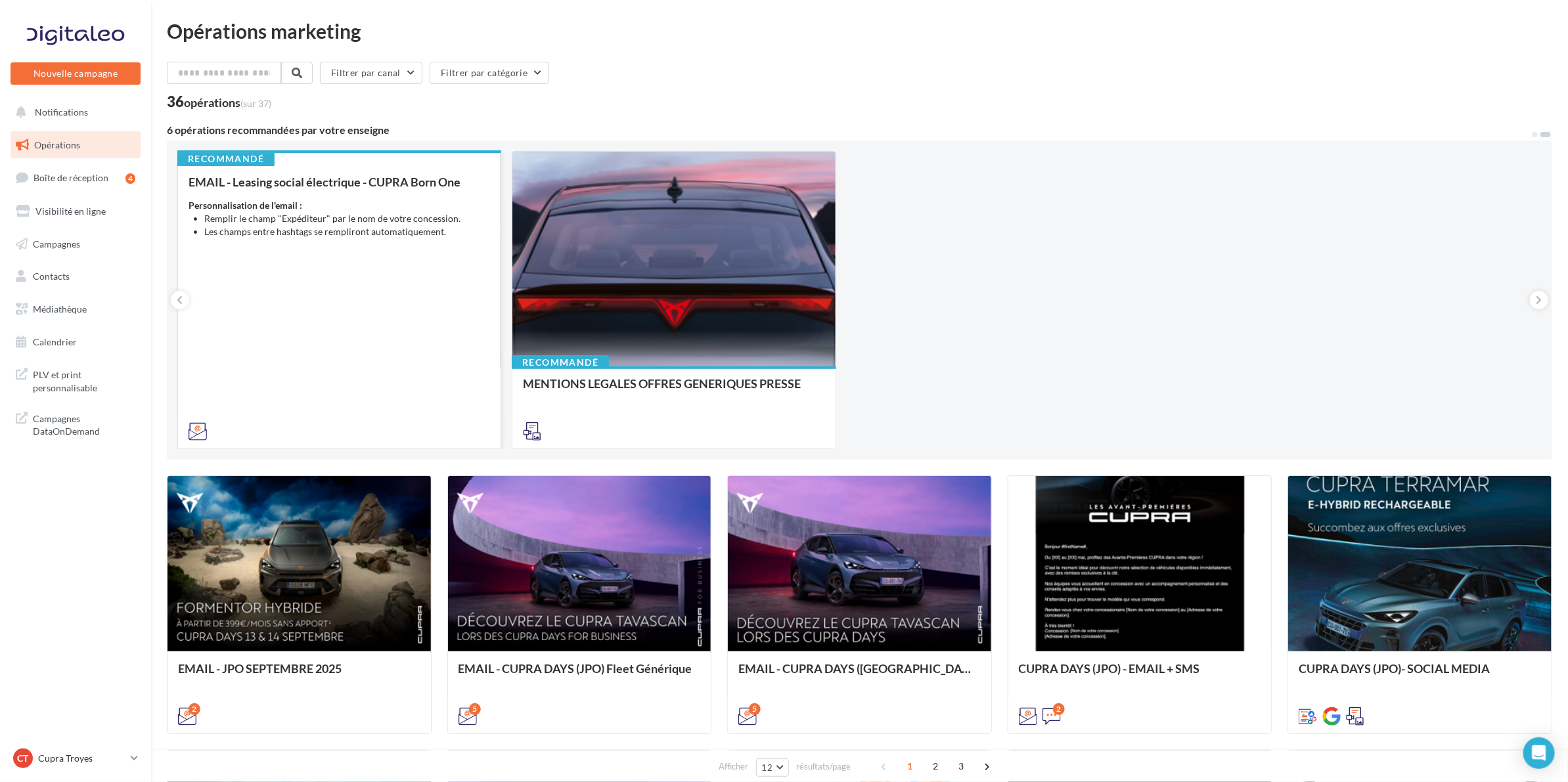
click at [306, 282] on div "EMAIL - Leasing social électrique - CUPRA Born One Personnalisation de l'email …" at bounding box center [339, 306] width 302 height 262
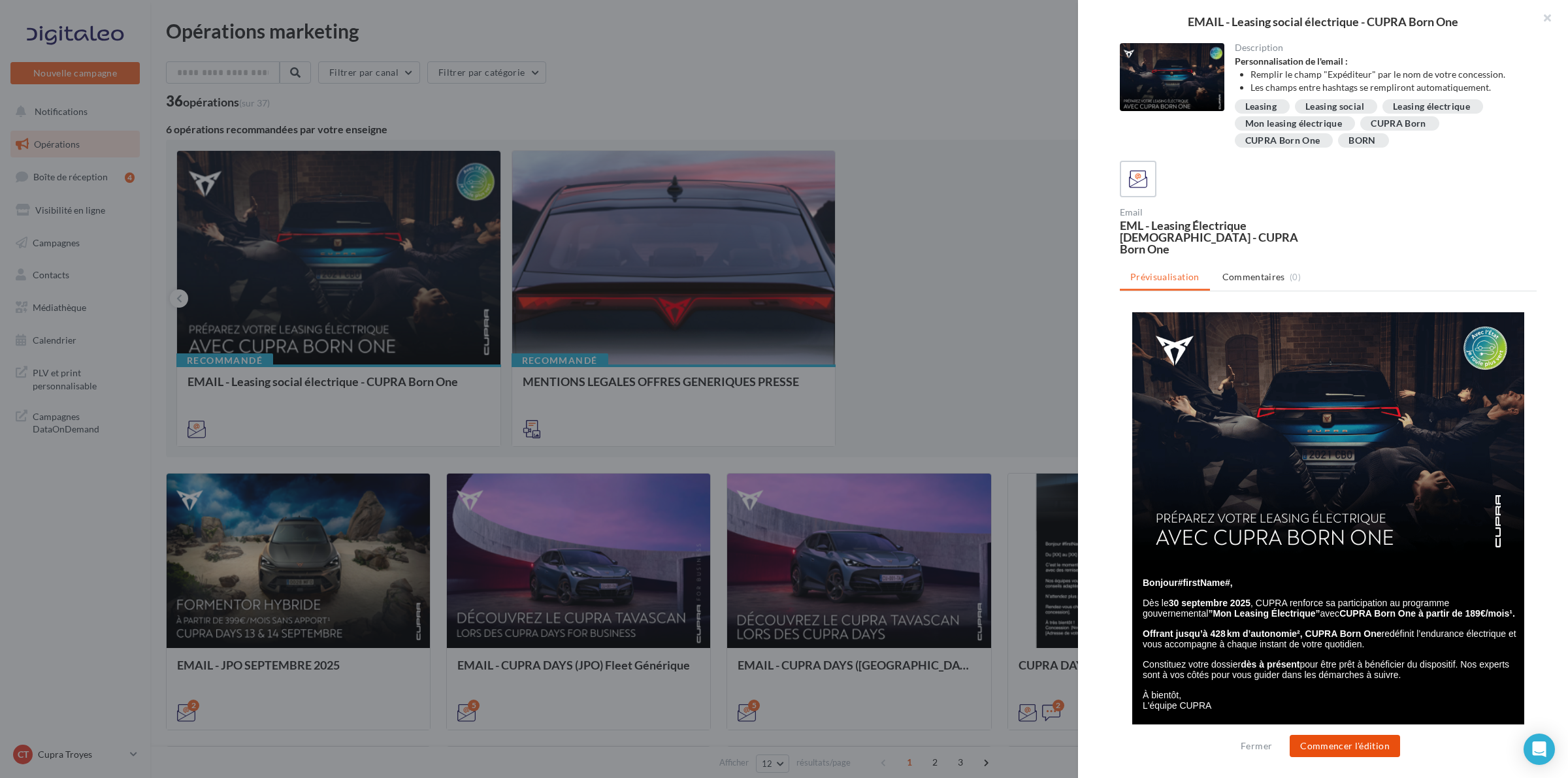
click at [1321, 738] on button "Commencer l'édition" at bounding box center [1345, 746] width 111 height 22
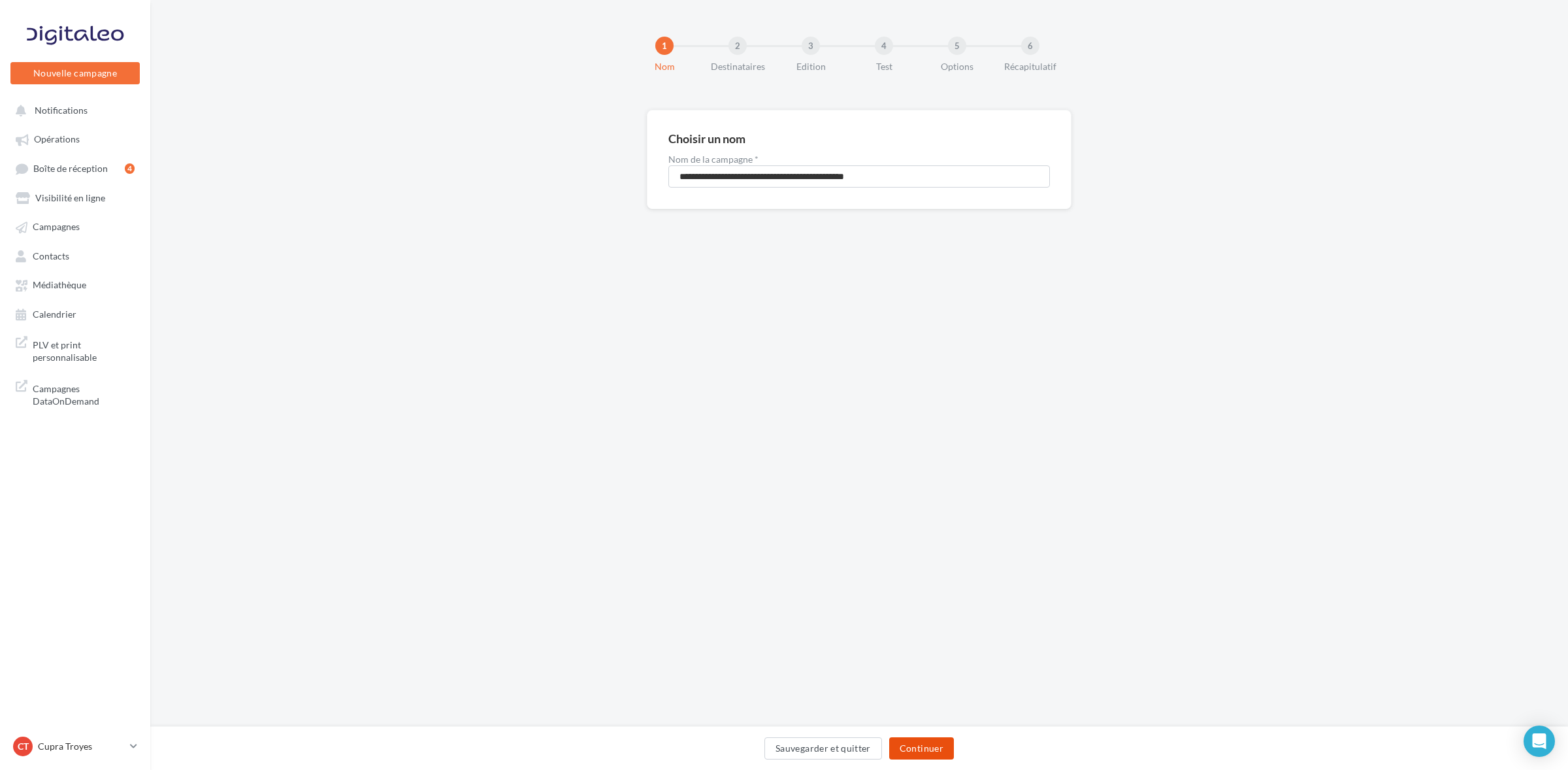
click at [919, 746] on button "Continuer" at bounding box center [921, 748] width 65 height 22
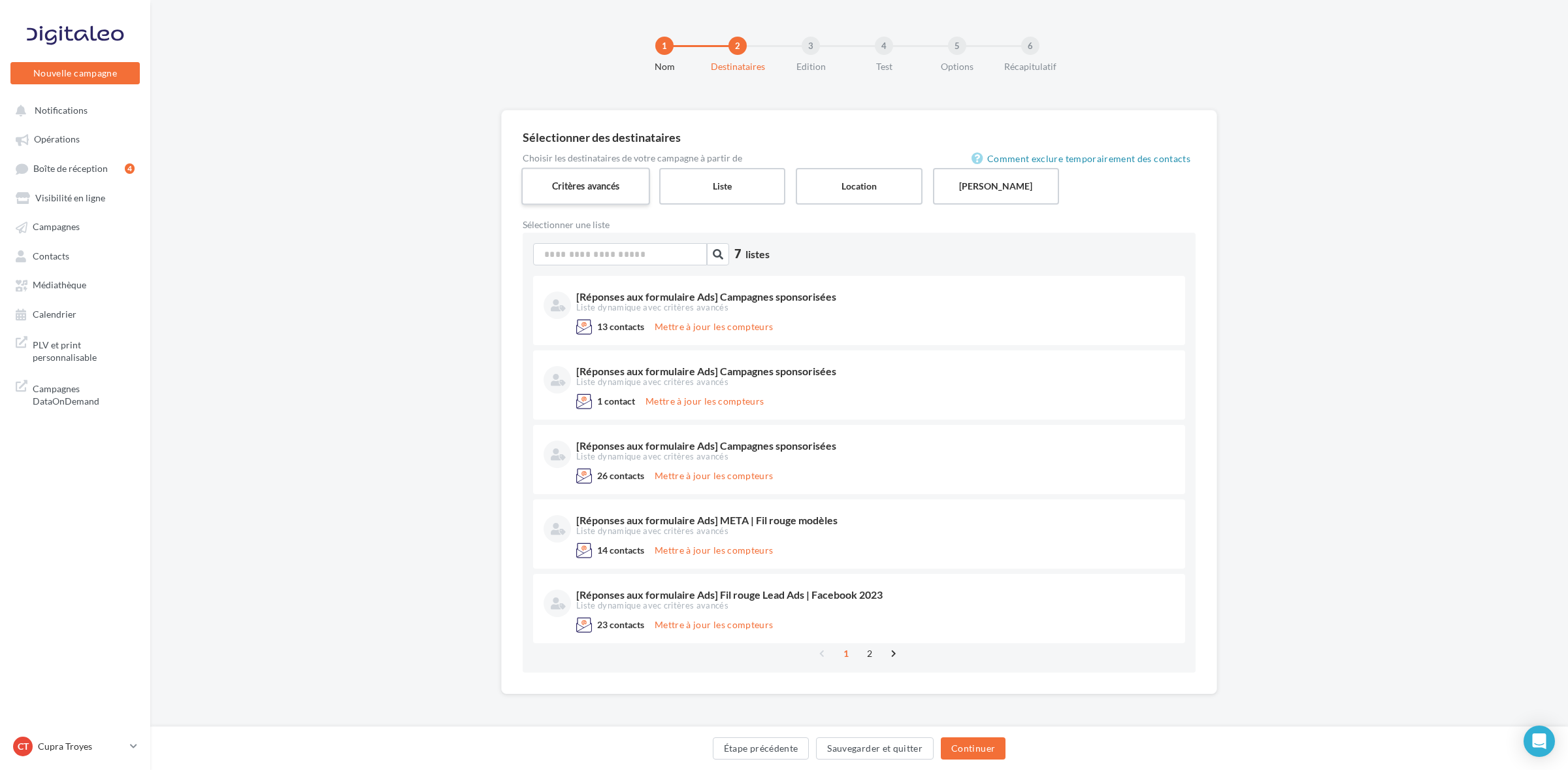
click at [569, 187] on label "Critères avancés" at bounding box center [586, 186] width 128 height 37
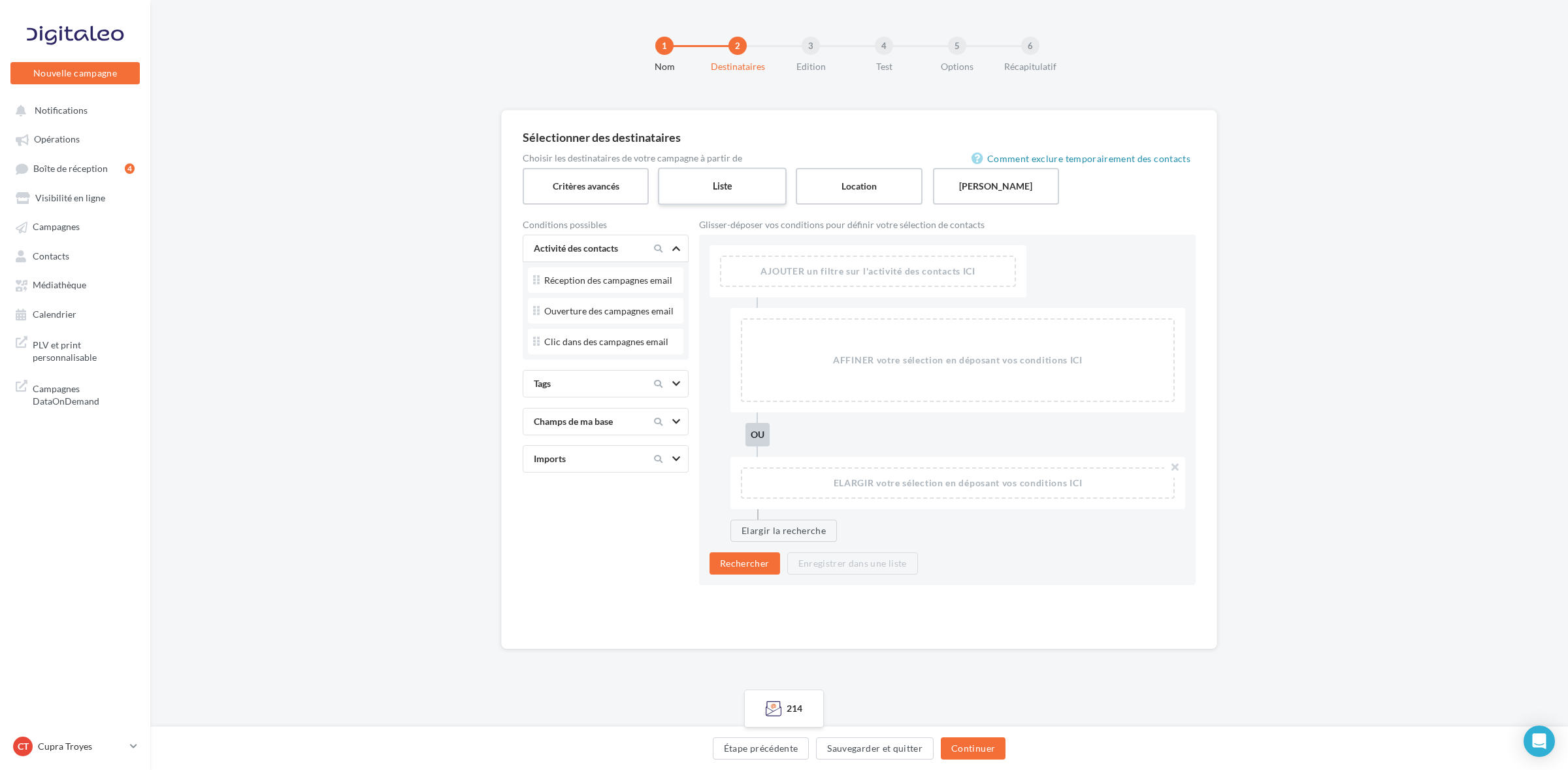
click at [695, 190] on label "Liste" at bounding box center [722, 186] width 128 height 37
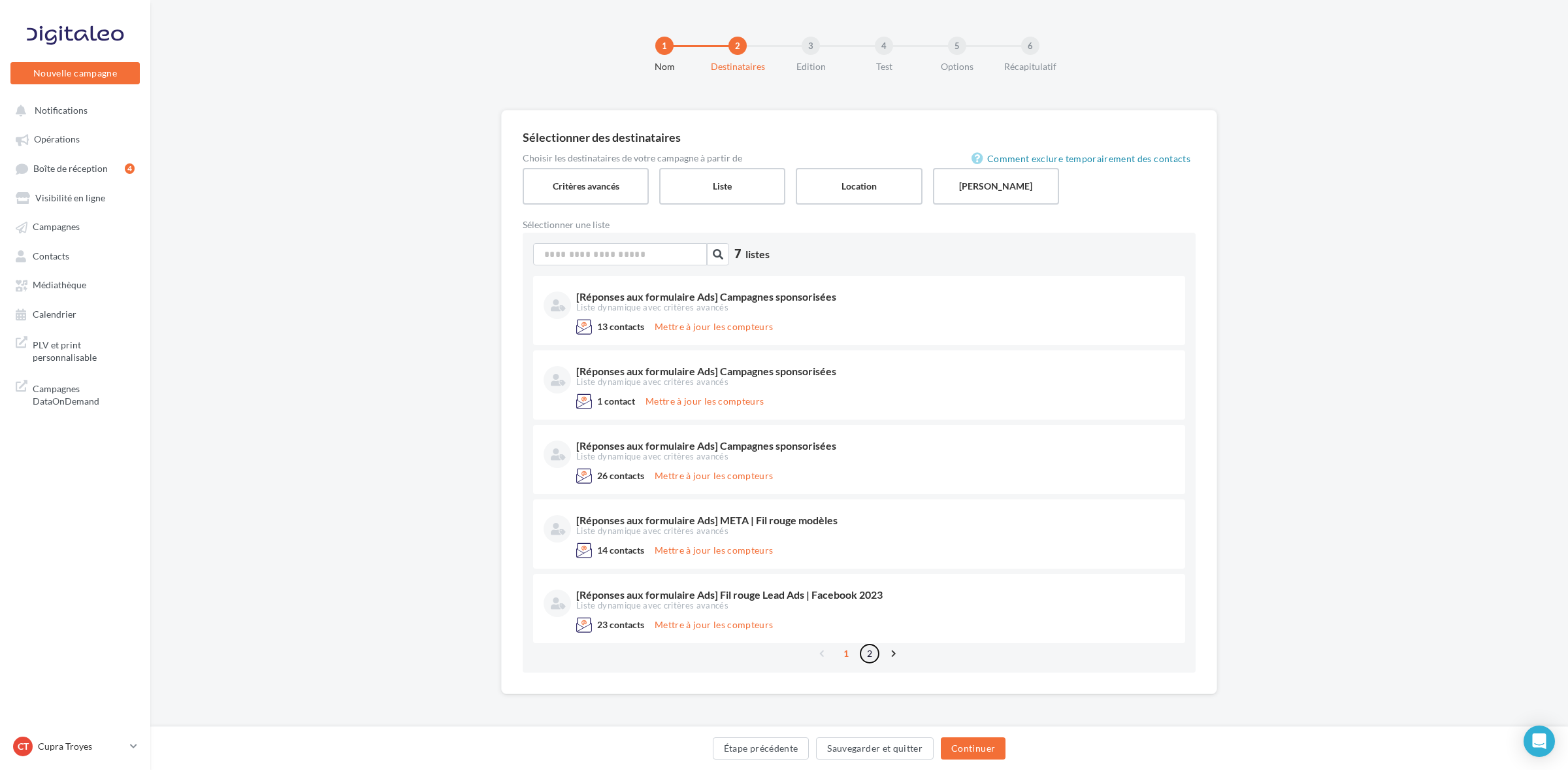
click at [873, 649] on link "2" at bounding box center [870, 654] width 21 height 21
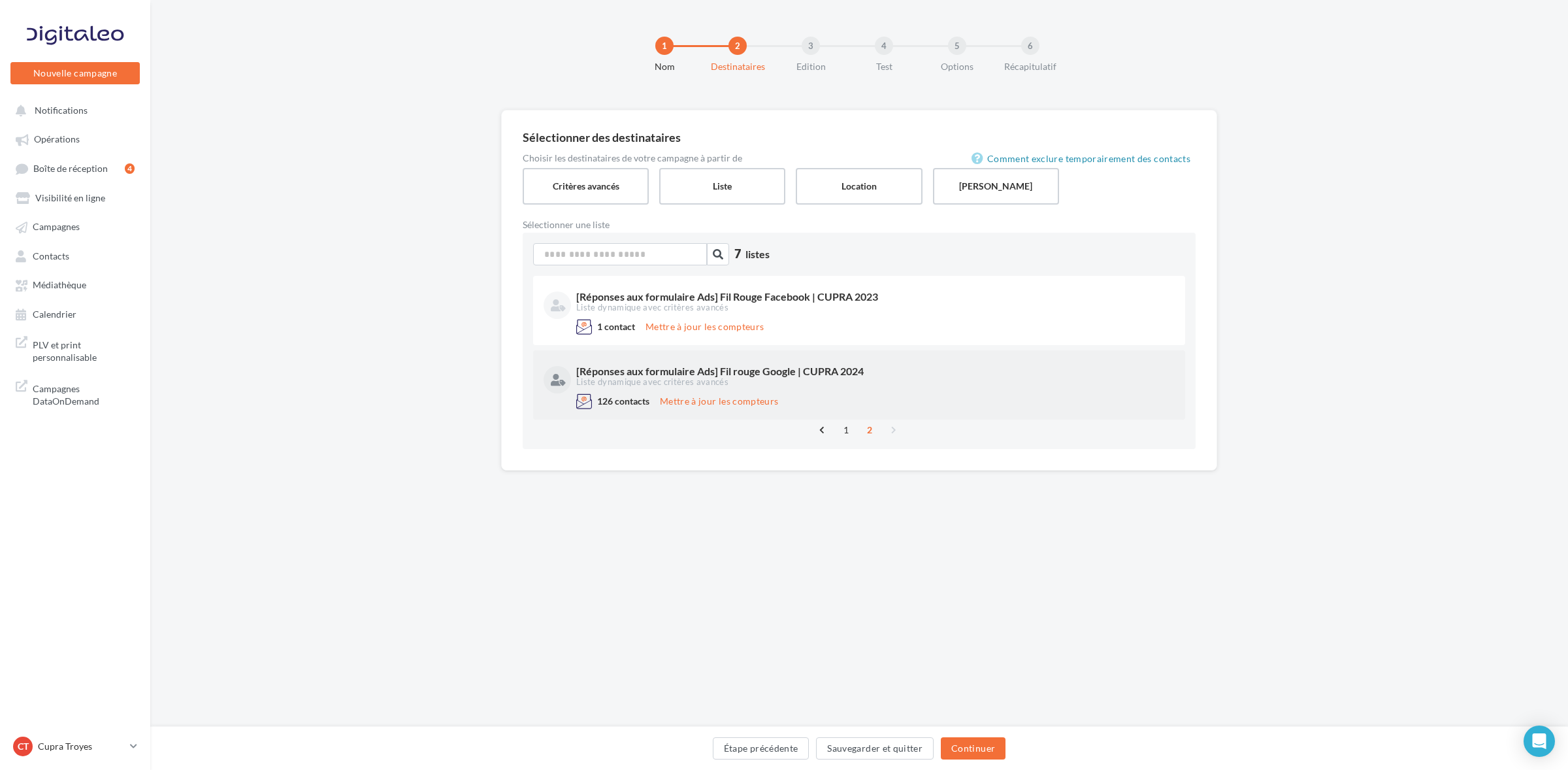
click at [805, 384] on div "Liste dynamique avec critères avancés" at bounding box center [874, 382] width 596 height 12
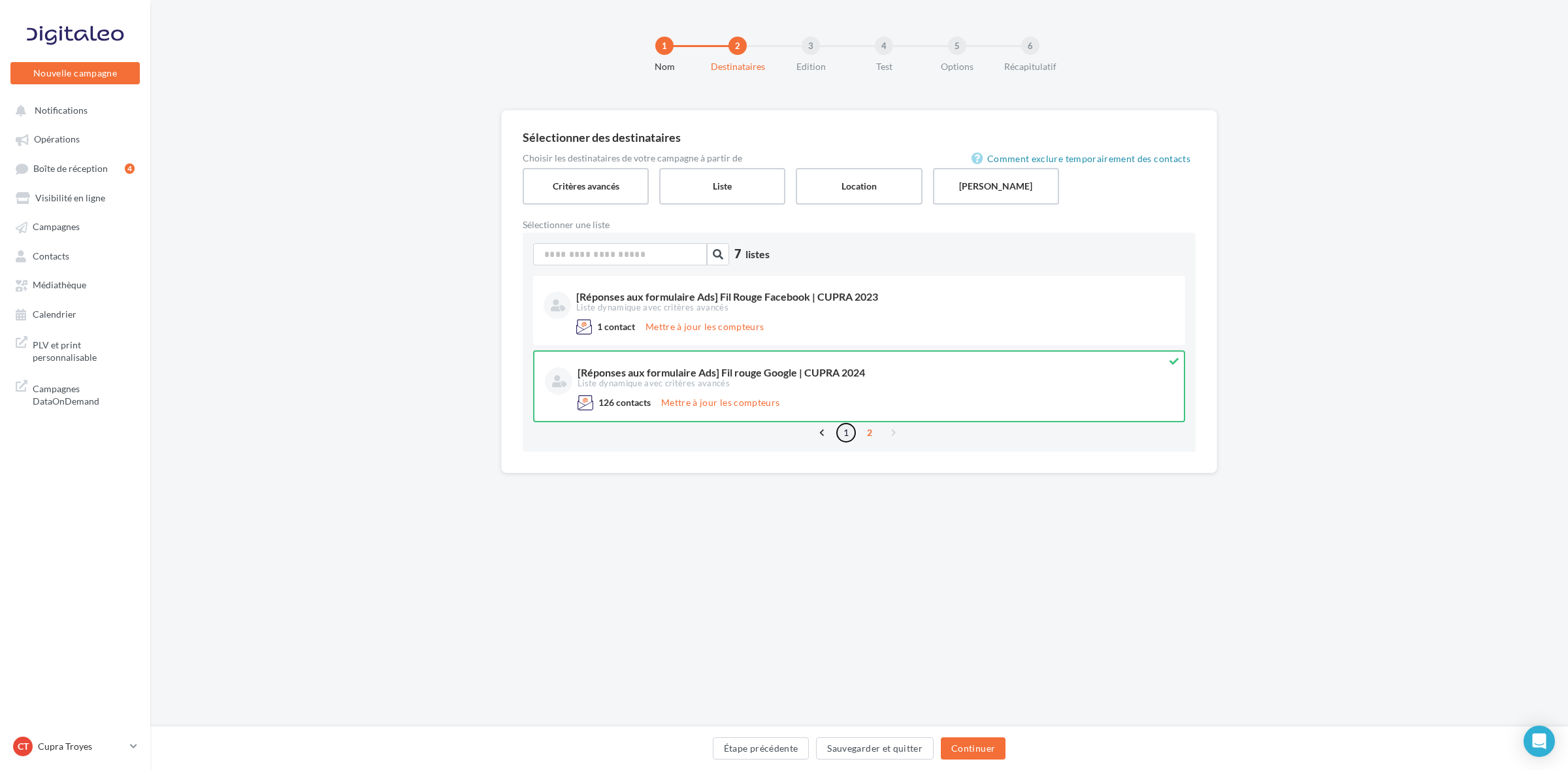
click at [848, 434] on link "1" at bounding box center [846, 432] width 21 height 21
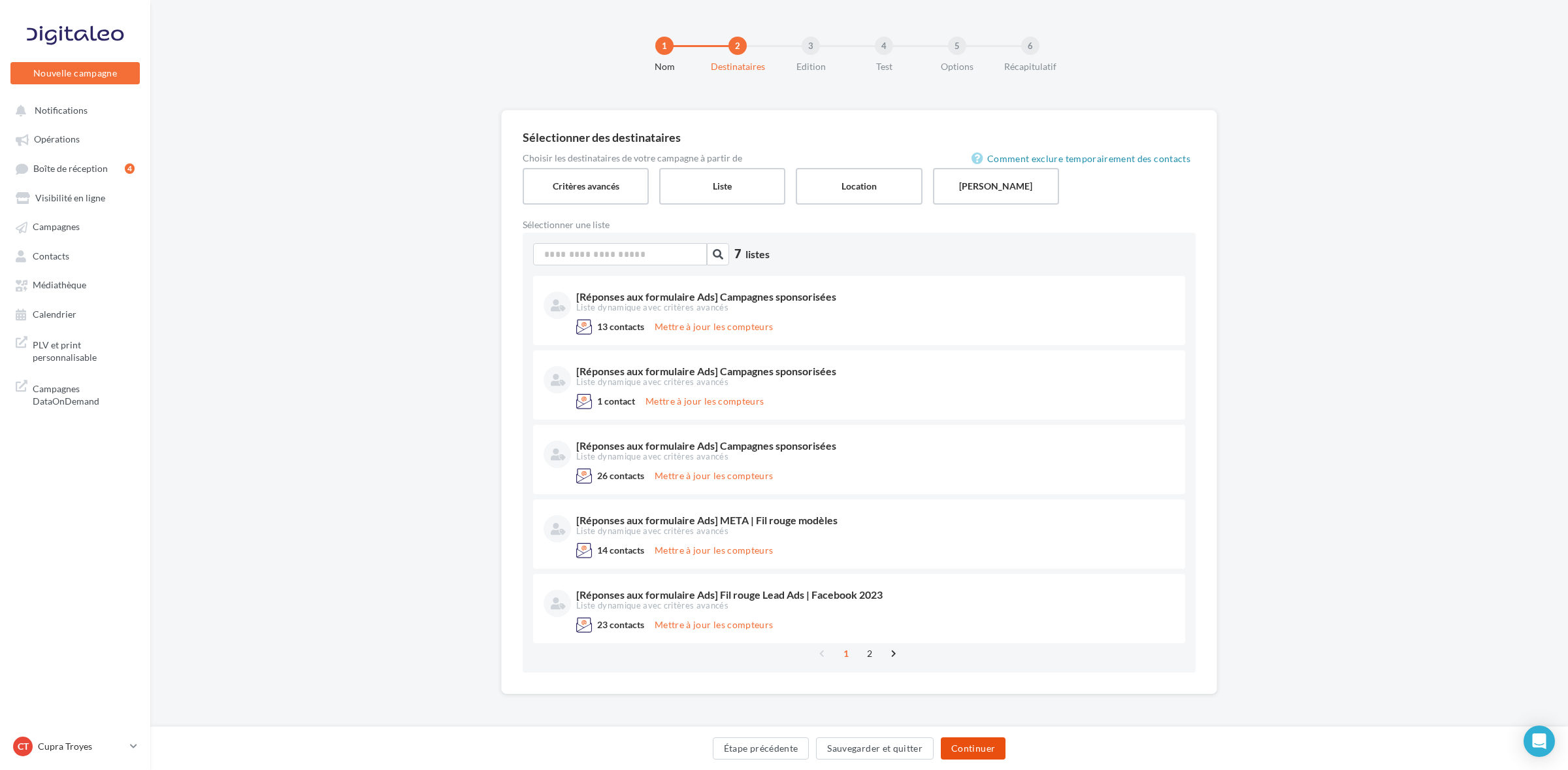
click at [962, 751] on button "Continuer" at bounding box center [973, 748] width 65 height 22
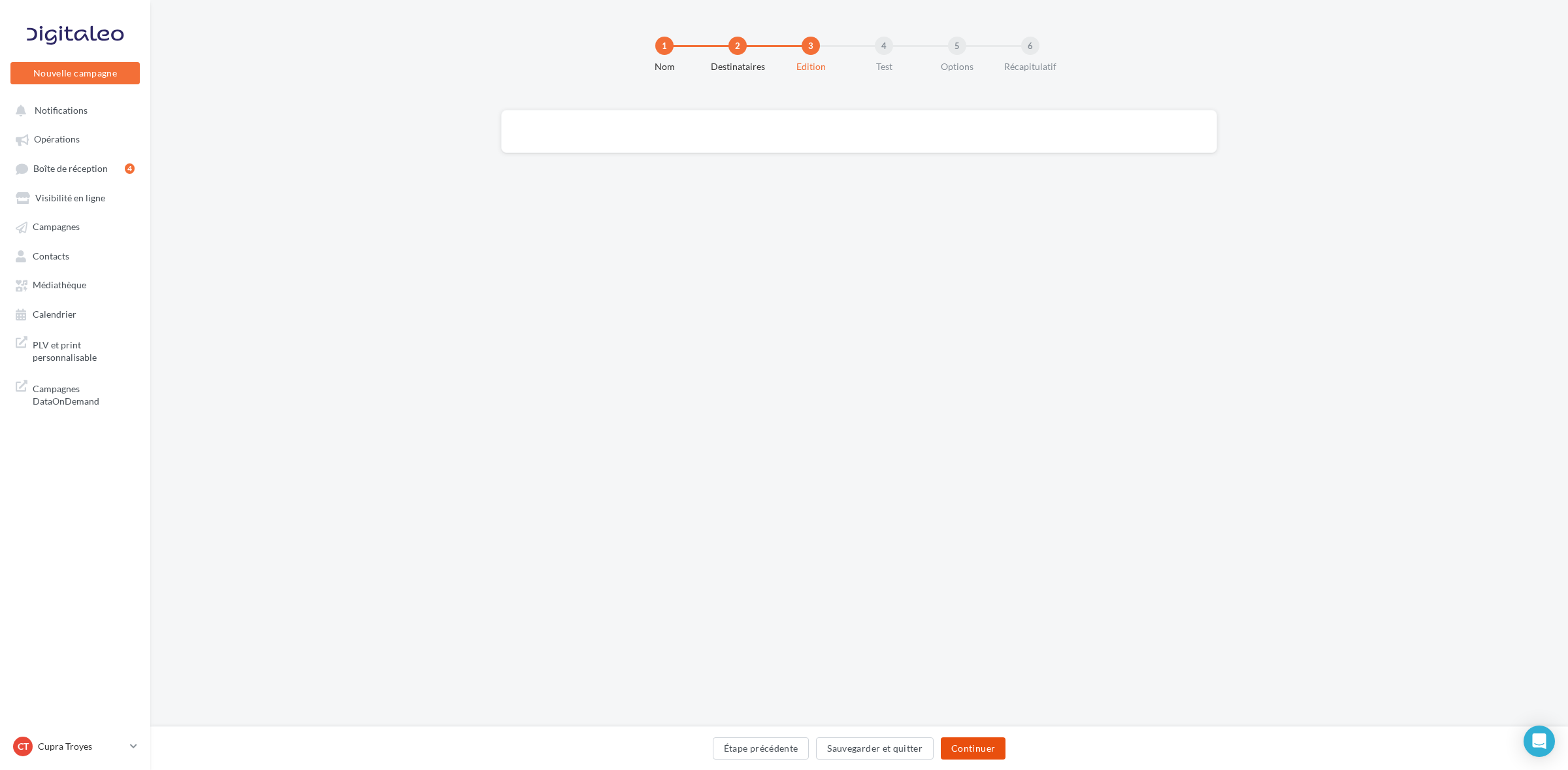
click at [969, 748] on button "Continuer" at bounding box center [973, 748] width 65 height 22
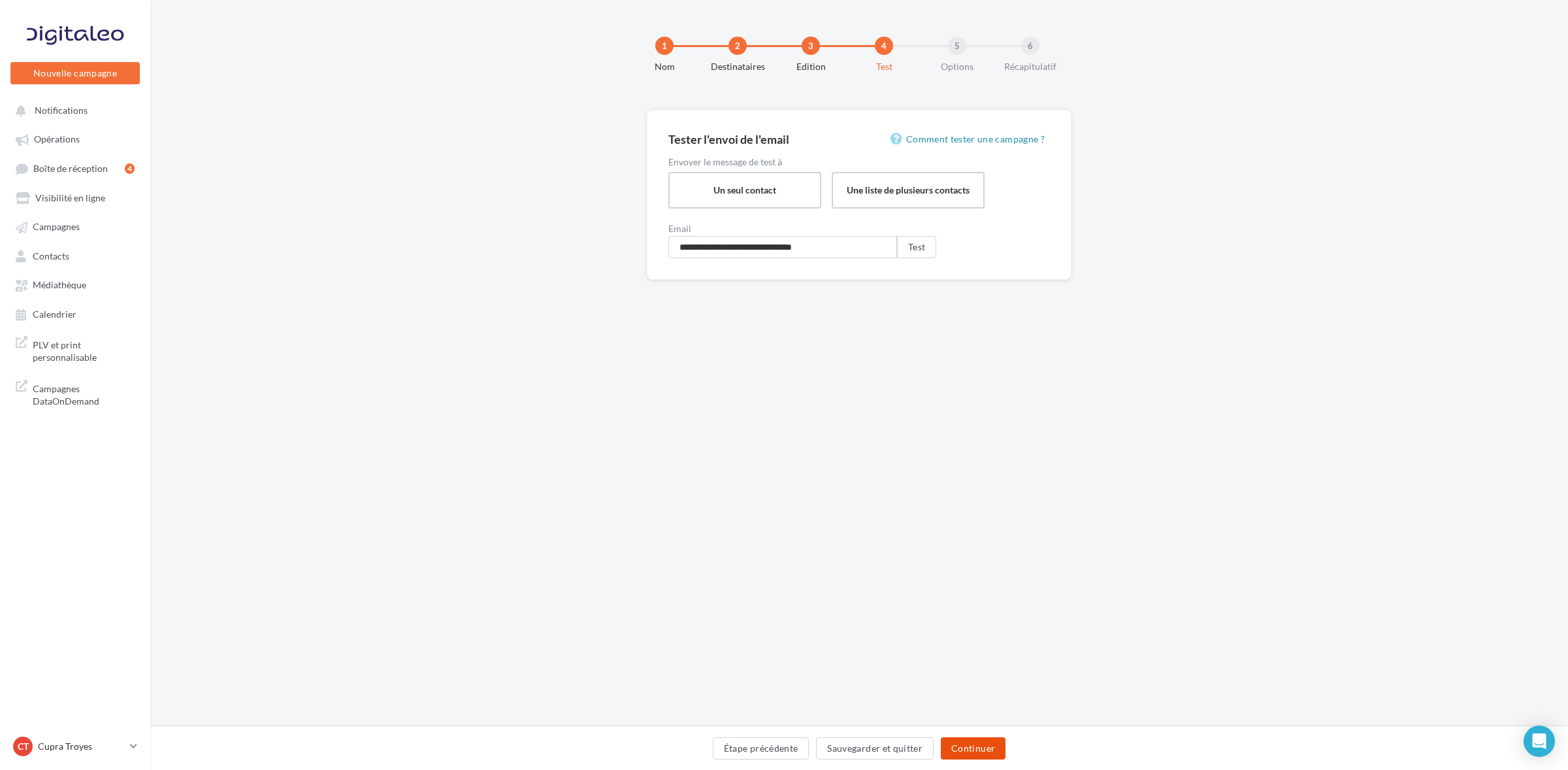
click at [969, 758] on button "Continuer" at bounding box center [973, 748] width 65 height 22
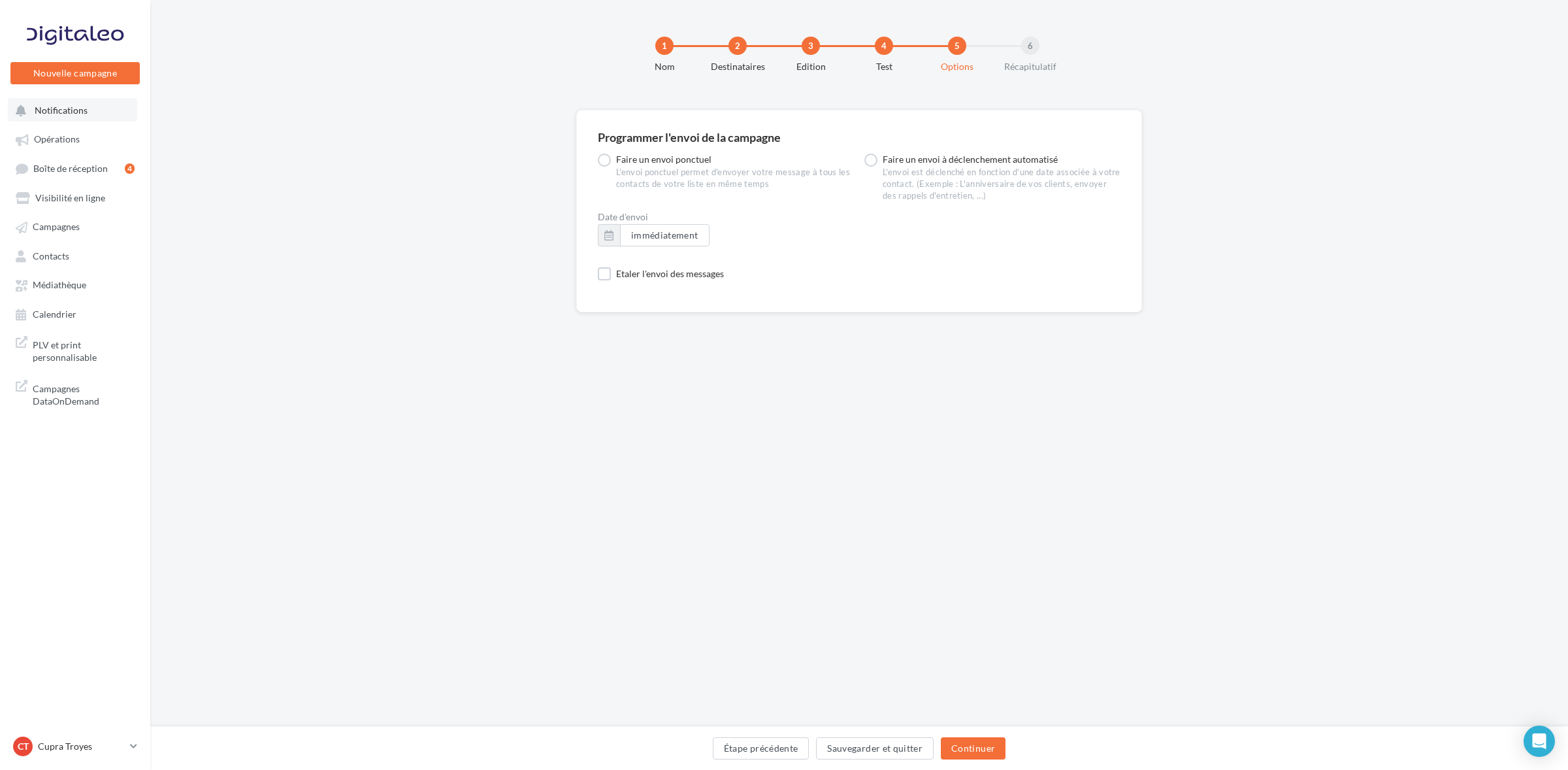
click at [80, 105] on span "Notifications" at bounding box center [61, 110] width 53 height 12
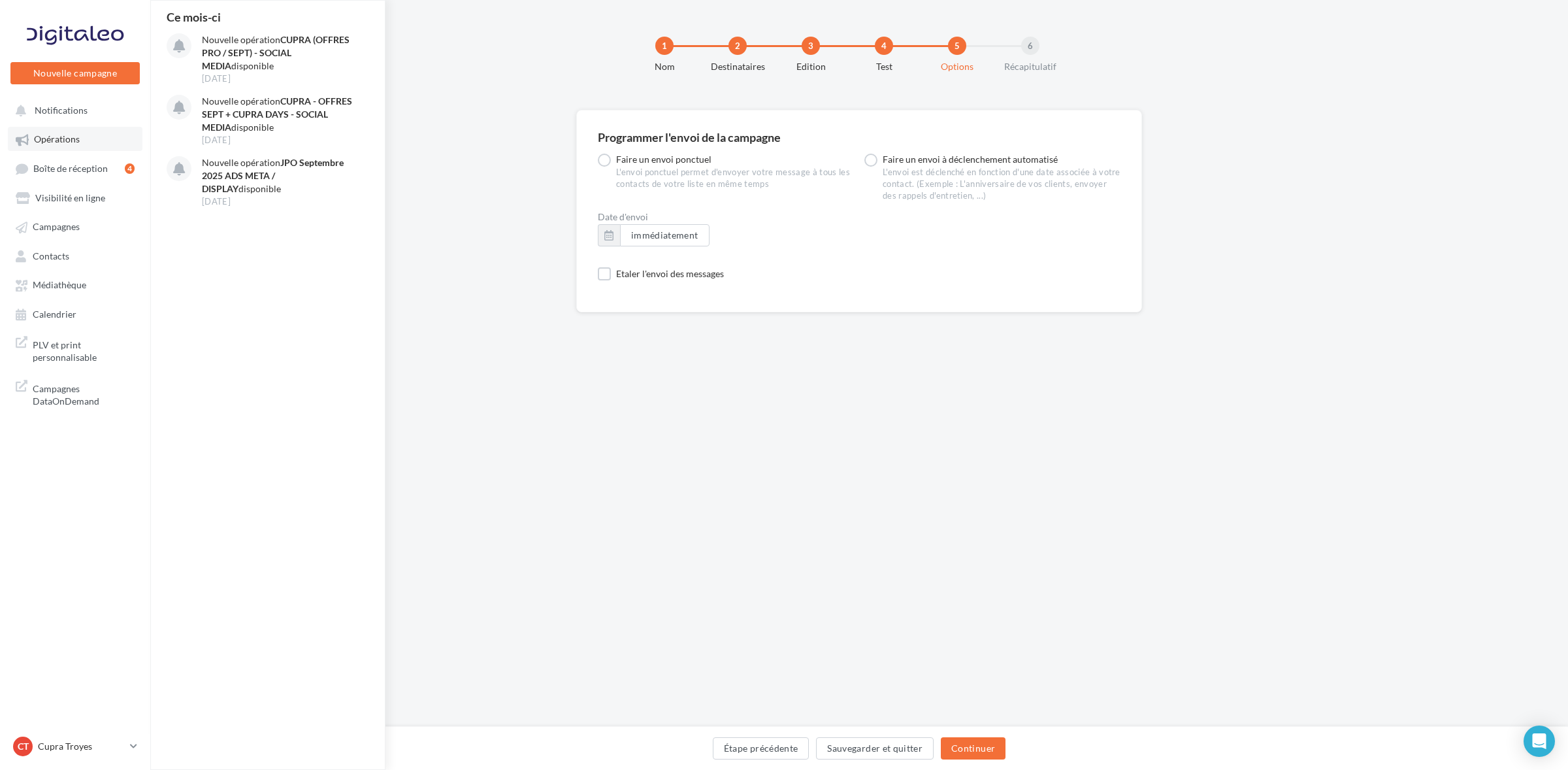
click at [73, 144] on span "Opérations" at bounding box center [57, 139] width 46 height 12
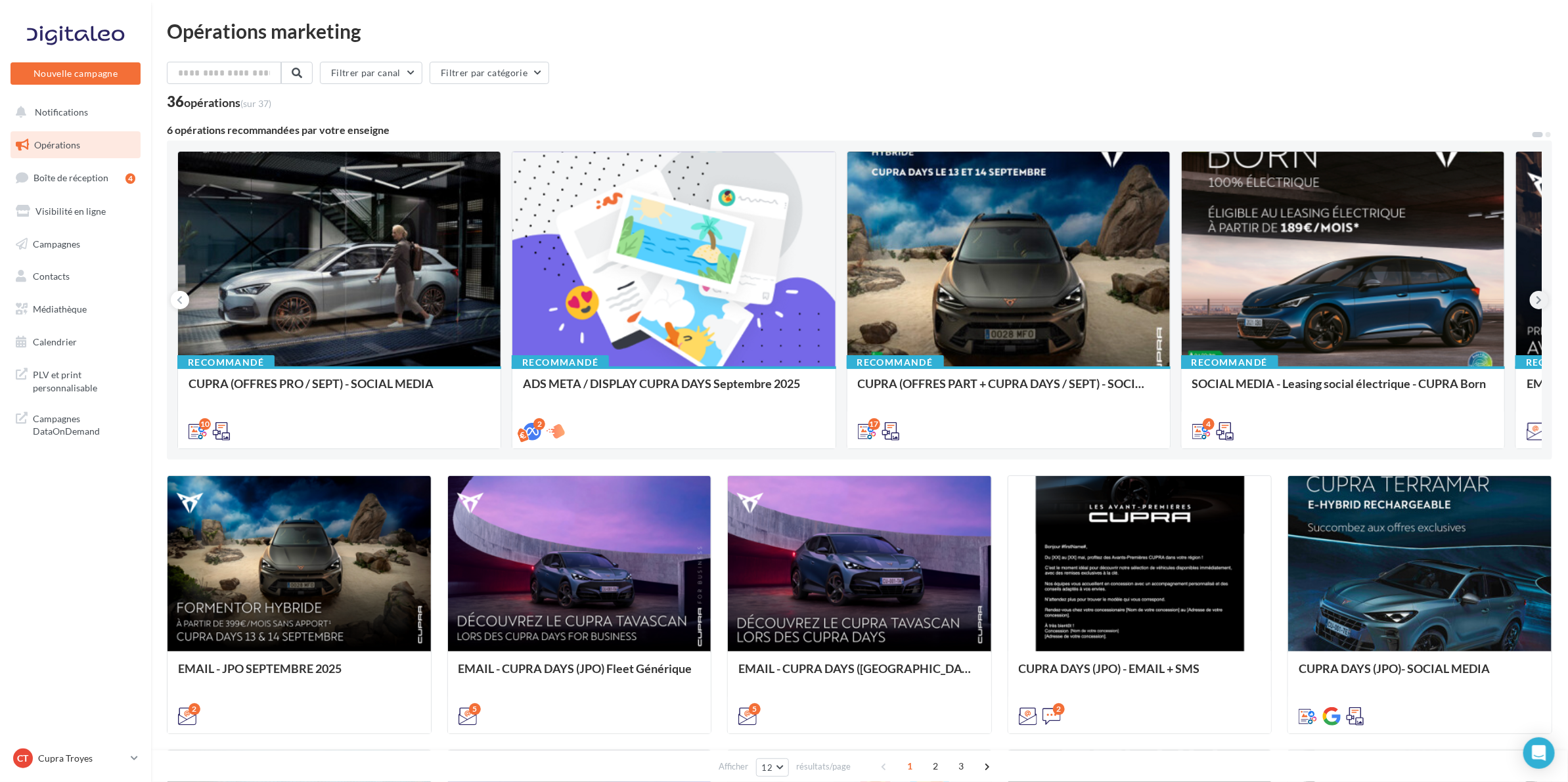
click at [1536, 304] on button at bounding box center [1539, 300] width 19 height 19
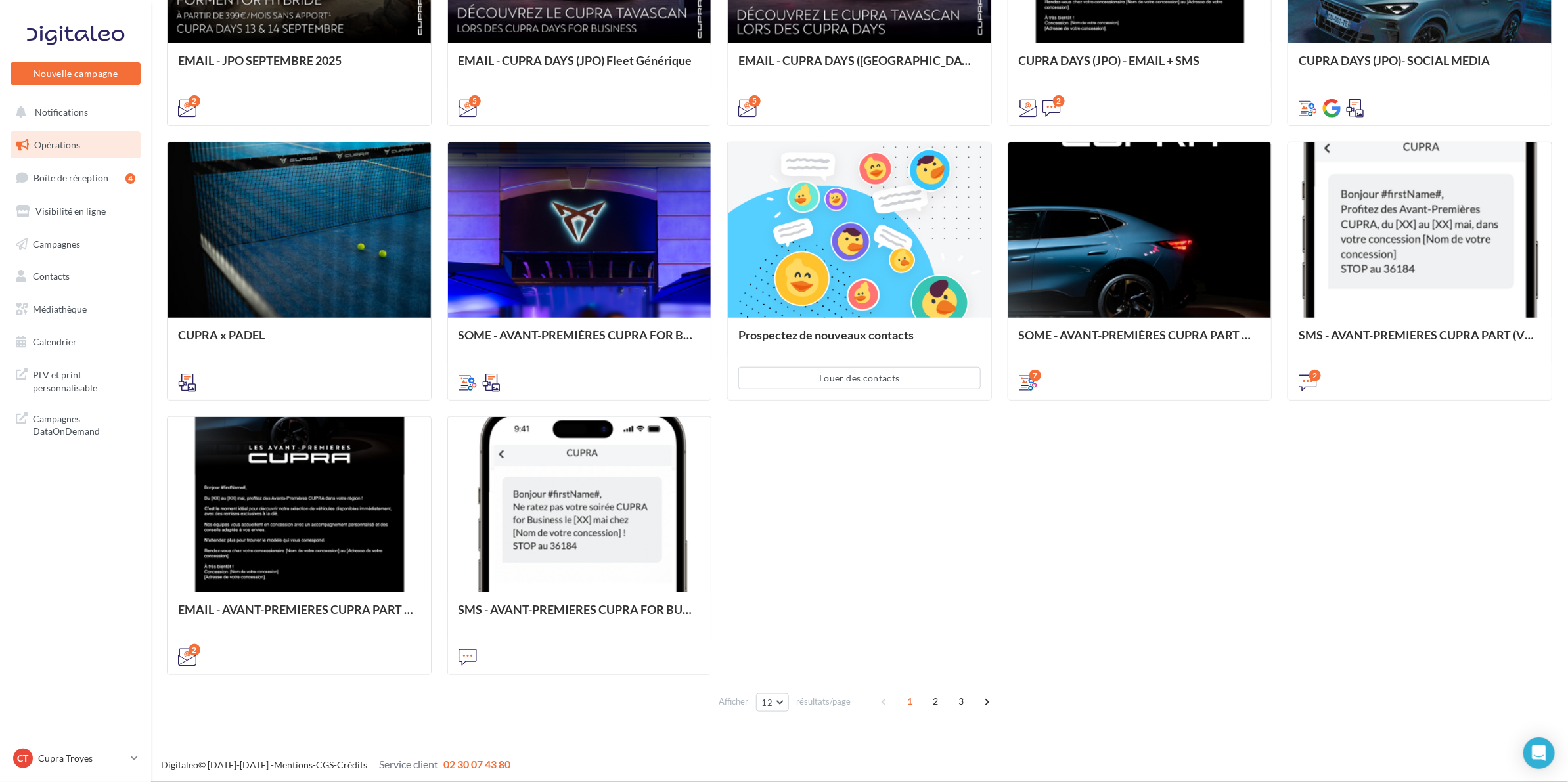
scroll to position [609, 0]
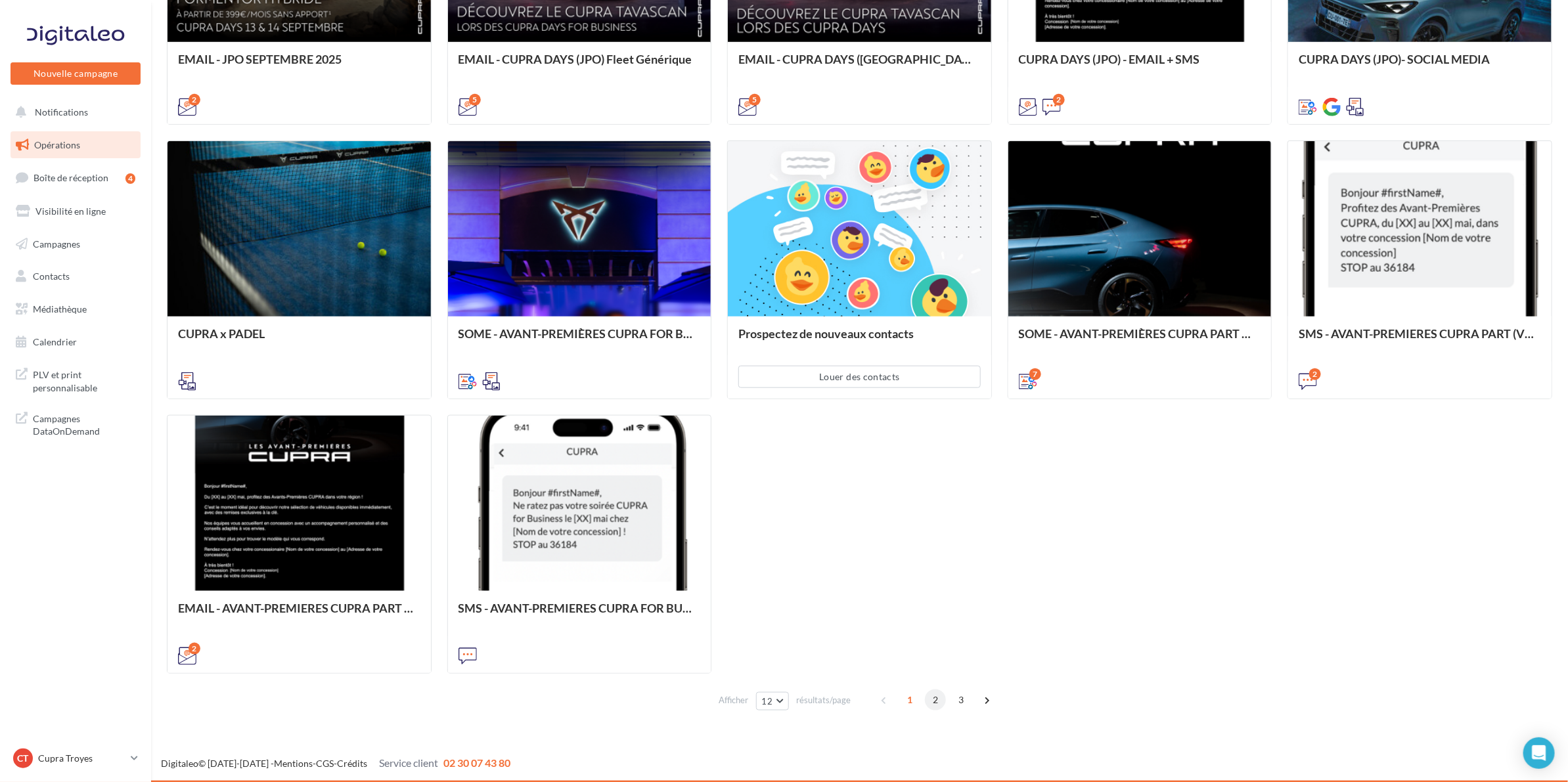
click at [933, 701] on span "2" at bounding box center [935, 700] width 21 height 21
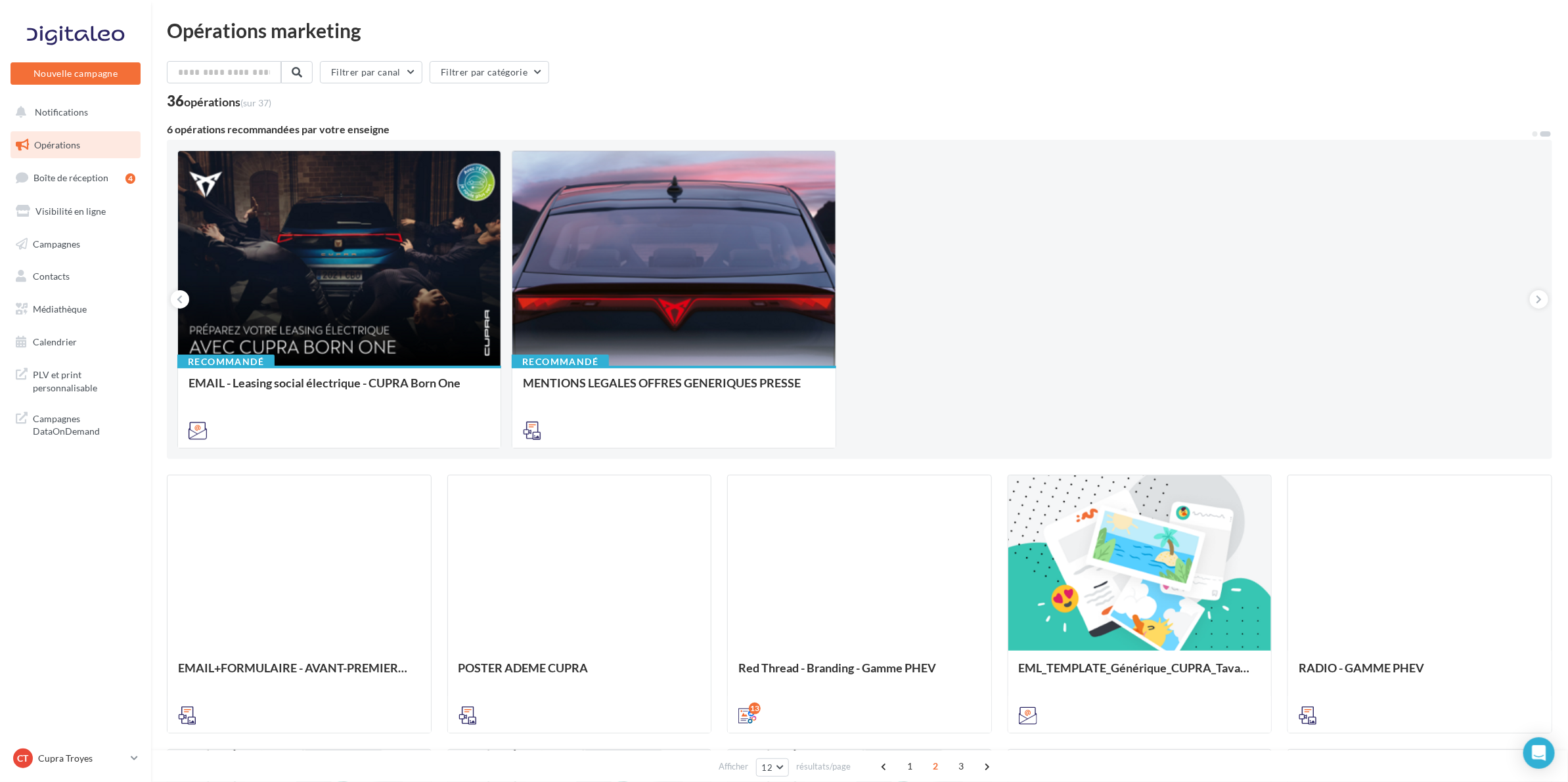
scroll to position [0, 0]
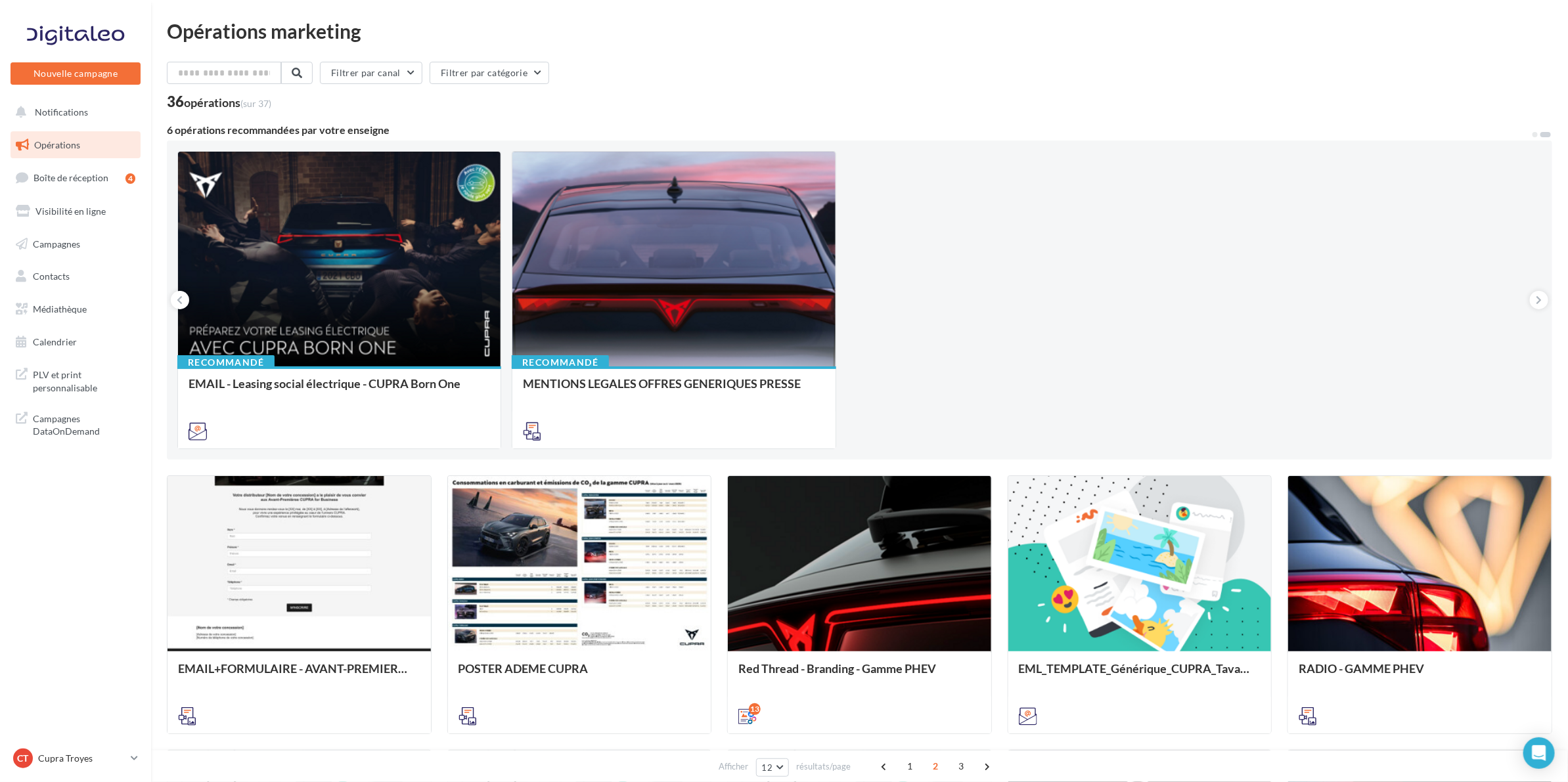
click at [966, 346] on div "Recommandé CUPRA (OFFRES PRO / SEPT) - SOCIAL MEDIA 10 Recommandé ADS META / DI…" at bounding box center [860, 300] width 1365 height 298
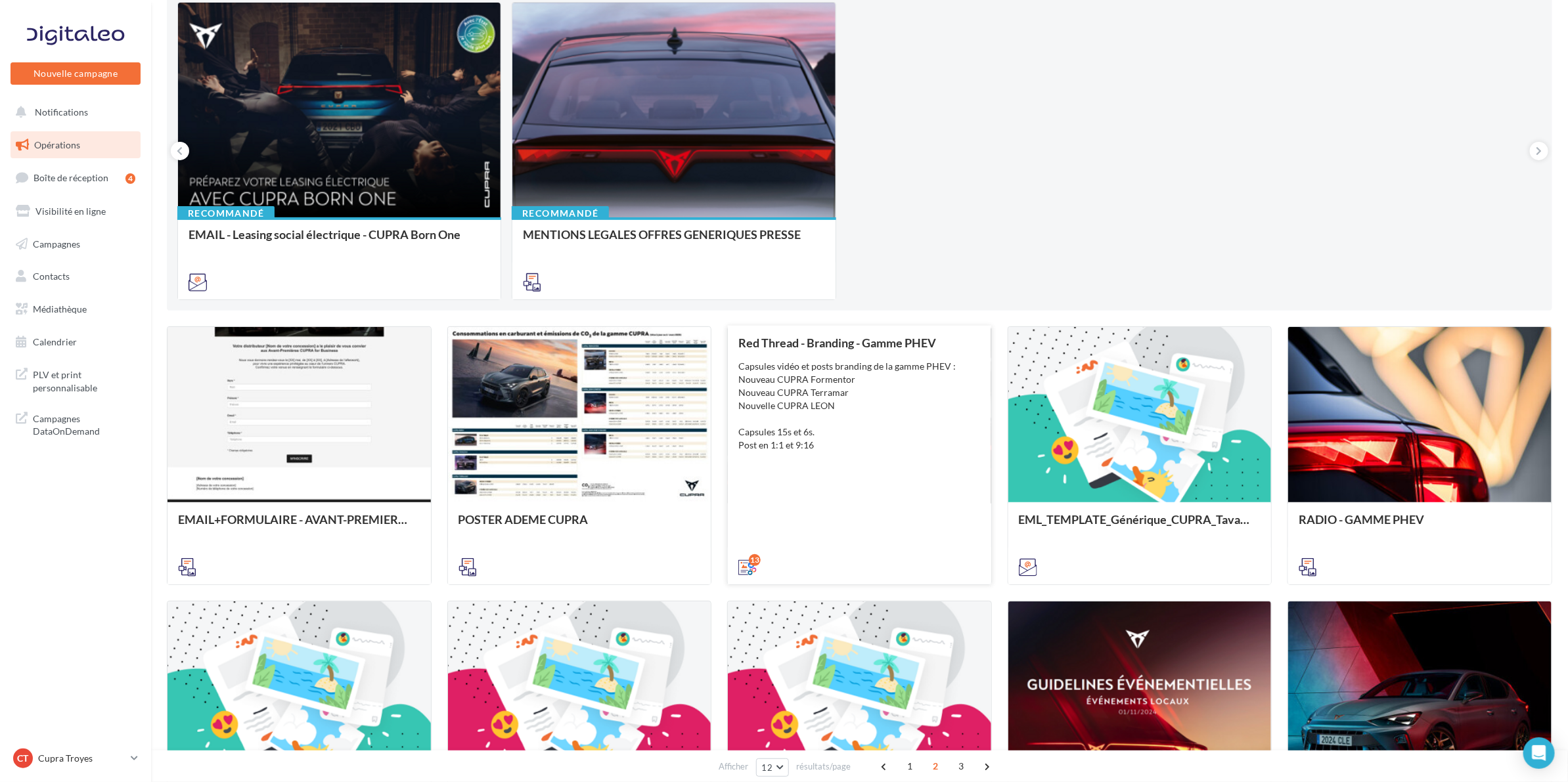
scroll to position [164, 0]
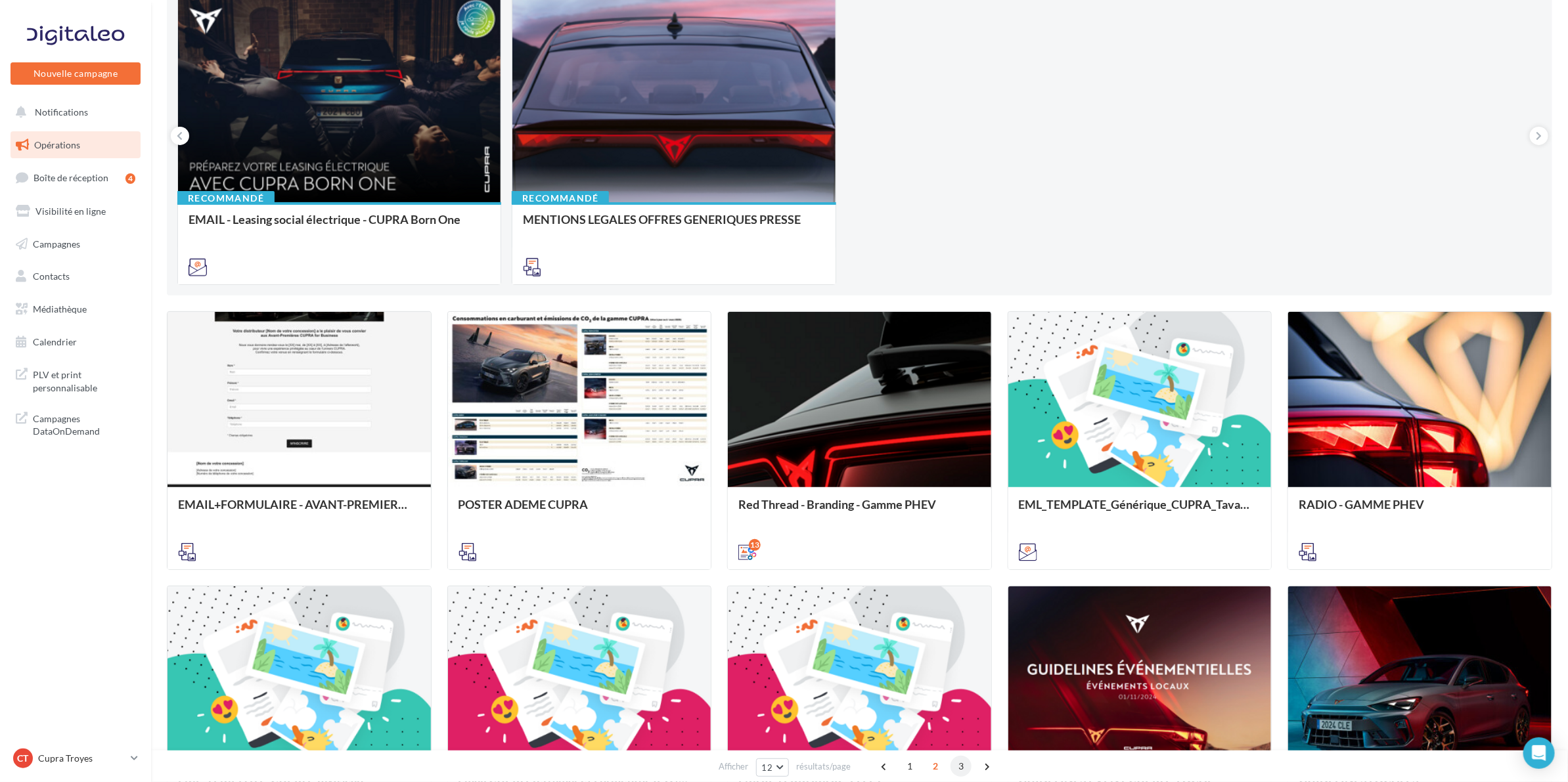
click at [960, 776] on span "3" at bounding box center [961, 767] width 21 height 21
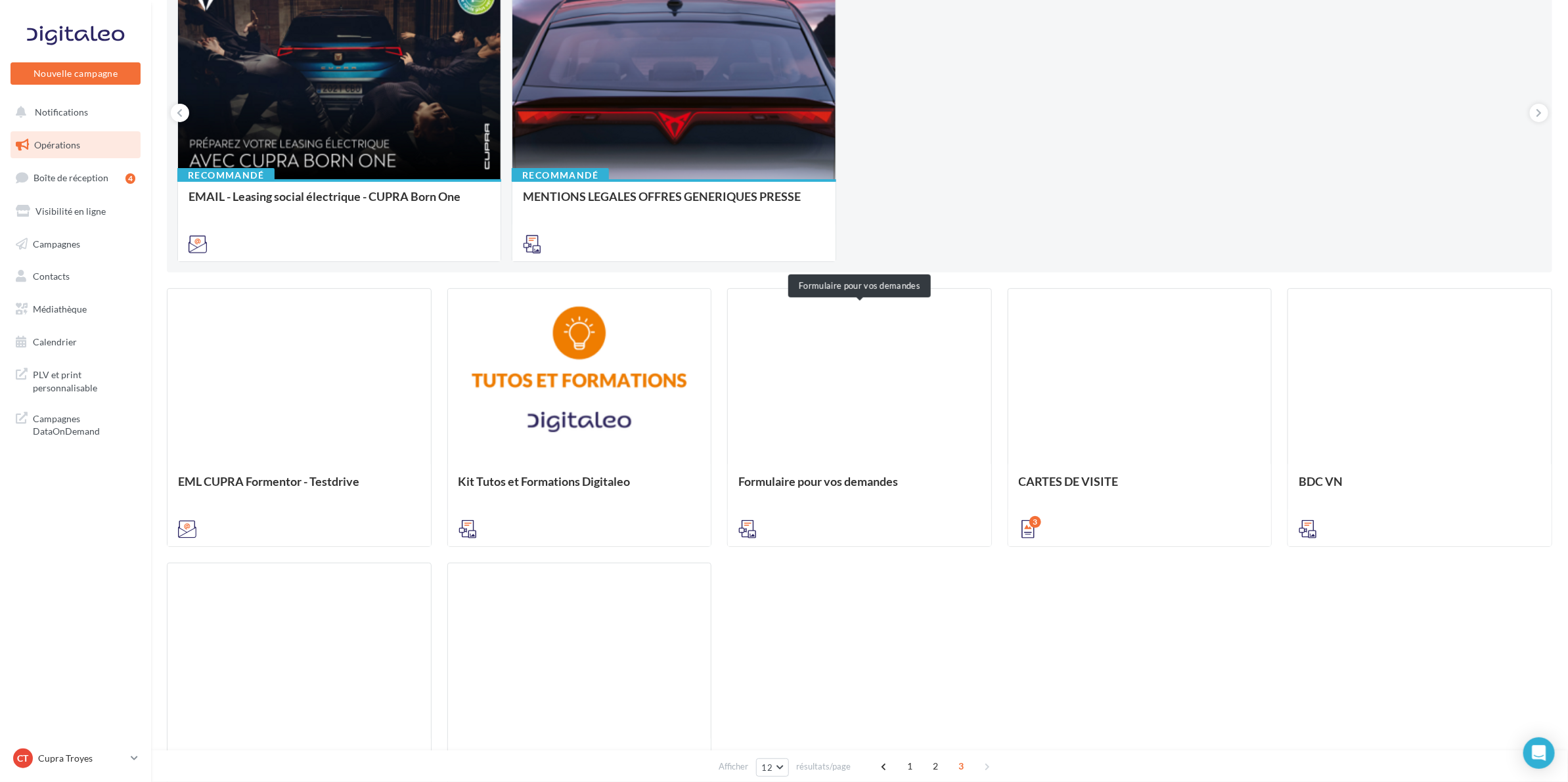
scroll to position [0, 0]
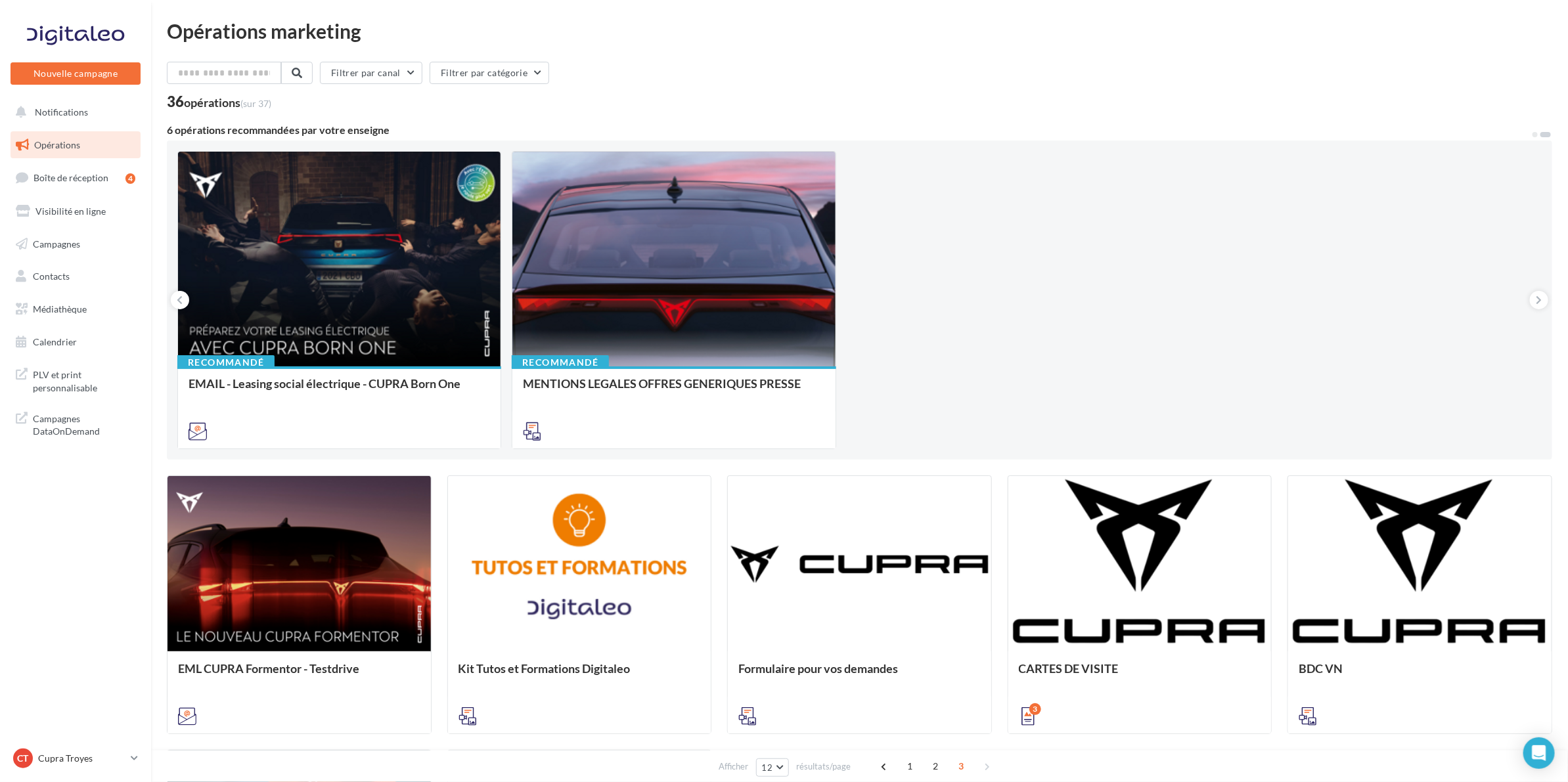
click at [56, 146] on span "Opérations" at bounding box center [57, 144] width 46 height 12
